Goal: Task Accomplishment & Management: Manage account settings

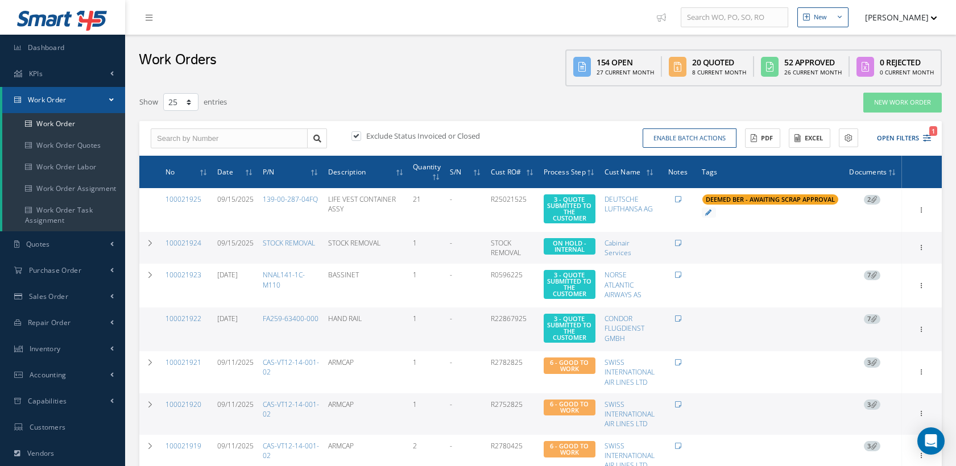
select select "25"
click at [929, 132] on span "1" at bounding box center [933, 131] width 8 height 10
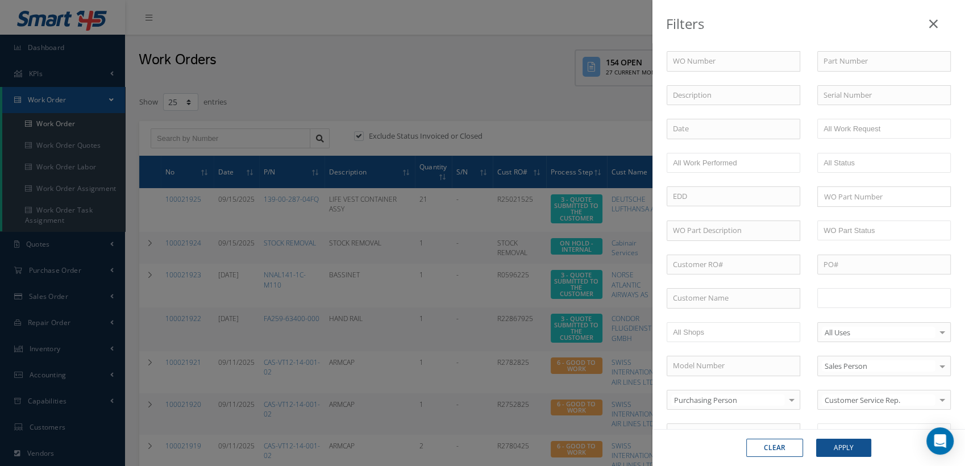
click at [836, 293] on input "text" at bounding box center [860, 298] width 72 height 14
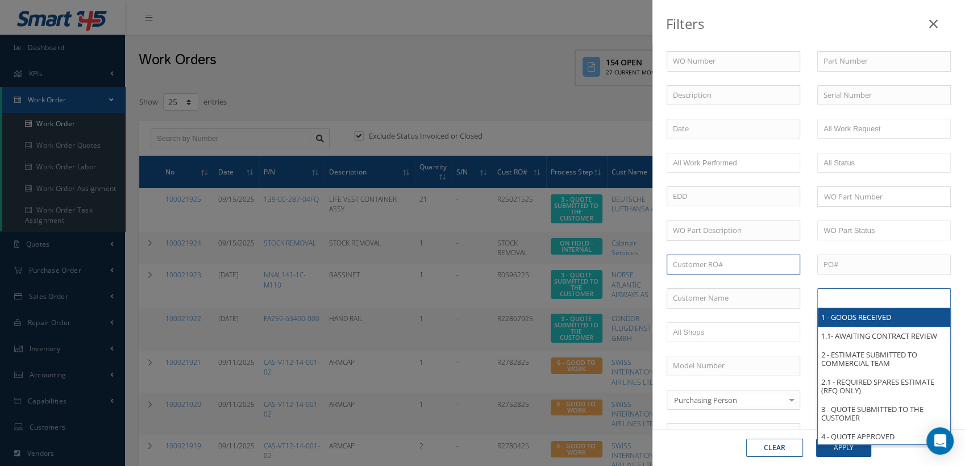
click at [682, 262] on input "text" at bounding box center [734, 265] width 134 height 20
type input "All Proccess Step"
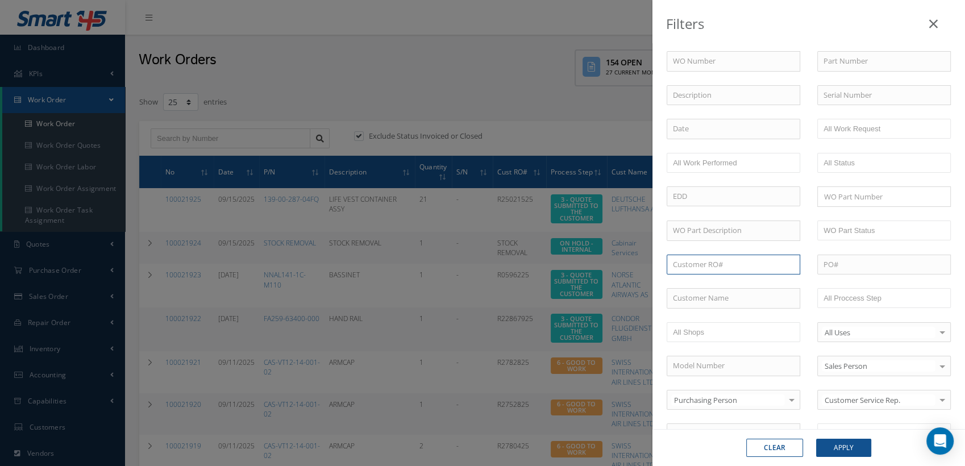
paste input "R42090225"
click at [723, 262] on input "R42090225" at bounding box center [734, 265] width 134 height 20
type input "R42090225"
click at [836, 450] on button "Apply" at bounding box center [843, 448] width 55 height 18
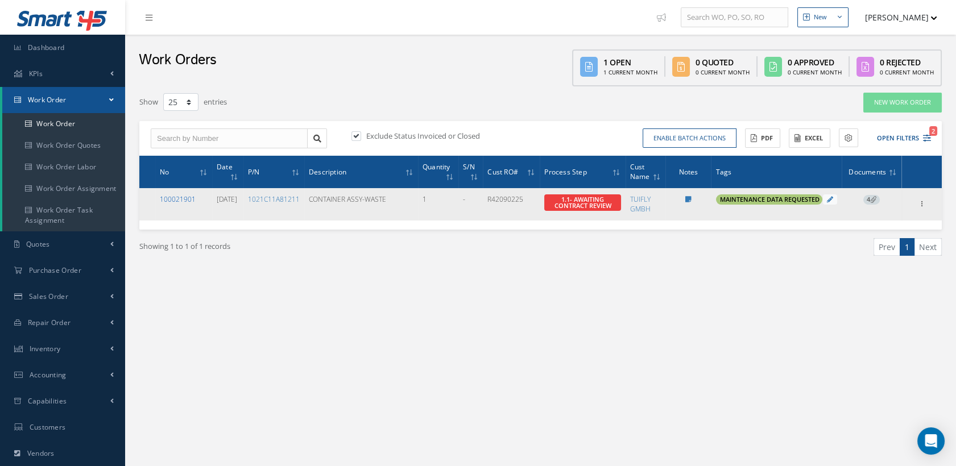
click at [183, 204] on link "100021901" at bounding box center [178, 199] width 36 height 10
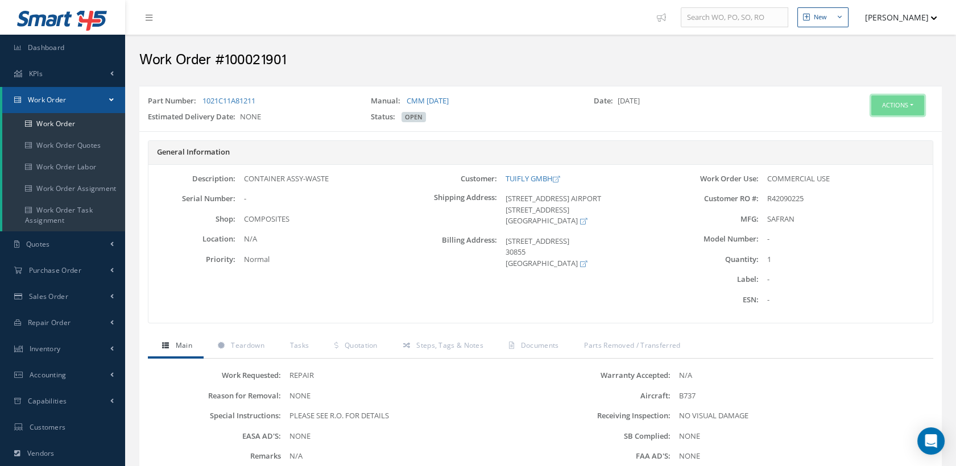
click at [874, 107] on button "Actions" at bounding box center [897, 106] width 53 height 20
click at [864, 123] on link "Edit" at bounding box center [879, 126] width 91 height 15
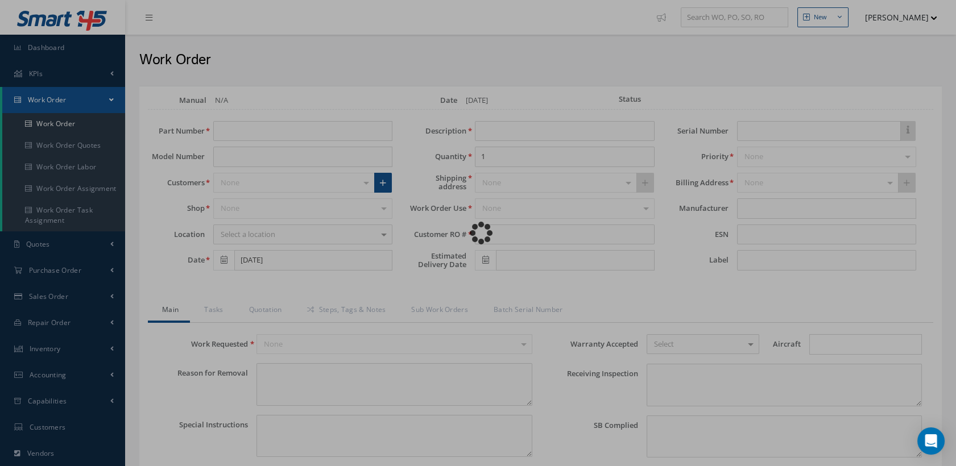
type input "1021C11A81211"
type input "[DATE]"
type input "CONTAINER ASSY-WASTE"
type input "R42090225"
type textarea "NONE"
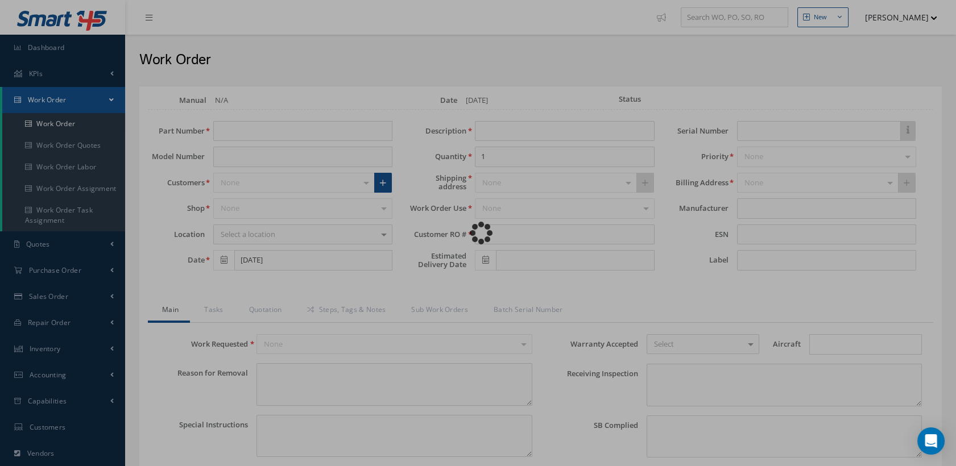
type textarea "PLEASE SEE R.O. FOR DETAILS"
type input "NONE"
type textarea "NO VISUAL DAMAGE"
type textarea "NONE"
type input "NONE"
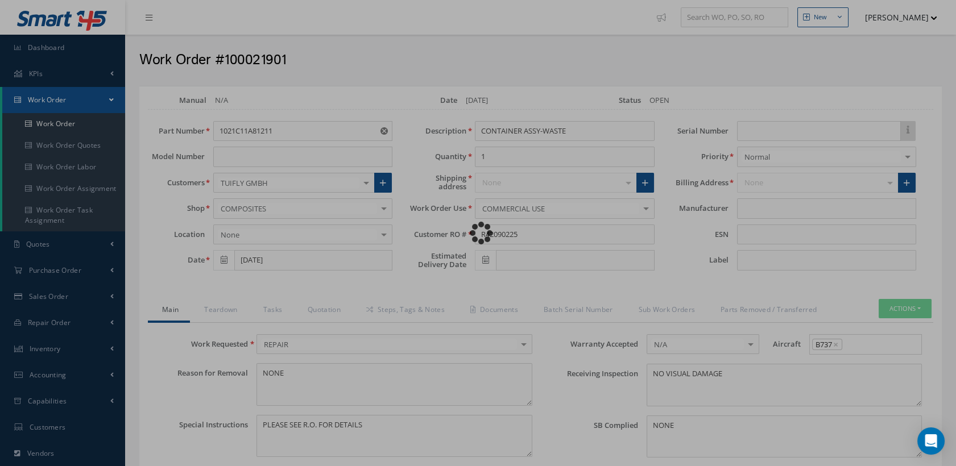
type input "SAFRAN"
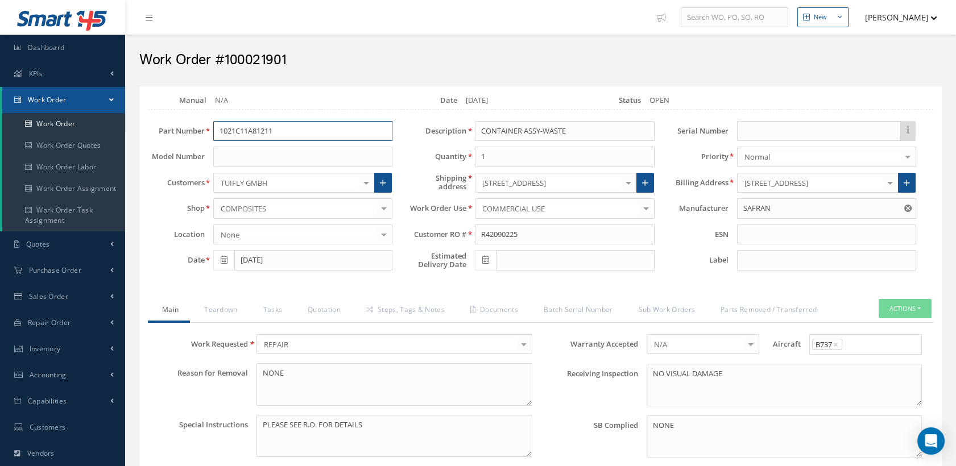
drag, startPoint x: 284, startPoint y: 132, endPoint x: 204, endPoint y: 128, distance: 79.7
click at [204, 128] on div "Part Number 1021C11A81211" at bounding box center [270, 131] width 262 height 20
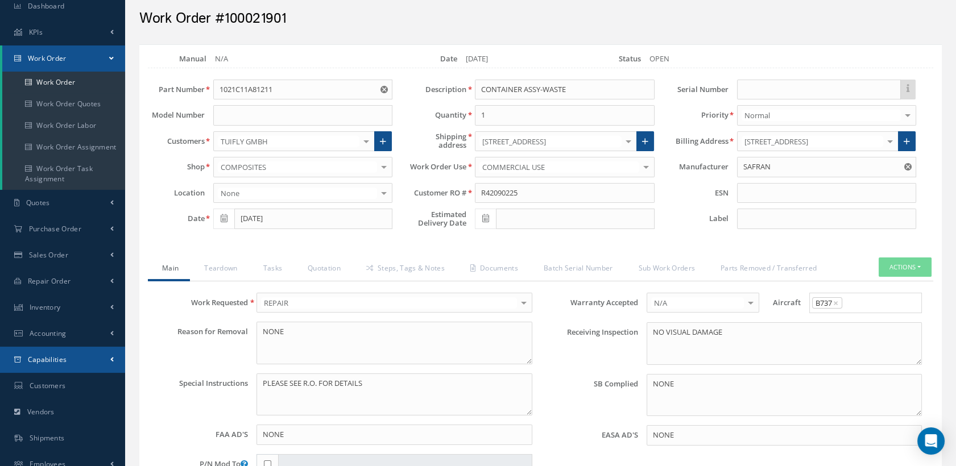
scroll to position [63, 0]
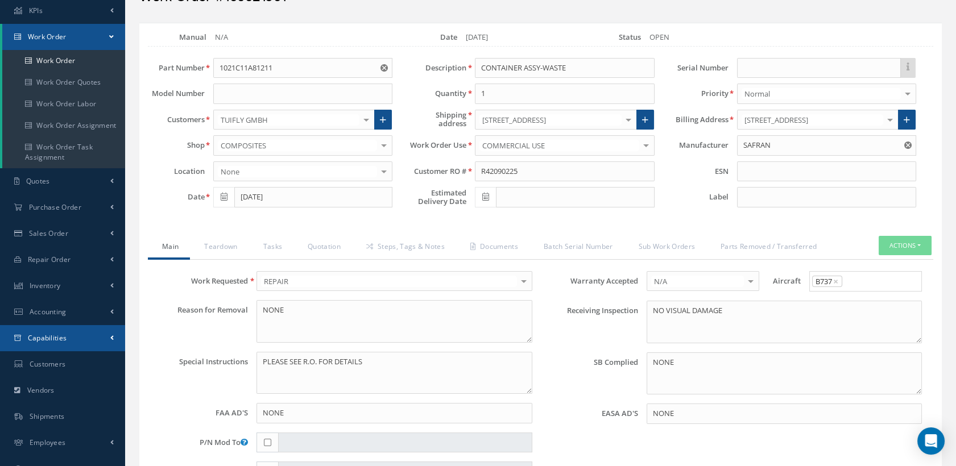
click at [78, 335] on link "Capabilities" at bounding box center [62, 338] width 125 height 26
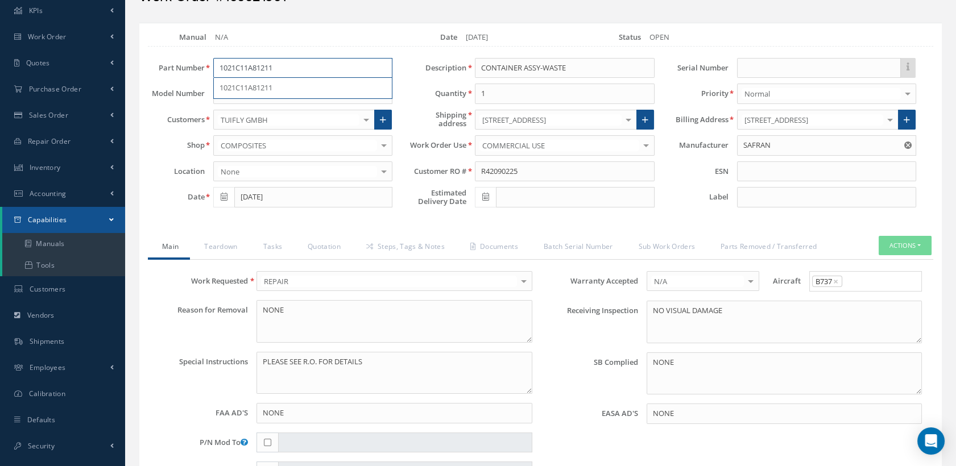
drag, startPoint x: 287, startPoint y: 66, endPoint x: 214, endPoint y: 66, distance: 73.3
click at [214, 66] on input "1021C11A81211" at bounding box center [302, 68] width 179 height 20
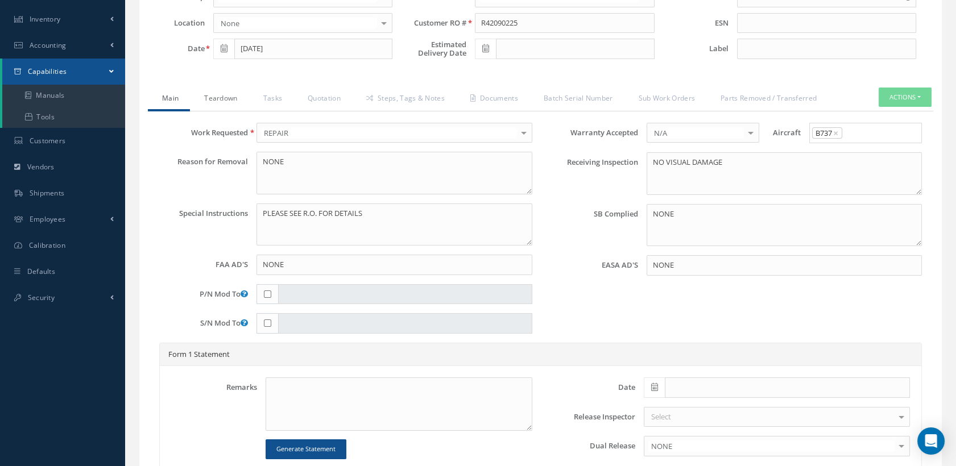
scroll to position [442, 0]
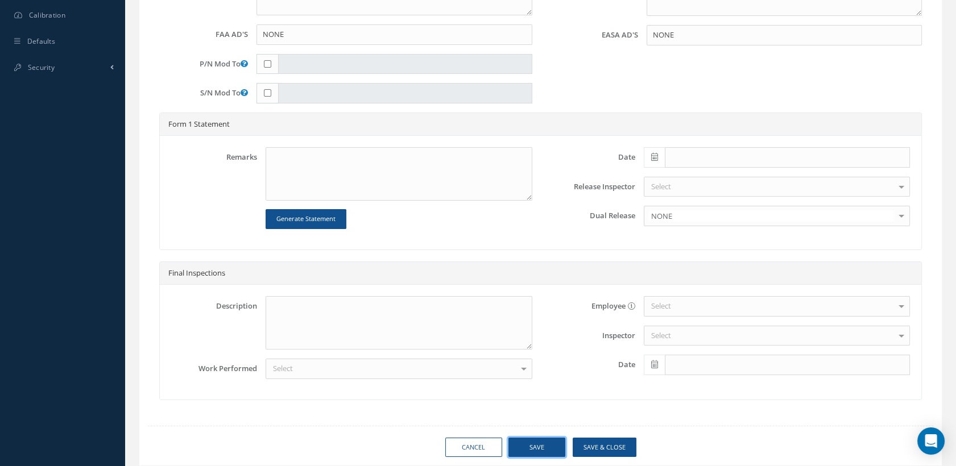
click at [545, 440] on button "Save" at bounding box center [536, 448] width 57 height 20
type input "SAFRAN"
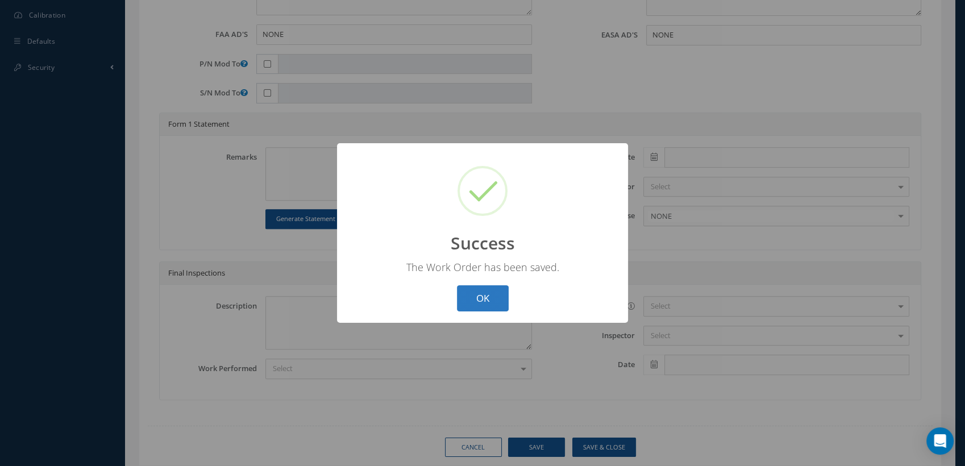
click at [475, 303] on button "OK" at bounding box center [483, 298] width 52 height 27
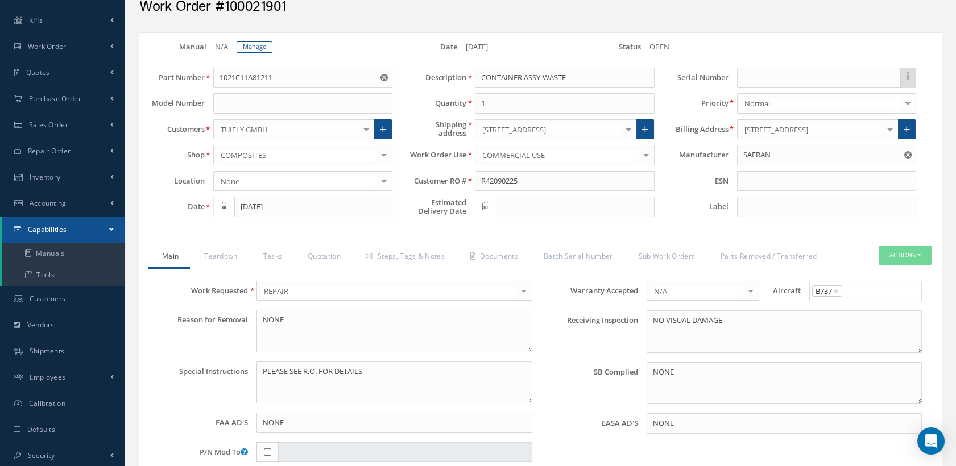
scroll to position [0, 0]
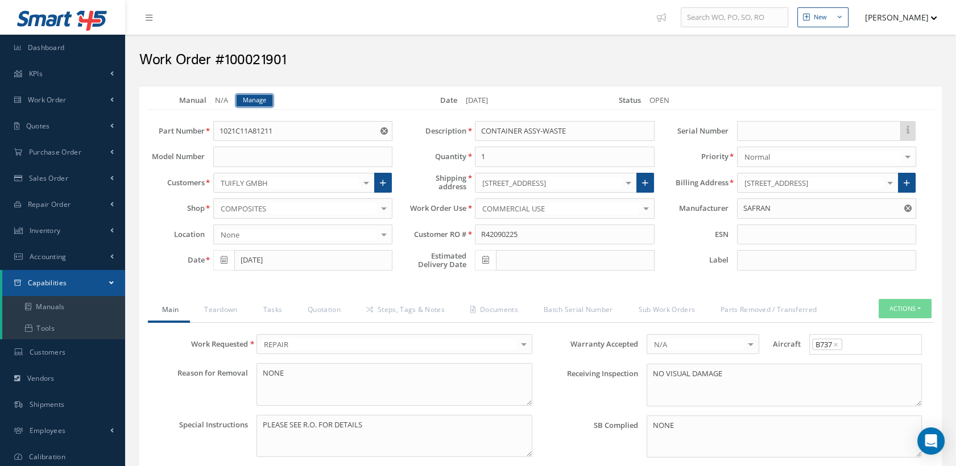
click at [246, 100] on link "Manage" at bounding box center [255, 100] width 36 height 11
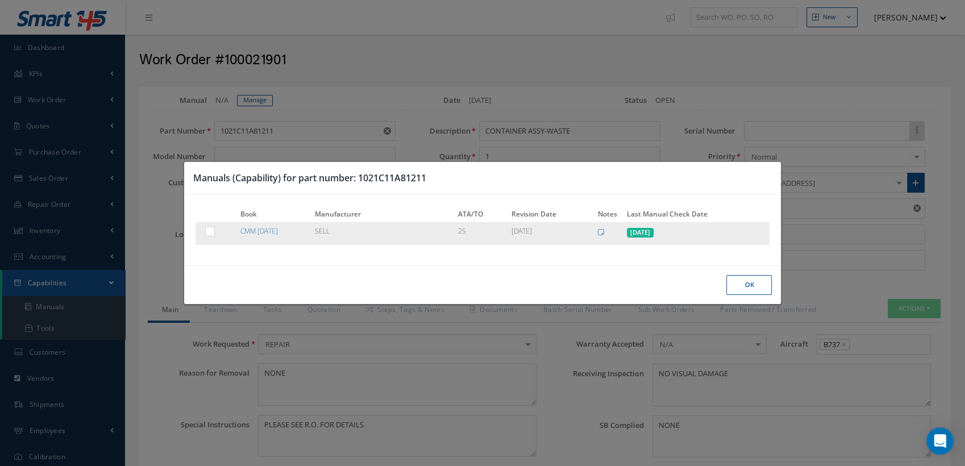
click at [214, 234] on label at bounding box center [215, 231] width 3 height 10
click at [207, 234] on input "checkbox" at bounding box center [210, 232] width 7 height 7
checkbox input "true"
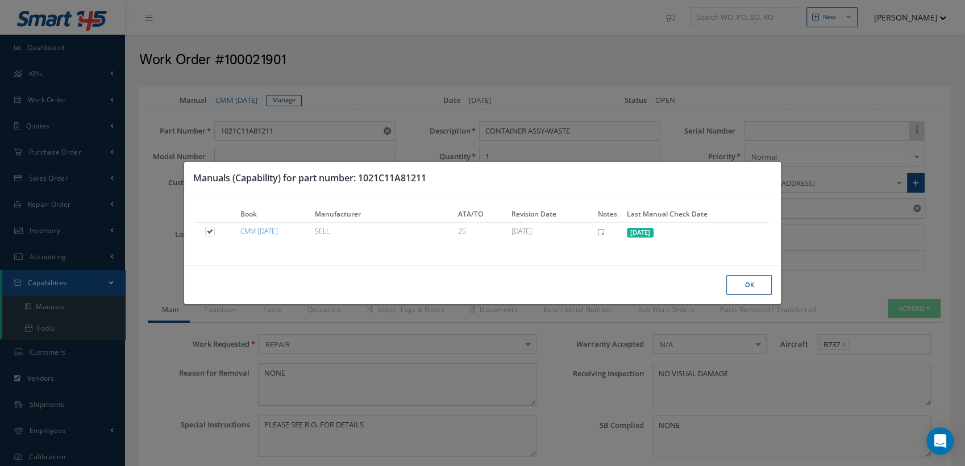
click at [740, 286] on button "Ok" at bounding box center [749, 285] width 45 height 20
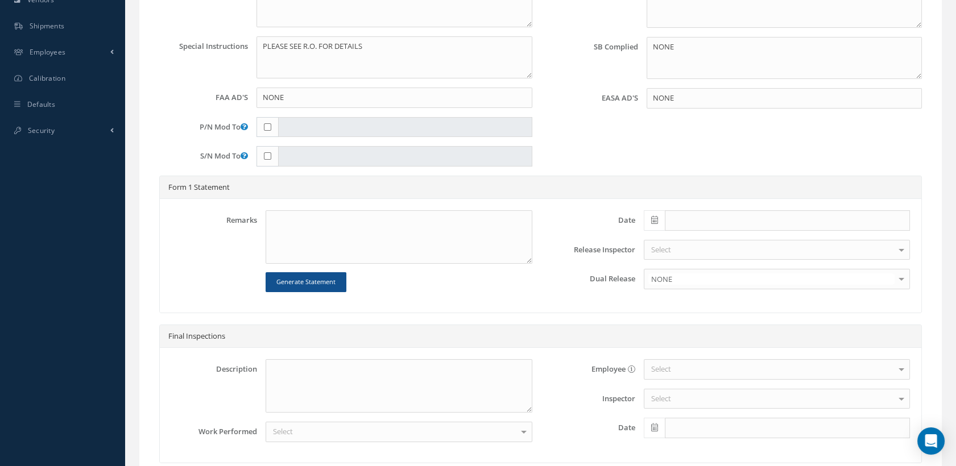
scroll to position [475, 0]
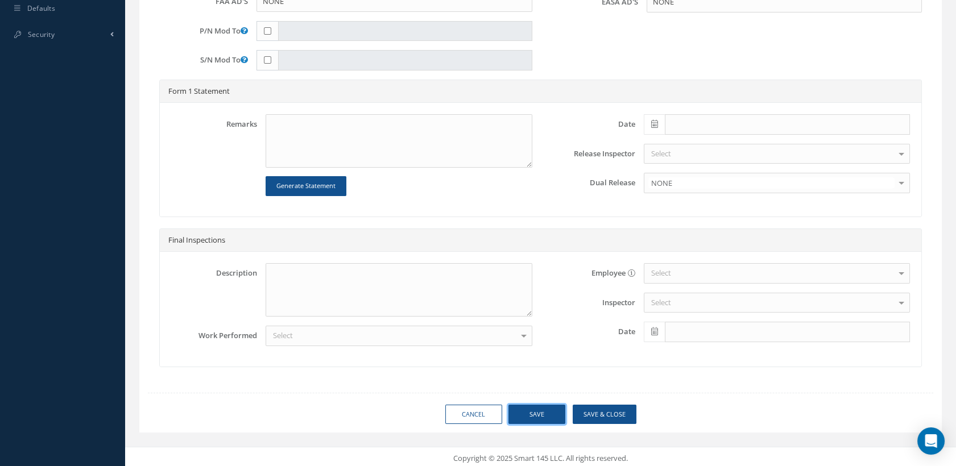
click at [543, 412] on button "Save" at bounding box center [536, 415] width 57 height 20
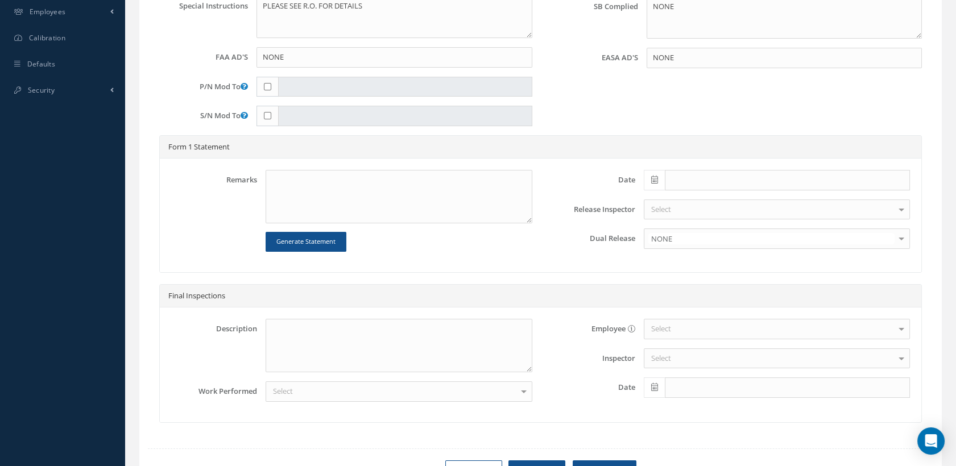
type input "SAFRAN"
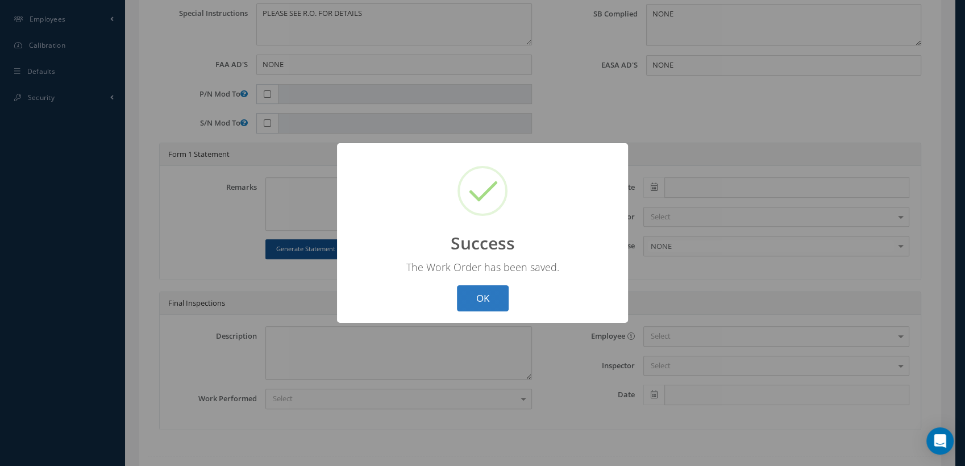
click at [498, 294] on button "OK" at bounding box center [483, 298] width 52 height 27
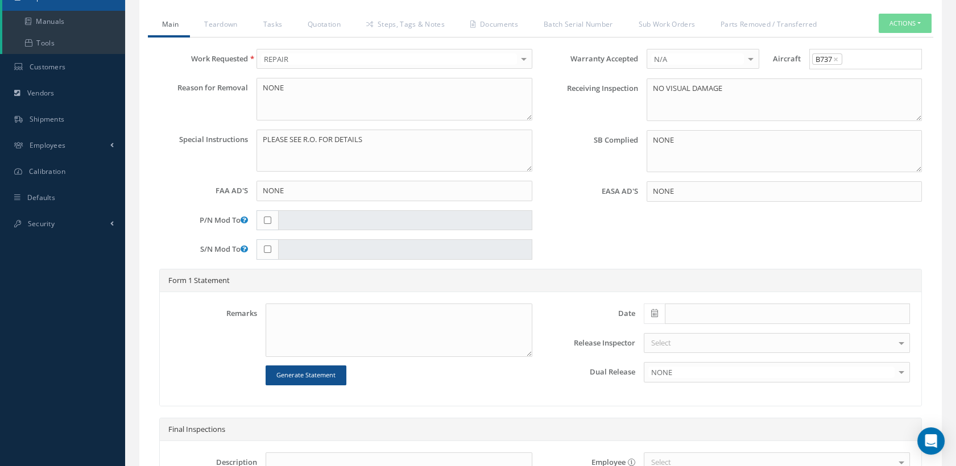
scroll to position [32, 0]
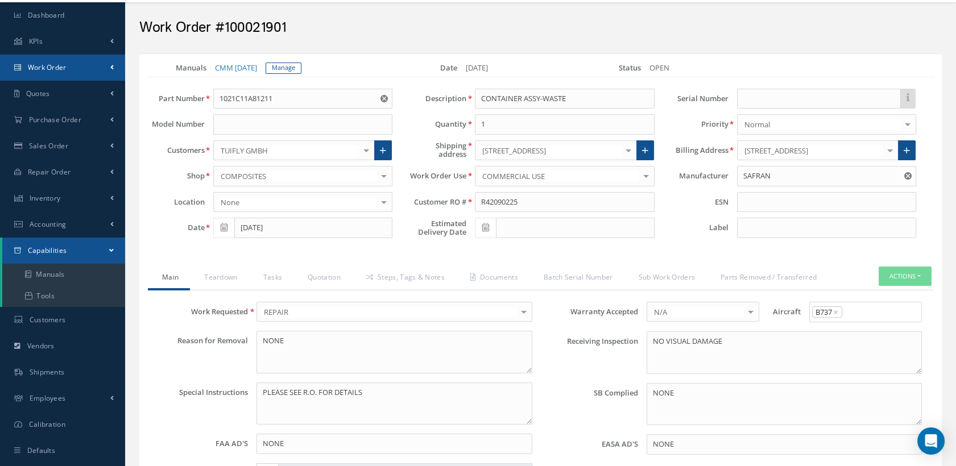
drag, startPoint x: 57, startPoint y: 67, endPoint x: 39, endPoint y: 70, distance: 17.9
click at [39, 70] on span "Work Order" at bounding box center [47, 68] width 39 height 10
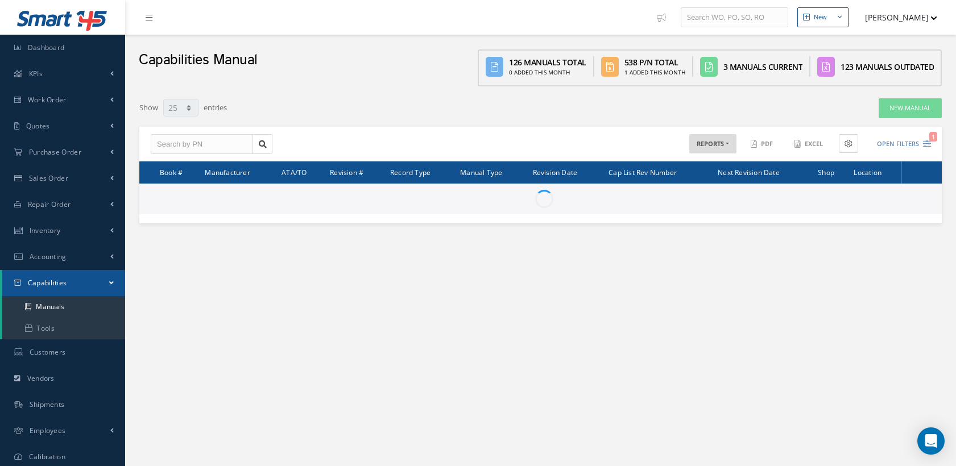
select select "25"
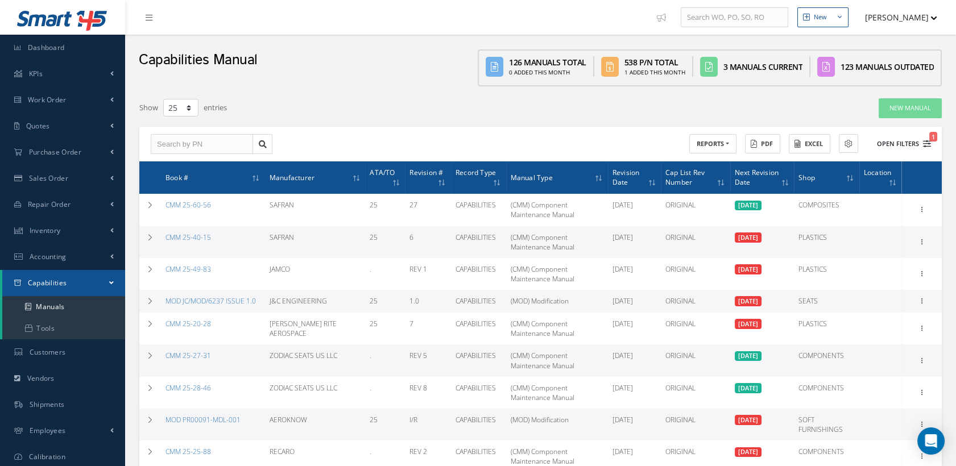
click at [925, 140] on icon "1" at bounding box center [927, 144] width 8 height 8
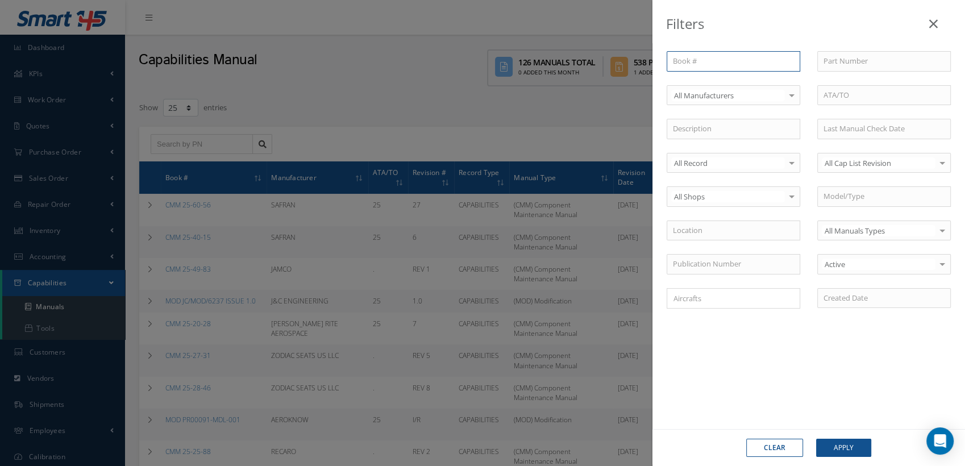
click at [692, 61] on input "text" at bounding box center [734, 61] width 134 height 20
click at [714, 62] on input "cmm 25-056-16" at bounding box center [734, 61] width 134 height 20
click at [714, 78] on span "CMM 25-05-16" at bounding box center [694, 81] width 42 height 10
type input "CMM 25-05-16"
click at [841, 448] on button "Apply" at bounding box center [843, 448] width 55 height 18
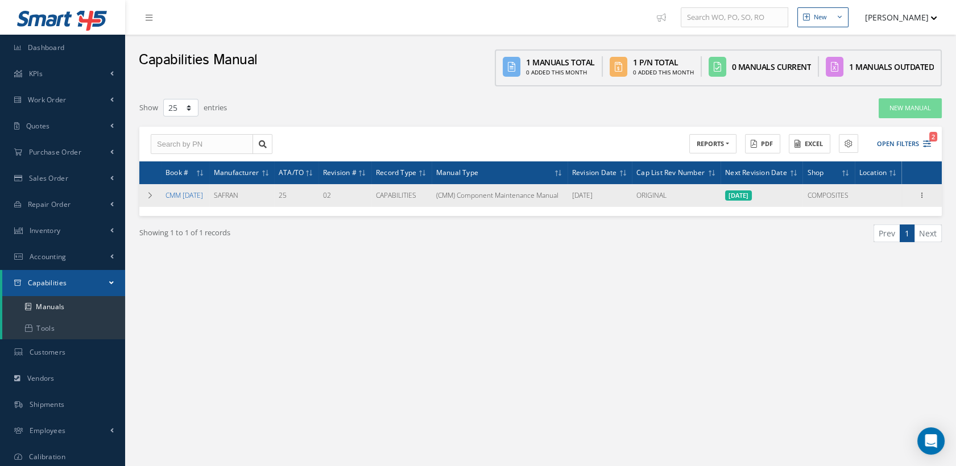
click at [197, 192] on link "CMM 25-05-16" at bounding box center [184, 195] width 38 height 10
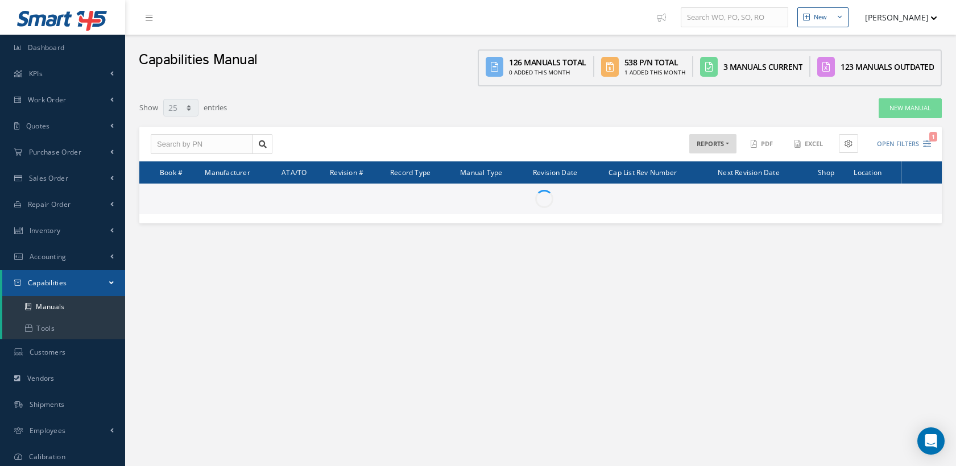
select select "25"
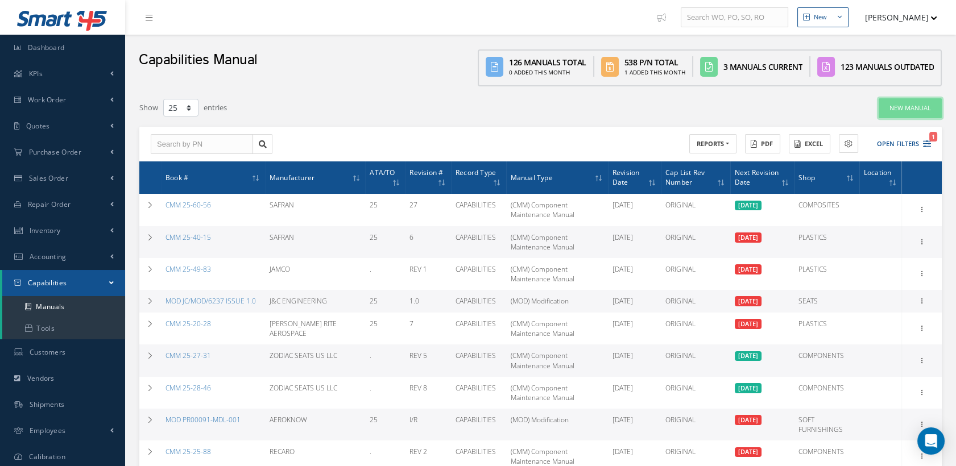
click at [903, 103] on link "New Manual" at bounding box center [909, 108] width 63 height 20
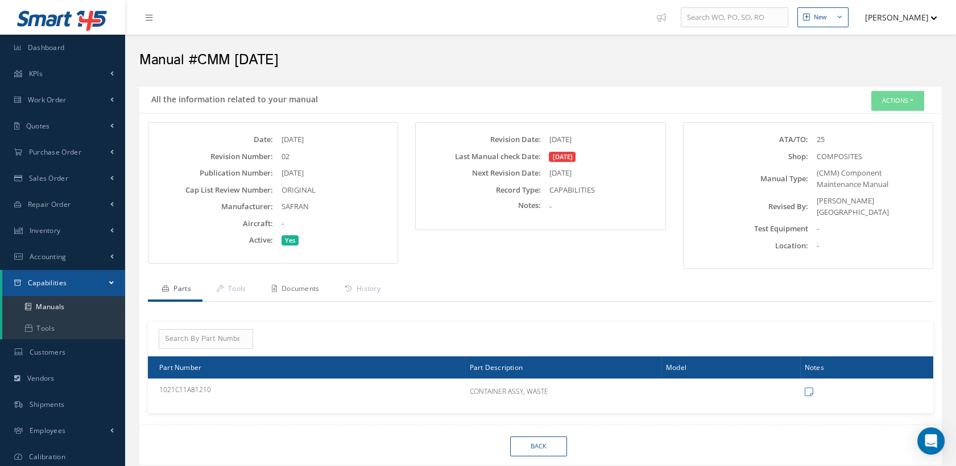
click at [312, 281] on link "Documents" at bounding box center [294, 290] width 73 height 24
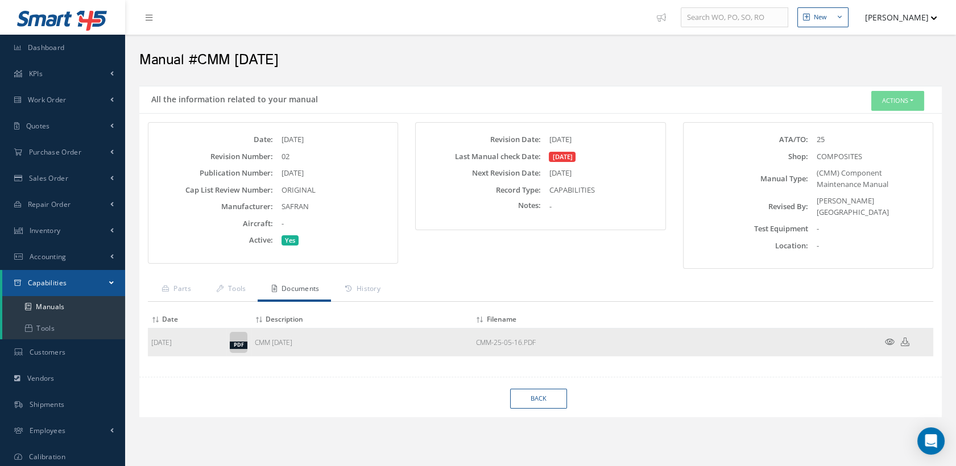
click at [887, 338] on icon at bounding box center [890, 342] width 10 height 9
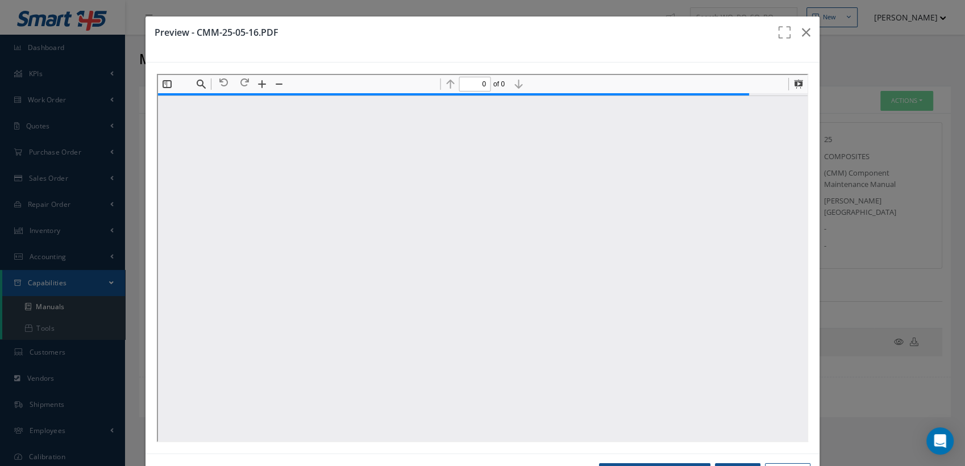
type input "1"
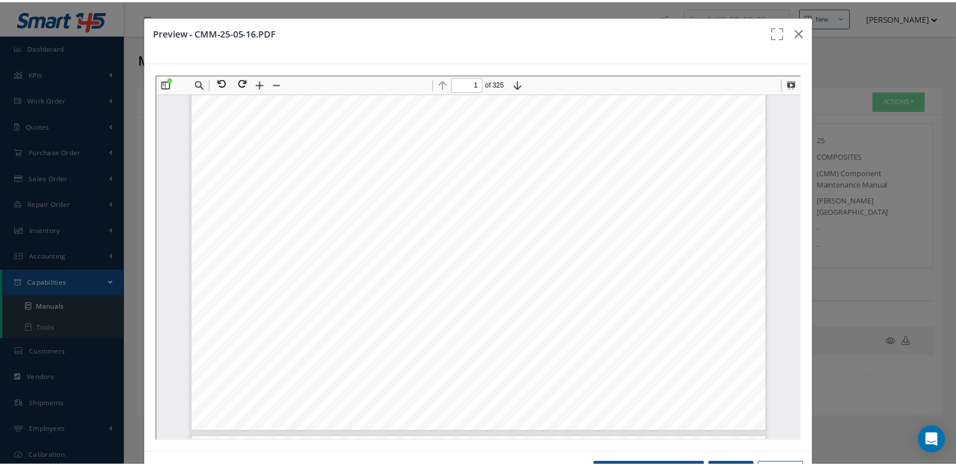
scroll to position [447, 0]
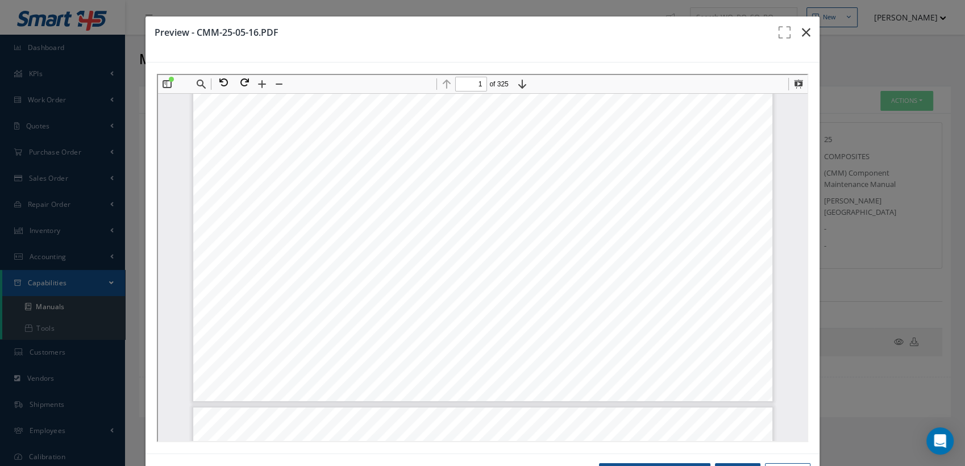
click at [802, 32] on icon "button" at bounding box center [806, 33] width 9 height 14
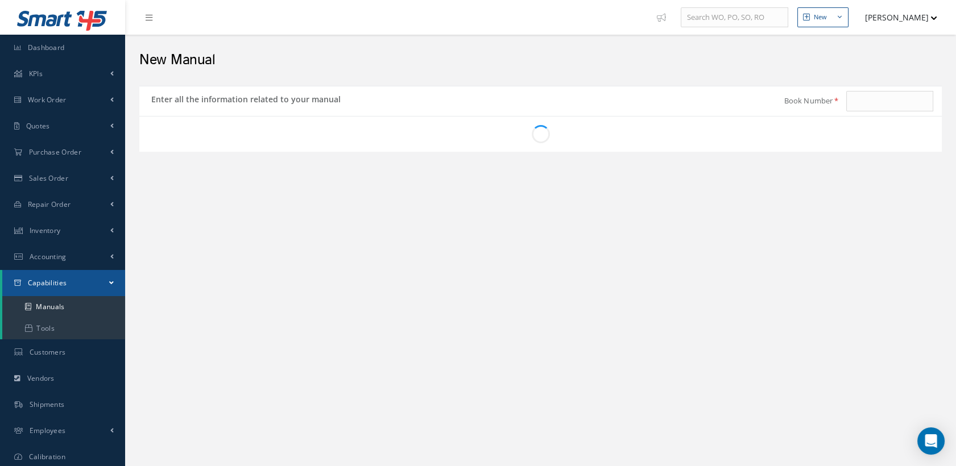
type input "B737NG AMM TASK 25-00-00-900-802"
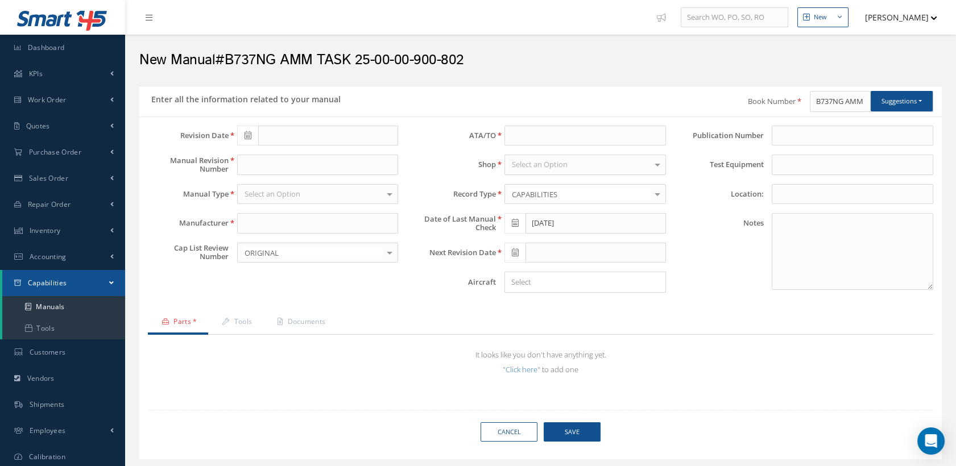
type input "[DATE]"
click at [244, 132] on icon at bounding box center [247, 135] width 7 height 8
click at [286, 152] on th "September 2025" at bounding box center [296, 154] width 85 height 17
click at [250, 148] on th "«" at bounding box center [245, 154] width 17 height 17
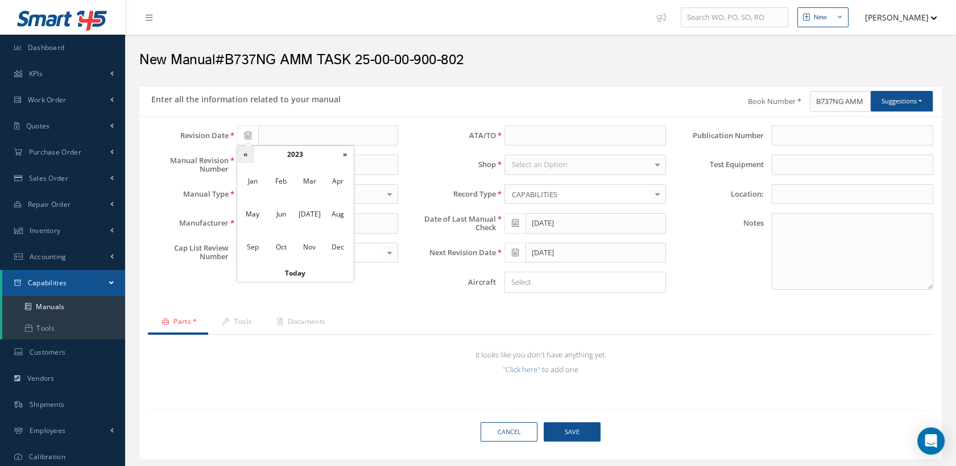
click at [250, 148] on th "«" at bounding box center [245, 154] width 17 height 17
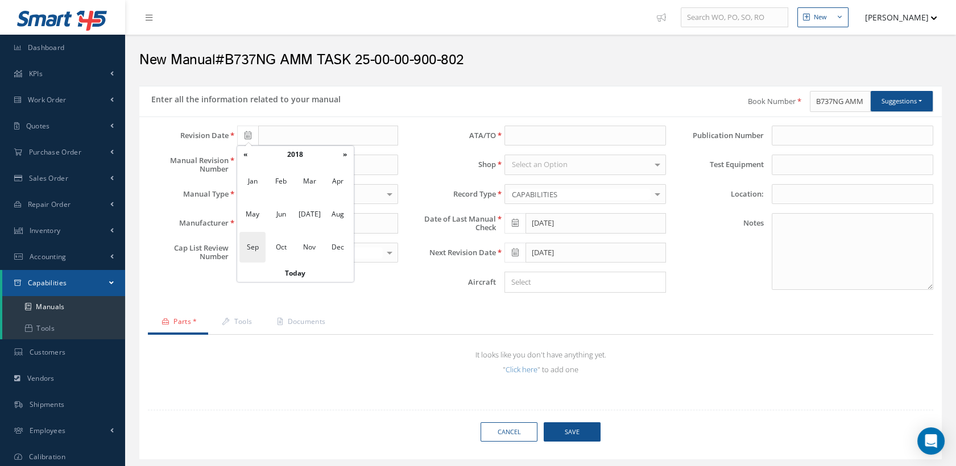
click at [259, 244] on span "Sep" at bounding box center [252, 247] width 26 height 31
click at [280, 221] on td "11" at bounding box center [279, 222] width 17 height 17
type input "09/11/2018"
click at [247, 164] on input "text" at bounding box center [317, 165] width 161 height 20
type input "04"
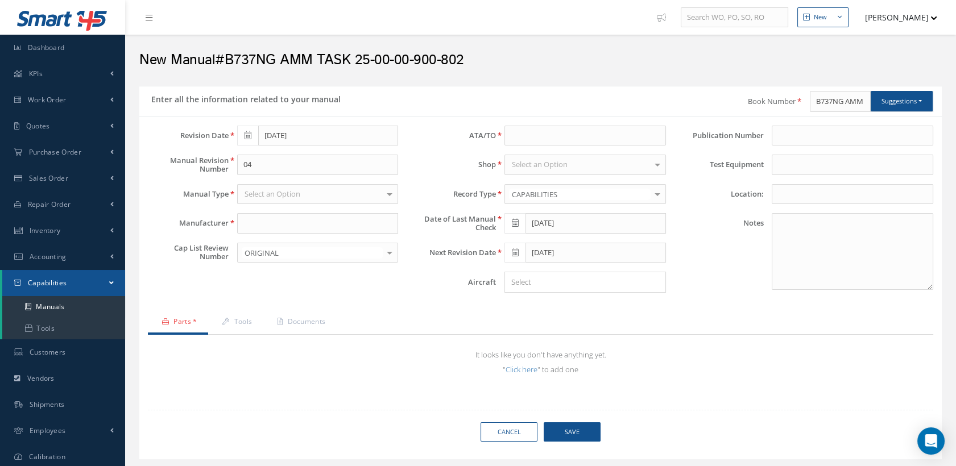
click at [304, 194] on div "Select an Option" at bounding box center [317, 194] width 161 height 20
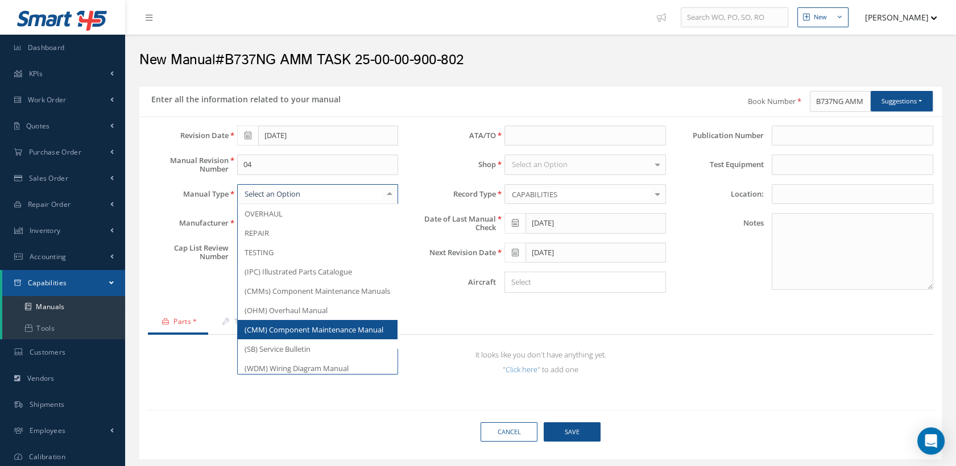
click at [294, 334] on span "(CMM) Component Maintenance Manual" at bounding box center [313, 330] width 139 height 10
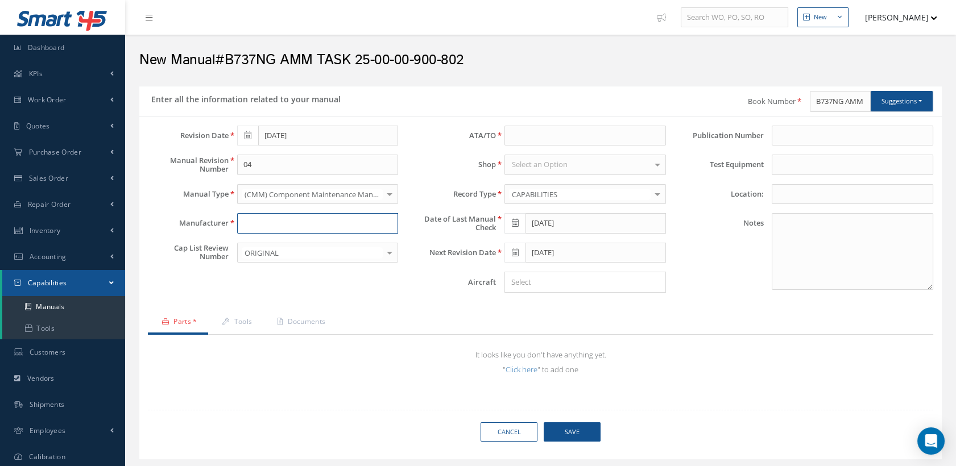
click at [260, 219] on input "text" at bounding box center [317, 223] width 161 height 20
type input "s"
click at [273, 220] on input "SELL" at bounding box center [317, 223] width 161 height 20
click at [293, 223] on input "SELL" at bounding box center [317, 223] width 161 height 20
click at [282, 239] on div "No Match Found" at bounding box center [271, 243] width 57 height 11
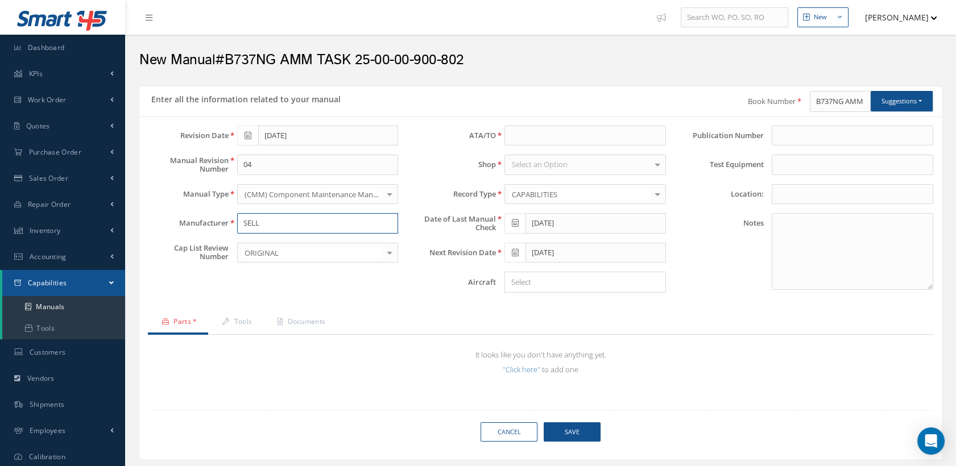
click at [271, 225] on input "SELL" at bounding box center [317, 223] width 161 height 20
type input "SELL"
click at [350, 292] on div "Revision Date 09/11/2018 Manual Revision Number 04 Manual Type (CMM) Component …" at bounding box center [272, 214] width 267 height 176
click at [523, 138] on input at bounding box center [584, 136] width 161 height 20
type input "25"
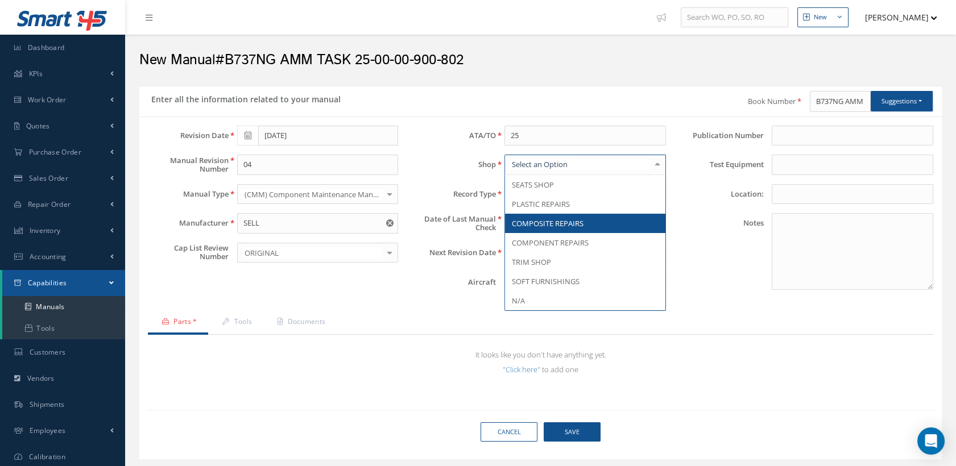
click at [542, 215] on span "COMPOSITE REPAIRS" at bounding box center [585, 223] width 160 height 19
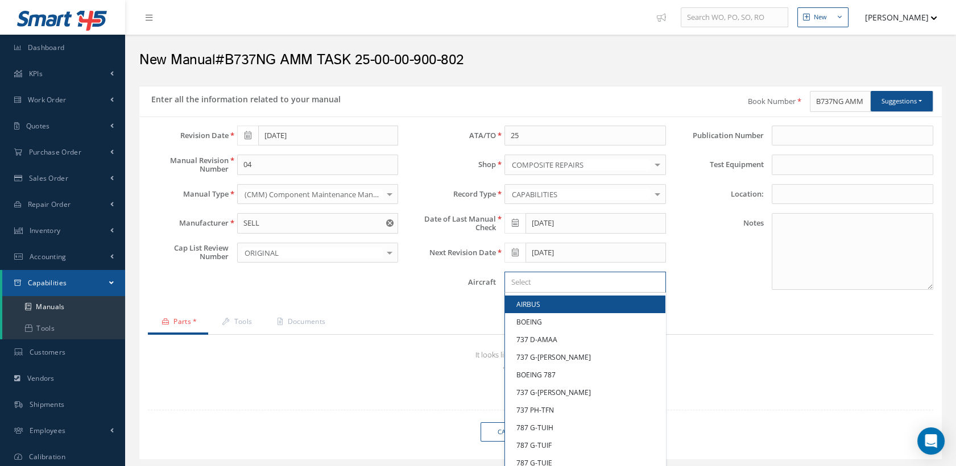
click at [514, 281] on input "Search for option" at bounding box center [582, 282] width 153 height 12
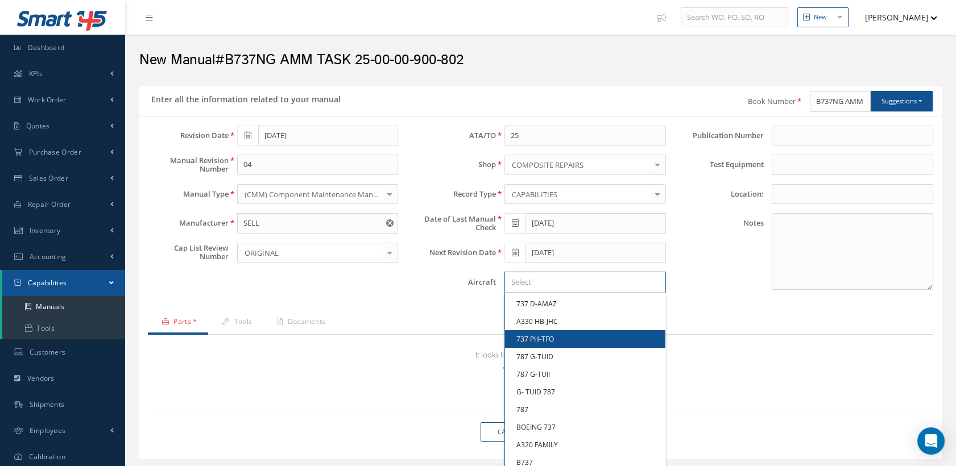
scroll to position [252, 0]
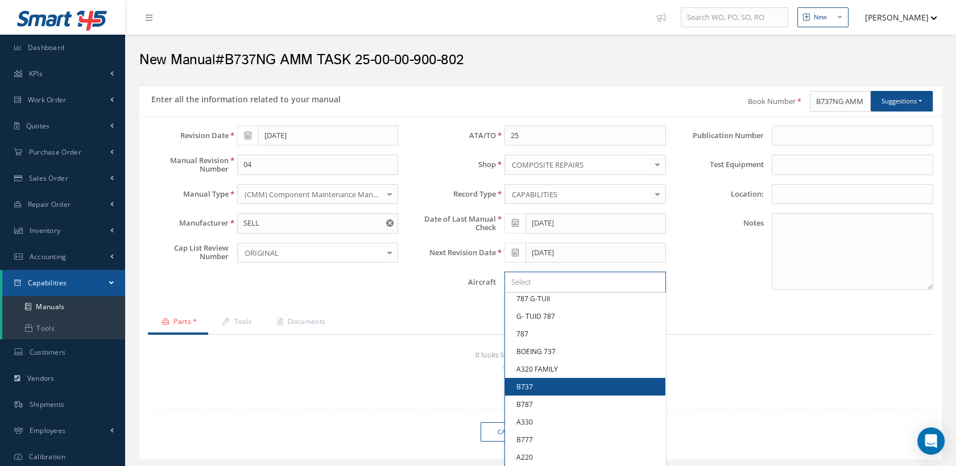
click at [544, 384] on link "B737" at bounding box center [585, 387] width 160 height 18
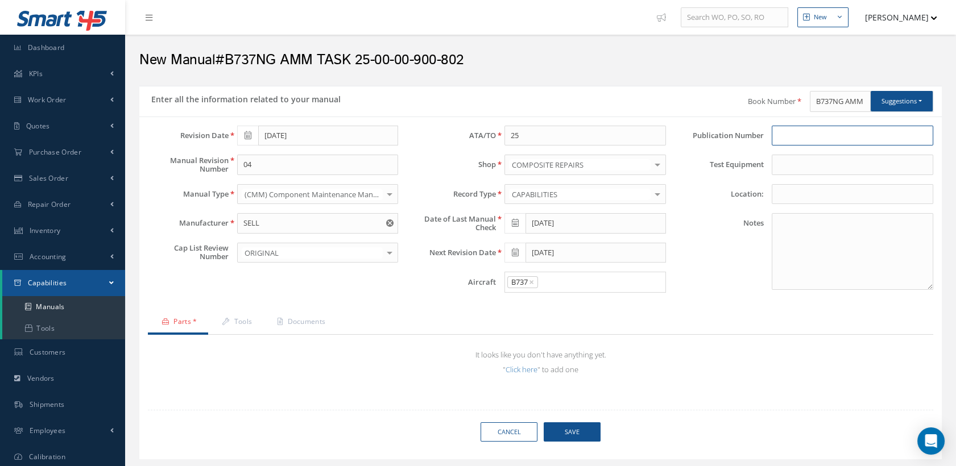
click at [796, 134] on input at bounding box center [852, 136] width 161 height 20
drag, startPoint x: 809, startPoint y: 101, endPoint x: 967, endPoint y: 107, distance: 158.2
click at [955, 107] on html "Smart 145 Dashboard KPIs Work Order Accounting Work Order Work Order Work Order…" at bounding box center [478, 233] width 956 height 466
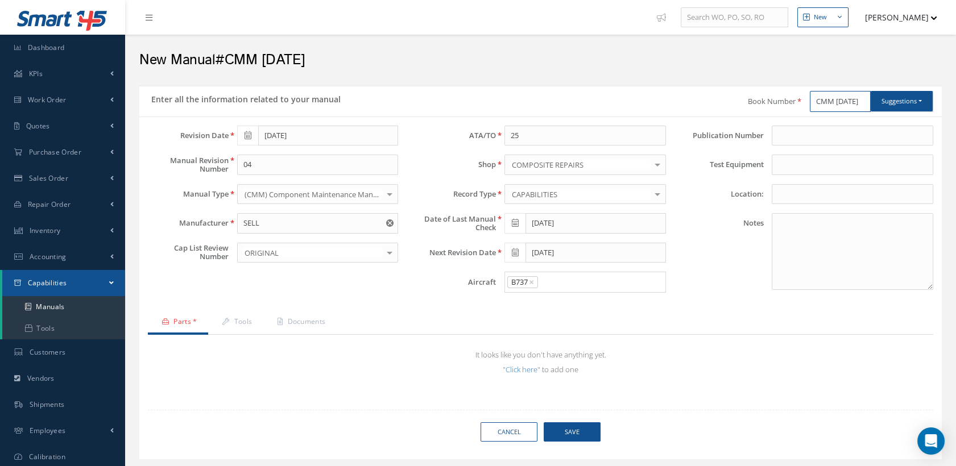
scroll to position [56, 0]
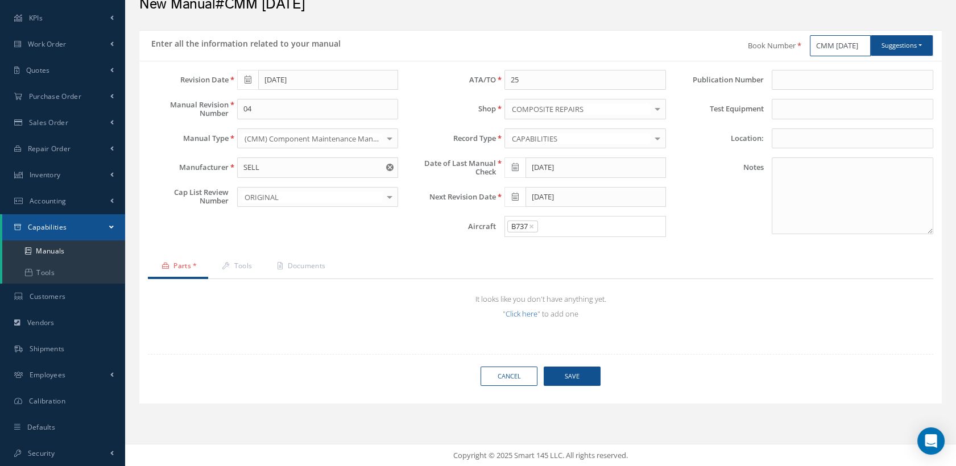
type input "CMM 25-05-61"
click at [519, 309] on link "Click here" at bounding box center [521, 314] width 32 height 10
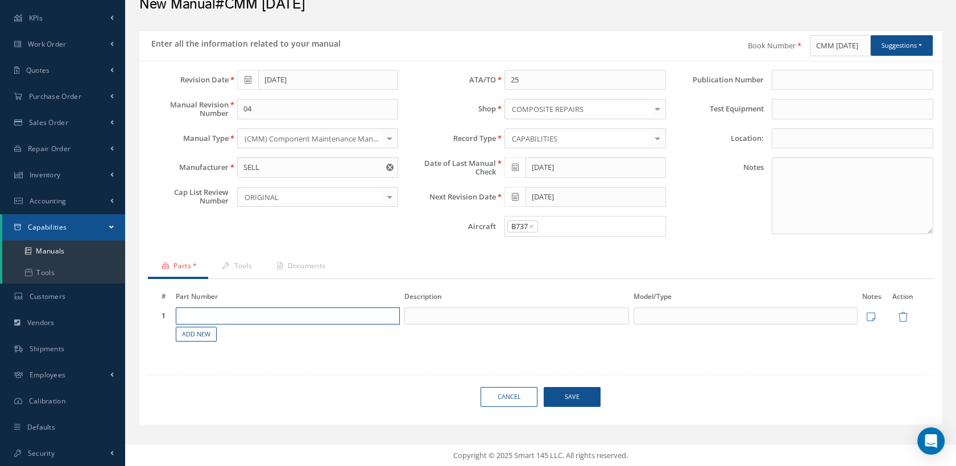
click at [255, 308] on input "text" at bounding box center [288, 316] width 224 height 17
paste input "1021C11A81211"
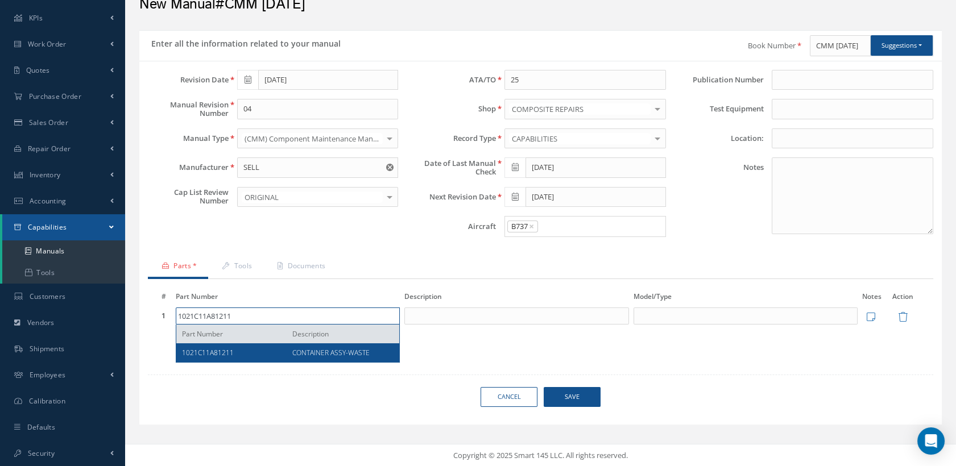
type input "1021C11A81211"
click at [241, 349] on div "1021C11A81211" at bounding box center [233, 353] width 102 height 10
type input "CONTAINER ASSY-WASTE"
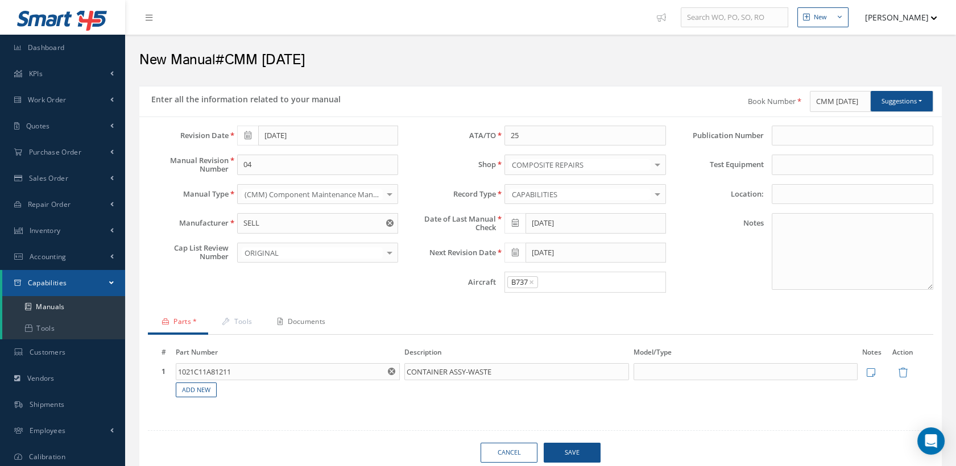
click at [322, 317] on link "Documents" at bounding box center [299, 323] width 73 height 24
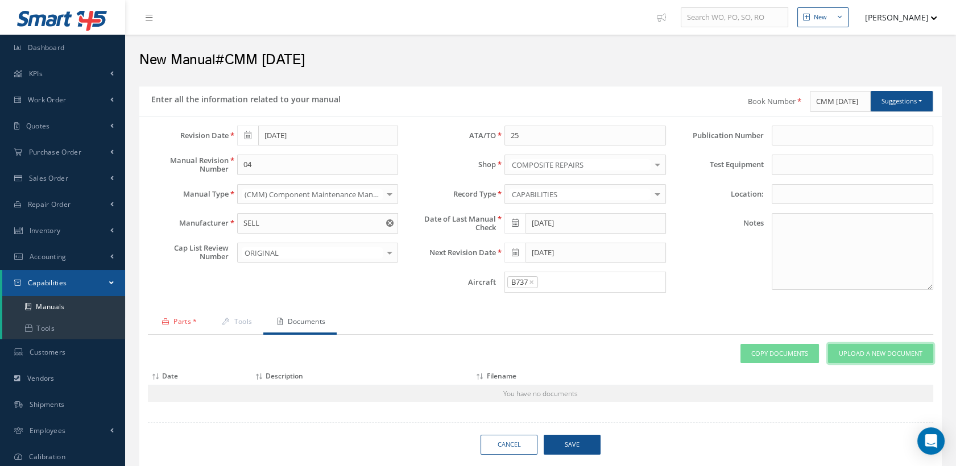
click at [859, 344] on link "Upload a New Document" at bounding box center [880, 354] width 105 height 20
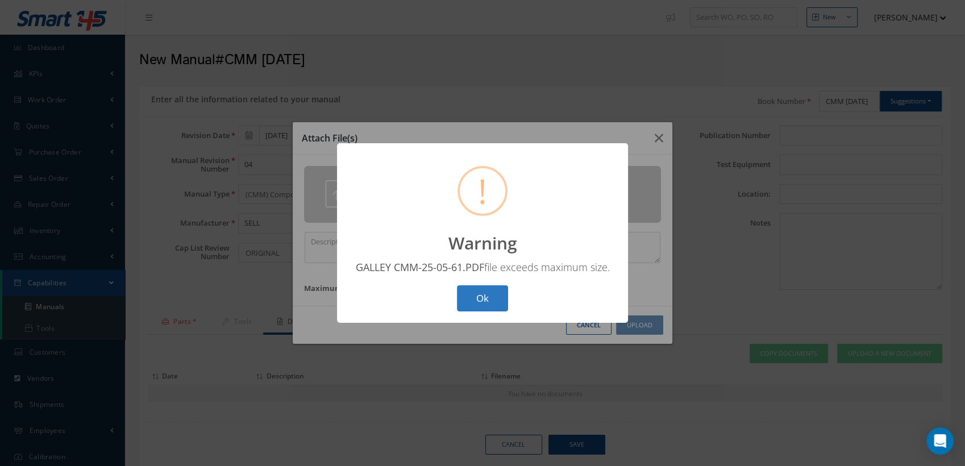
click at [495, 300] on button "Ok" at bounding box center [482, 298] width 51 height 27
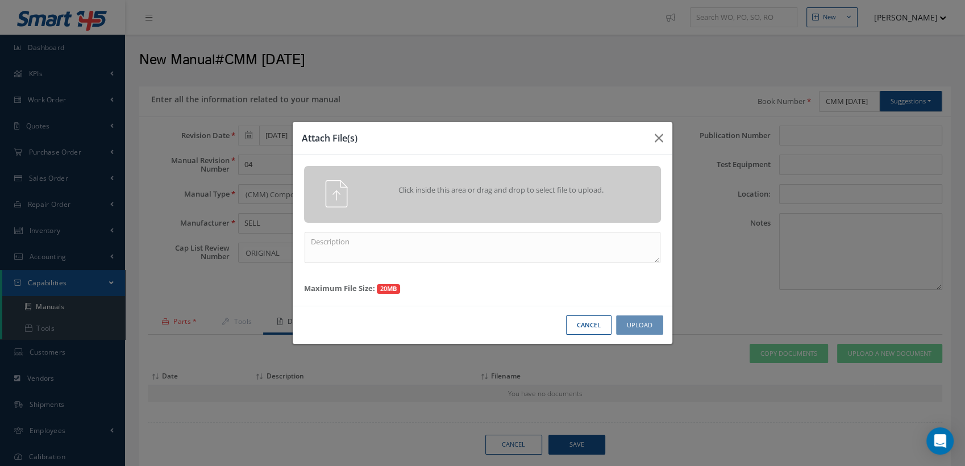
click at [581, 329] on button "Cancel" at bounding box center [588, 326] width 45 height 20
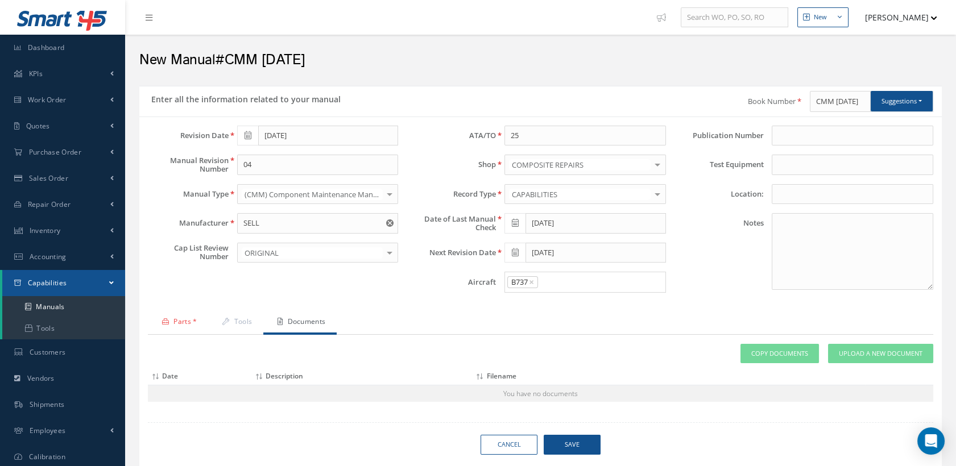
click at [579, 443] on span "Save" at bounding box center [572, 445] width 57 height 20
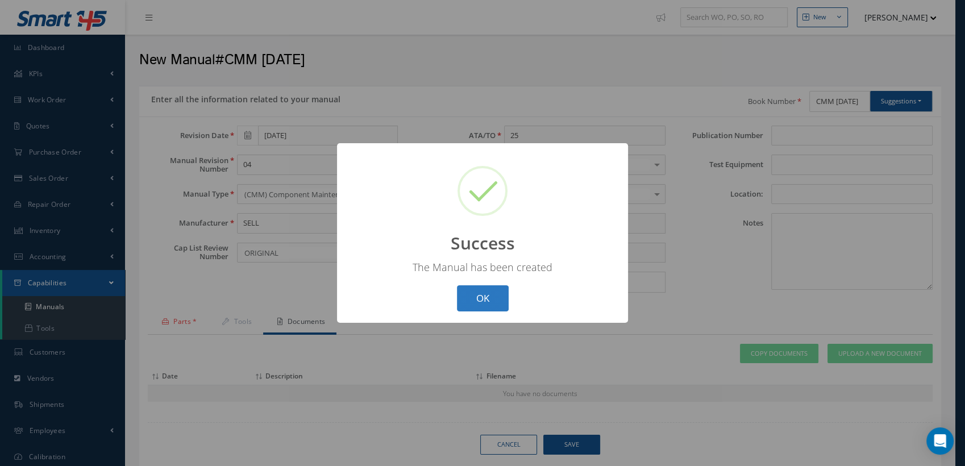
click at [496, 300] on button "OK" at bounding box center [483, 298] width 52 height 27
select select "25"
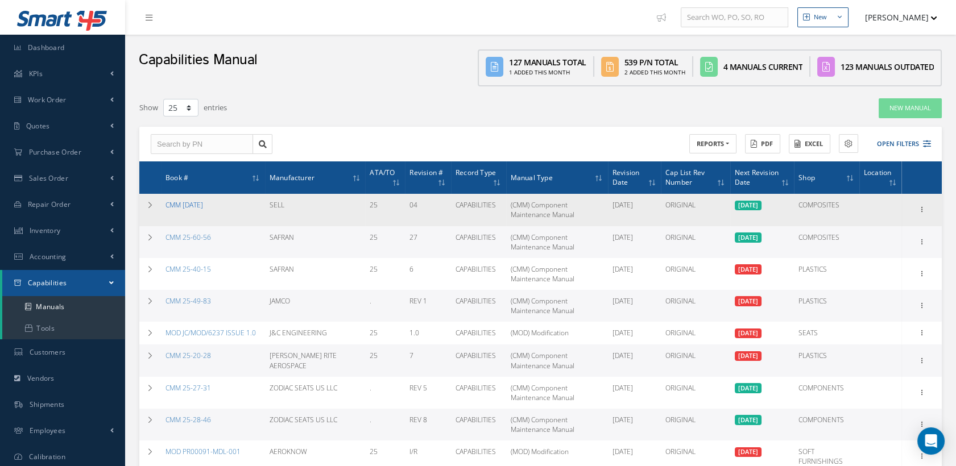
click at [198, 202] on link "CMM 25-05-61" at bounding box center [184, 205] width 38 height 10
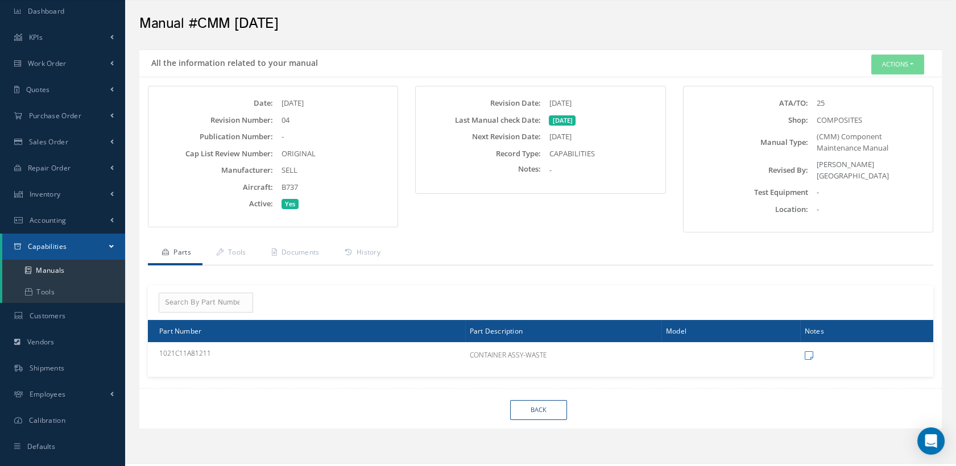
scroll to position [56, 0]
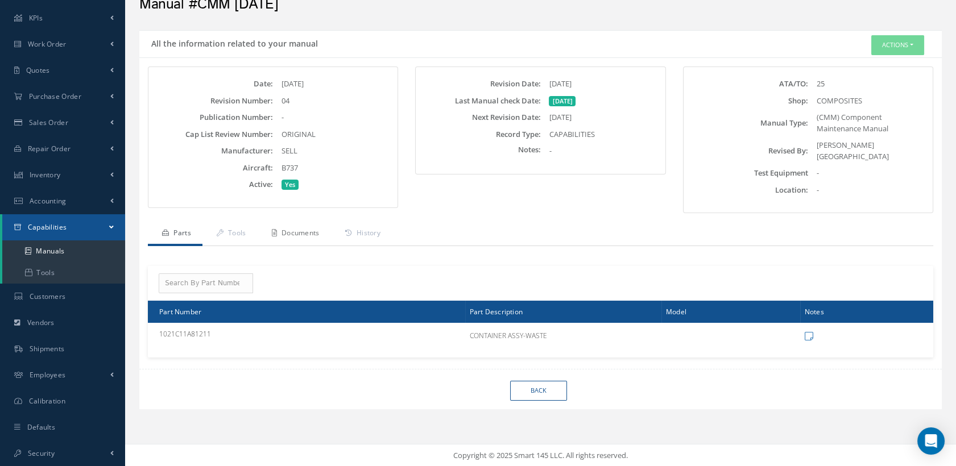
click at [306, 223] on link "Documents" at bounding box center [294, 234] width 73 height 24
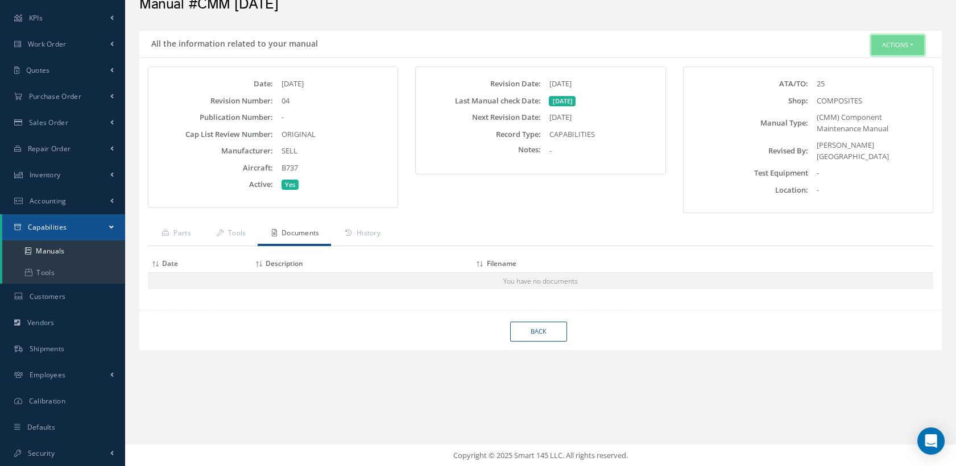
click at [877, 41] on button "Actions" at bounding box center [897, 45] width 53 height 20
click at [853, 64] on link "Edit" at bounding box center [879, 66] width 91 height 15
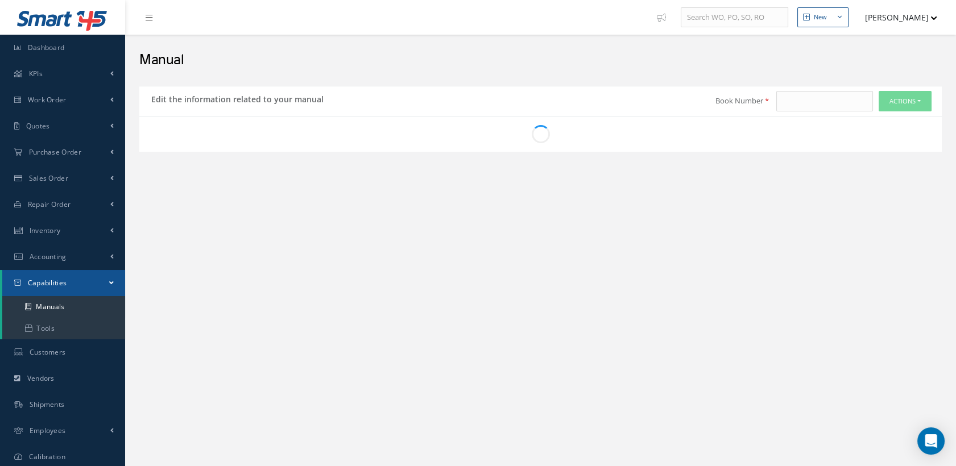
type input "CMM [DATE]"
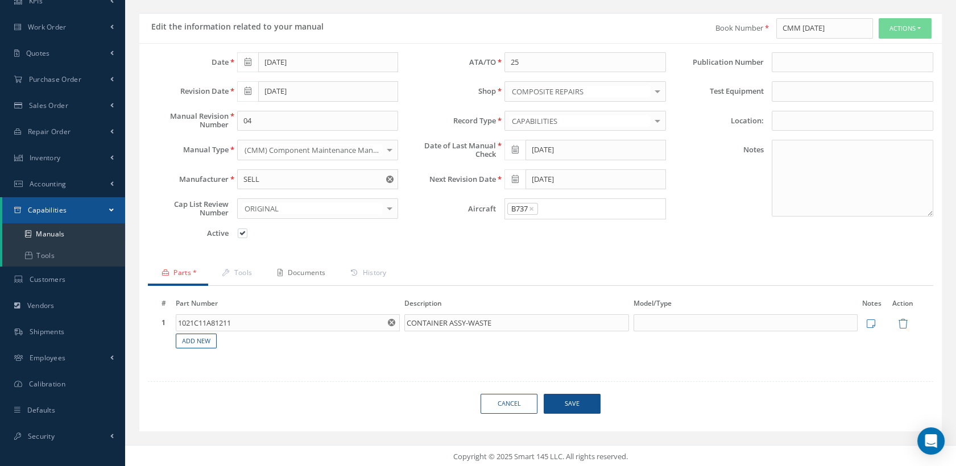
click at [299, 271] on link "Documents" at bounding box center [299, 274] width 73 height 24
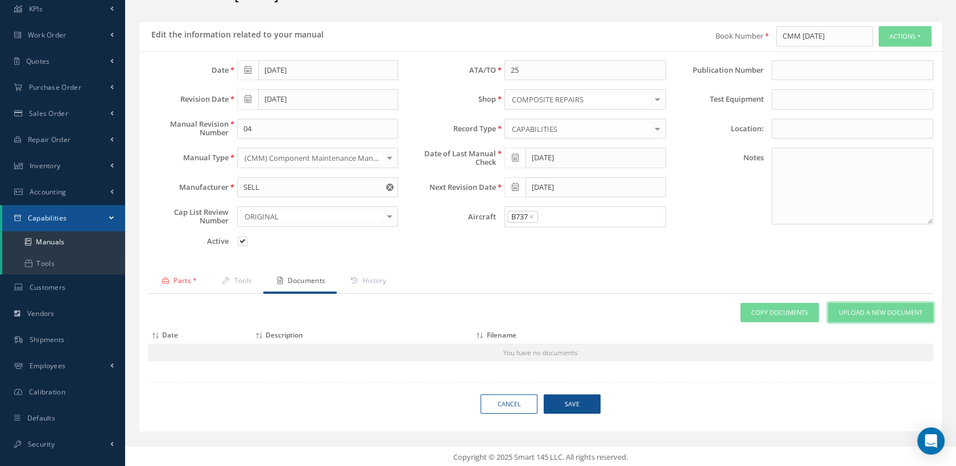
click at [862, 308] on span "Upload a New Document" at bounding box center [881, 313] width 84 height 10
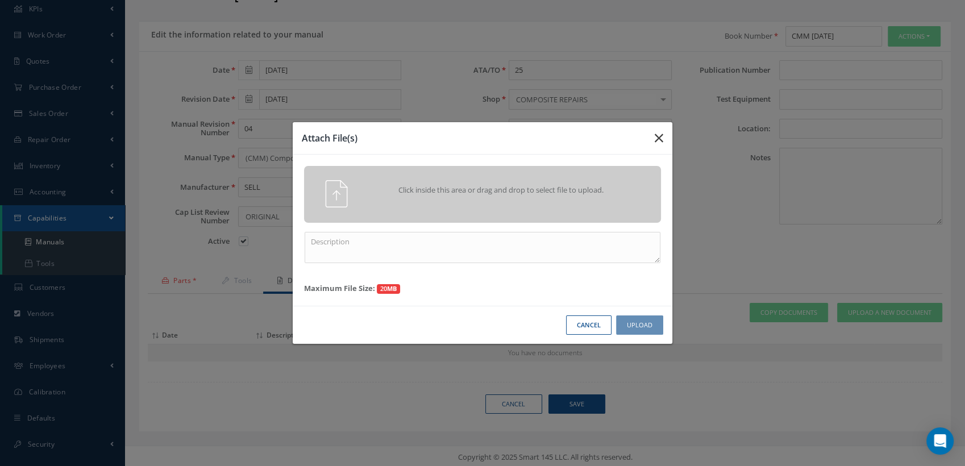
click at [658, 131] on icon "button" at bounding box center [659, 138] width 9 height 14
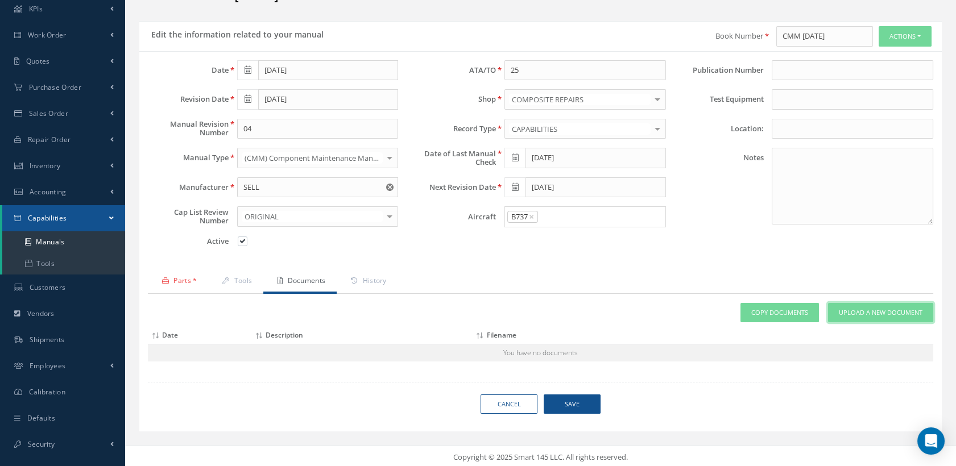
click at [848, 312] on span "Upload a New Document" at bounding box center [881, 313] width 84 height 10
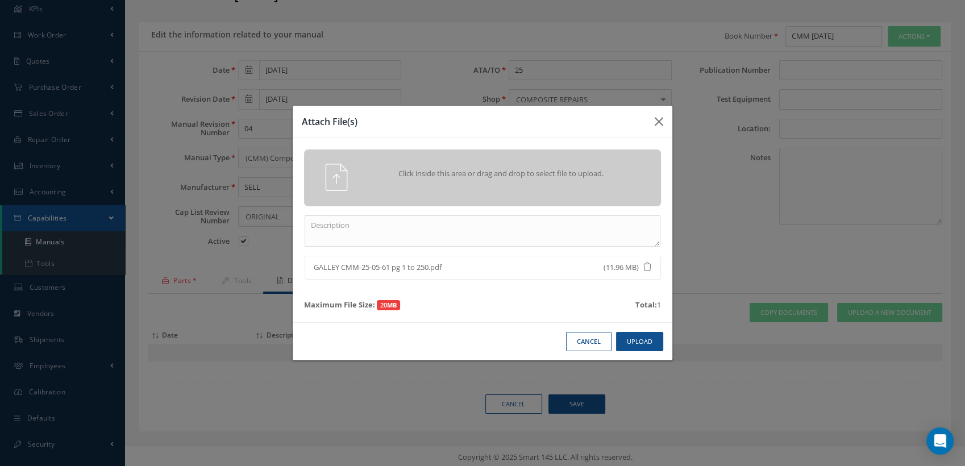
drag, startPoint x: 431, startPoint y: 267, endPoint x: 314, endPoint y: 270, distance: 117.2
click at [314, 270] on span "GALLEY CMM-25-05-61 pg 1 to 250.pdf" at bounding box center [440, 267] width 253 height 11
drag, startPoint x: 314, startPoint y: 270, endPoint x: 356, endPoint y: 266, distance: 42.9
copy span "GALLEY CMM-25-05-61 pg 1 to 250"
click at [359, 232] on textarea at bounding box center [483, 230] width 356 height 31
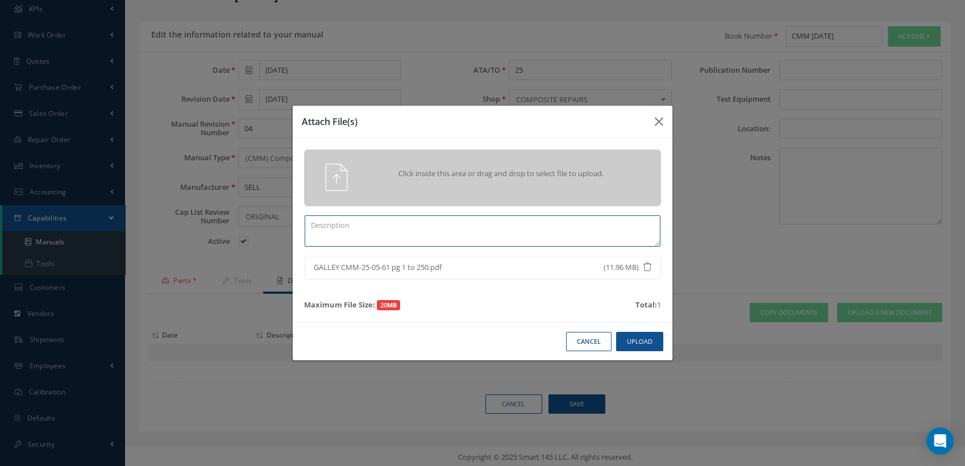
paste textarea "GALLEY CMM-25-05-61 pg 1 to 250"
click at [632, 338] on button "Upload" at bounding box center [639, 342] width 47 height 20
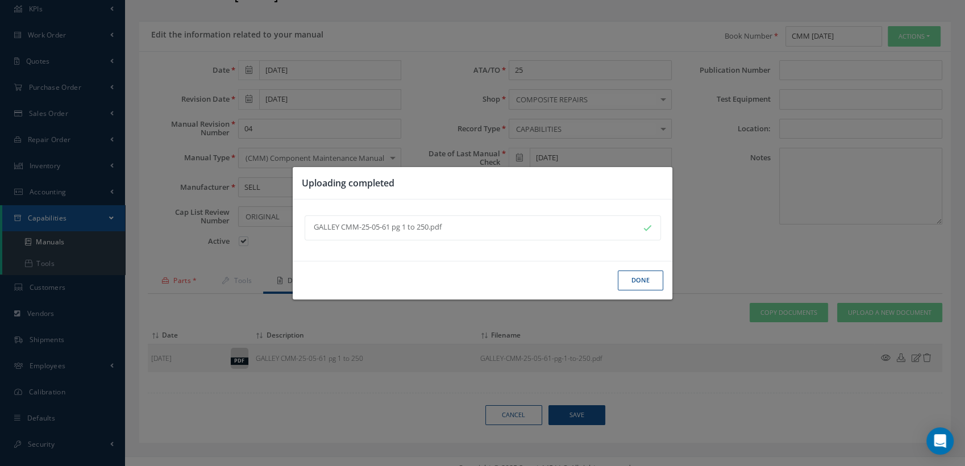
click at [639, 280] on button "Done" at bounding box center [640, 281] width 45 height 20
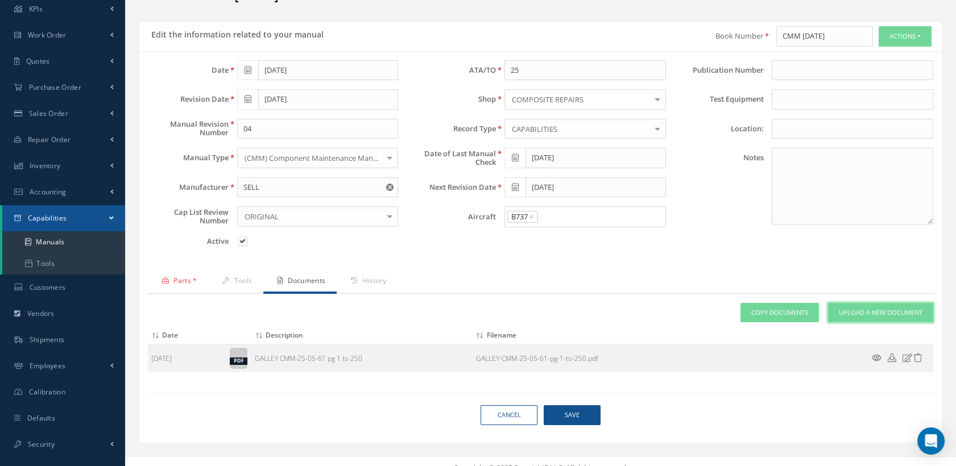
drag, startPoint x: 853, startPoint y: 313, endPoint x: 842, endPoint y: 319, distance: 12.2
click at [853, 313] on span "Upload a New Document" at bounding box center [881, 313] width 84 height 10
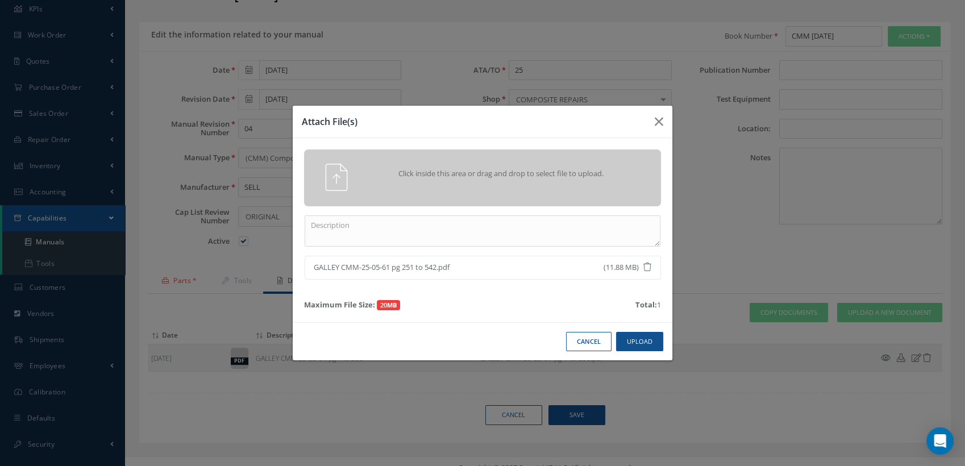
drag, startPoint x: 439, startPoint y: 267, endPoint x: 308, endPoint y: 267, distance: 131.3
click at [308, 267] on li "GALLEY CMM-25-05-61 pg 251 to 542.pdf (11.88 MB)" at bounding box center [483, 268] width 356 height 24
drag, startPoint x: 308, startPoint y: 267, endPoint x: 354, endPoint y: 271, distance: 46.3
copy span "GALLEY CMM-25-05-61 pg 251 to 542"
click at [350, 229] on textarea at bounding box center [483, 230] width 356 height 31
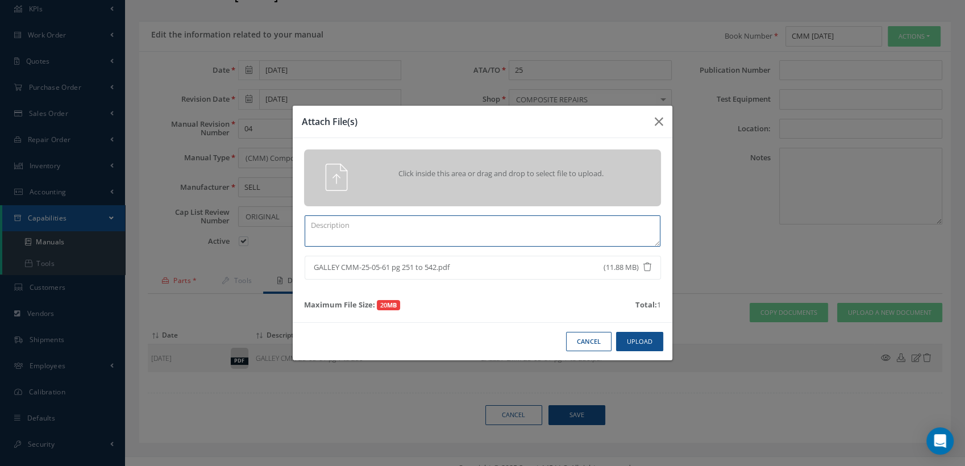
paste textarea "GALLEY CMM-25-05-61 pg 251 to 542"
type textarea "GALLEY CMM-25-05-61 pg 251 to 542"
click at [624, 346] on button "Upload" at bounding box center [639, 342] width 47 height 20
click at [0, 0] on div "Uploading completed GALLEY CMM-25-05-61 pg 1 to 250.pdf Done" at bounding box center [0, 0] width 0 height 0
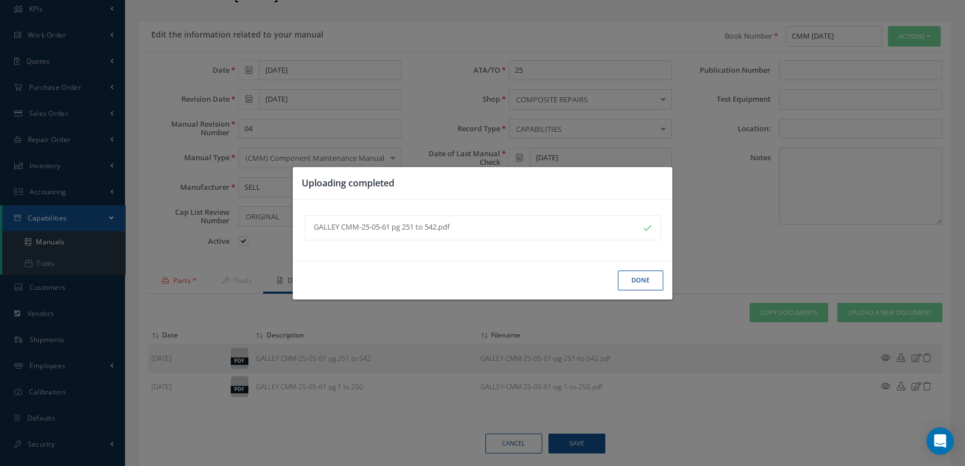
click at [635, 283] on button "Done" at bounding box center [640, 281] width 45 height 20
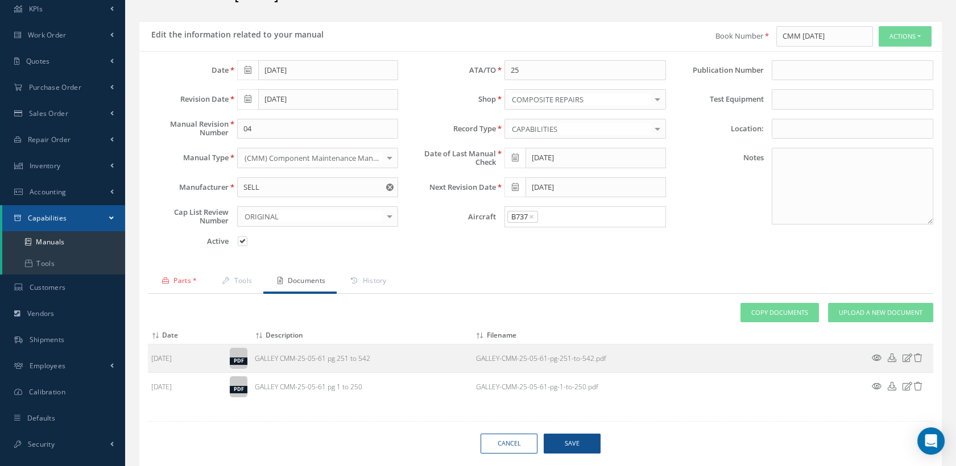
click at [178, 276] on link "Parts *" at bounding box center [178, 282] width 60 height 24
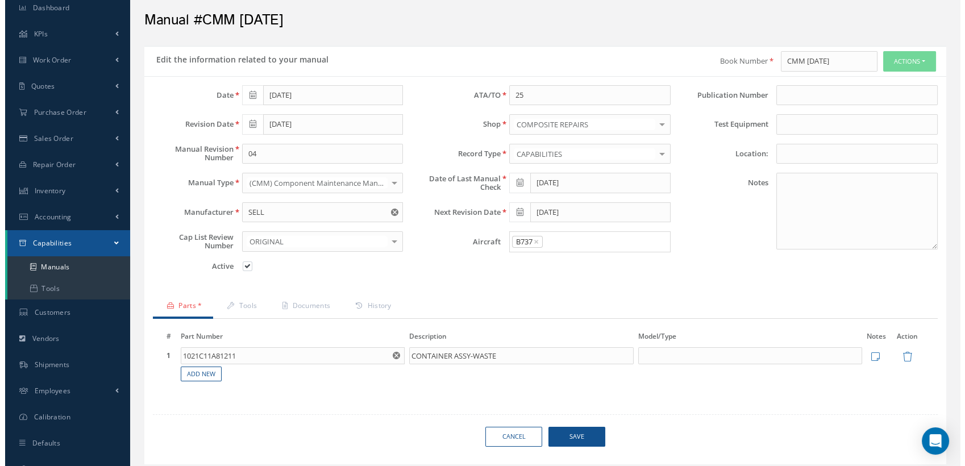
scroll to position [73, 0]
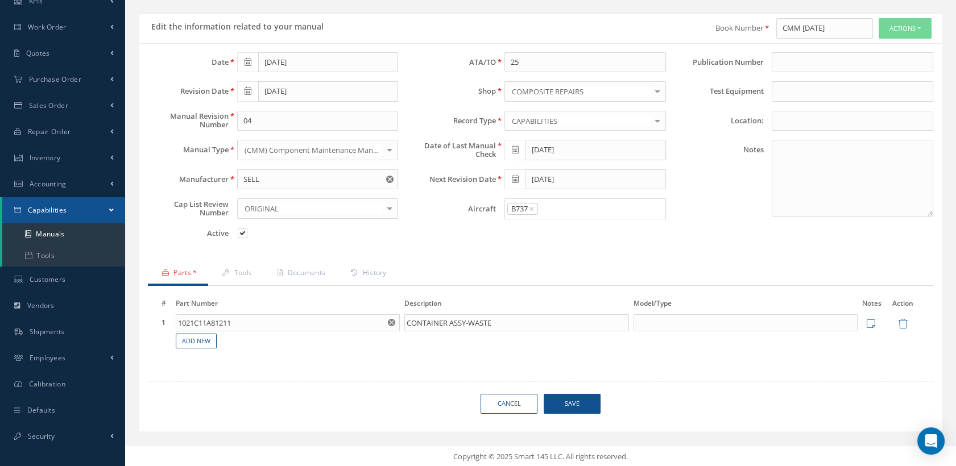
click at [573, 405] on span "Save" at bounding box center [572, 404] width 57 height 20
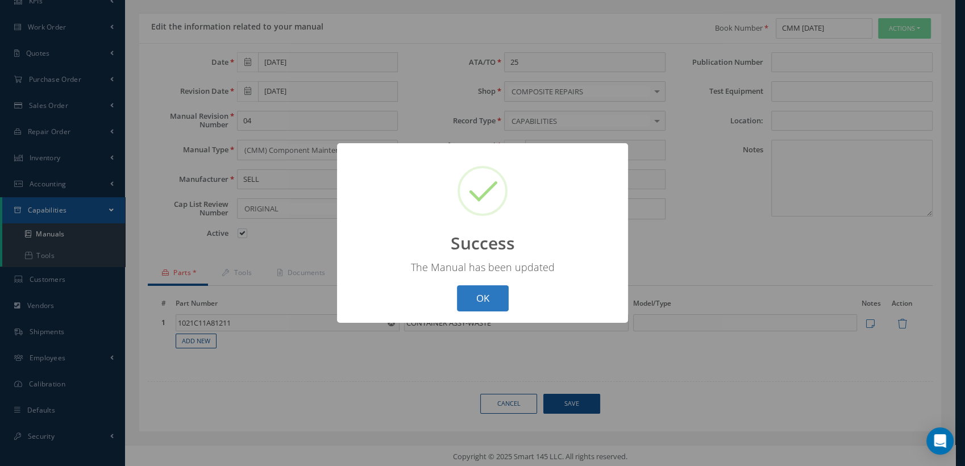
click at [496, 300] on button "OK" at bounding box center [483, 298] width 52 height 27
select select "25"
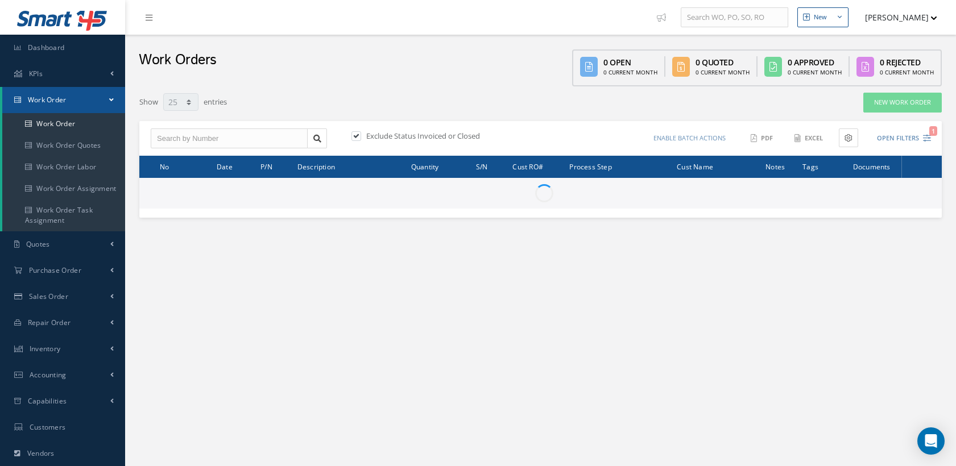
select select "25"
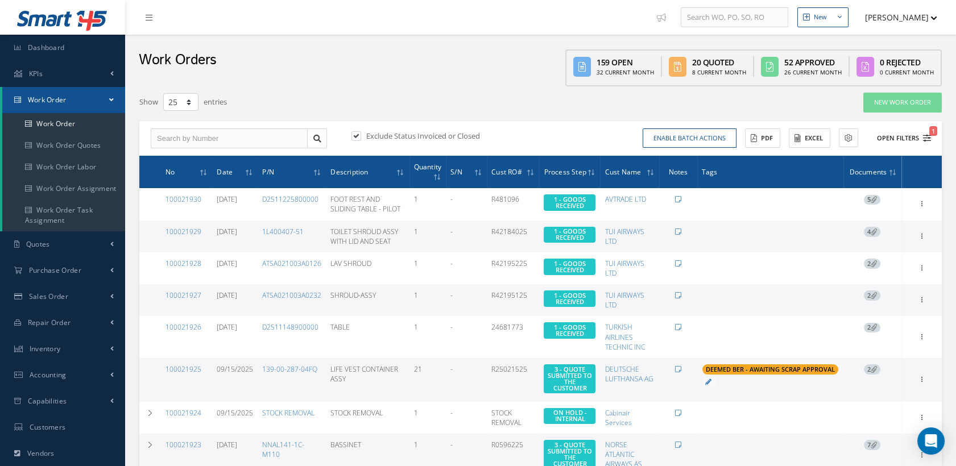
click at [928, 136] on icon "1" at bounding box center [927, 138] width 8 height 8
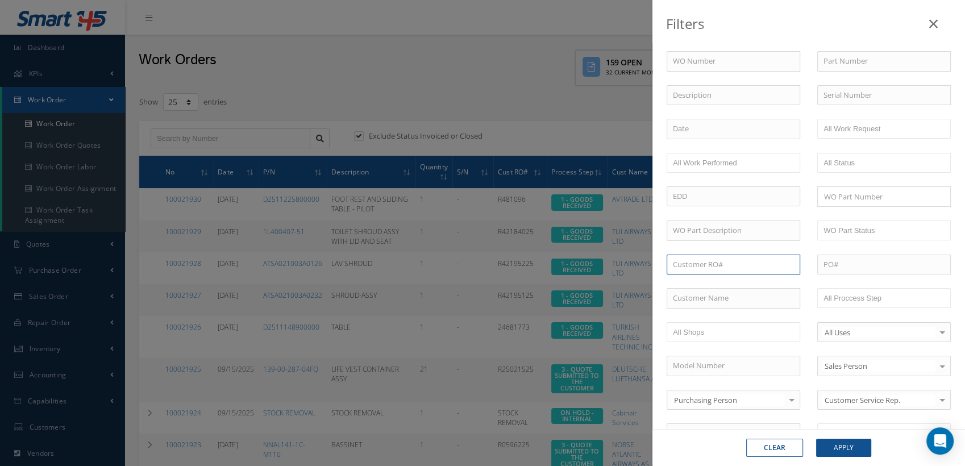
click at [697, 264] on input "text" at bounding box center [734, 265] width 134 height 20
paste input "R1570224"
type input "R1570224"
click at [706, 282] on span "R1570224" at bounding box center [689, 284] width 32 height 10
click at [851, 443] on button "Apply" at bounding box center [843, 448] width 55 height 18
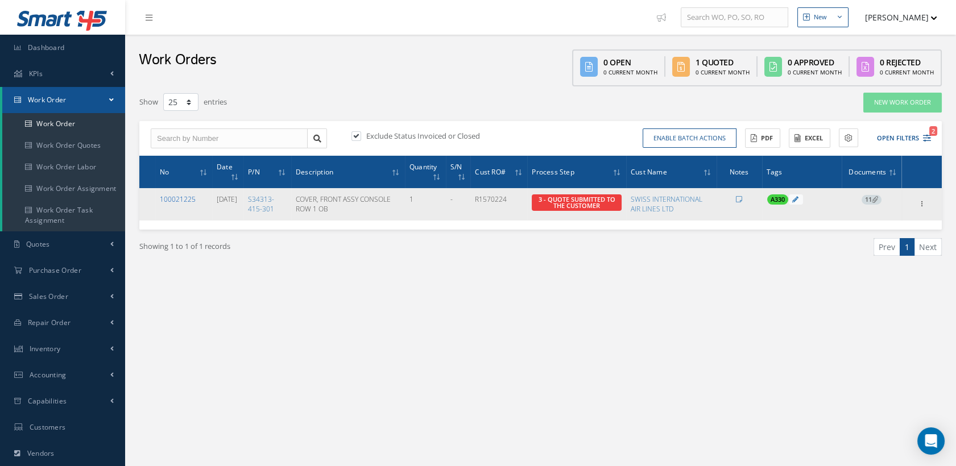
click at [177, 194] on link "100021225" at bounding box center [178, 199] width 36 height 10
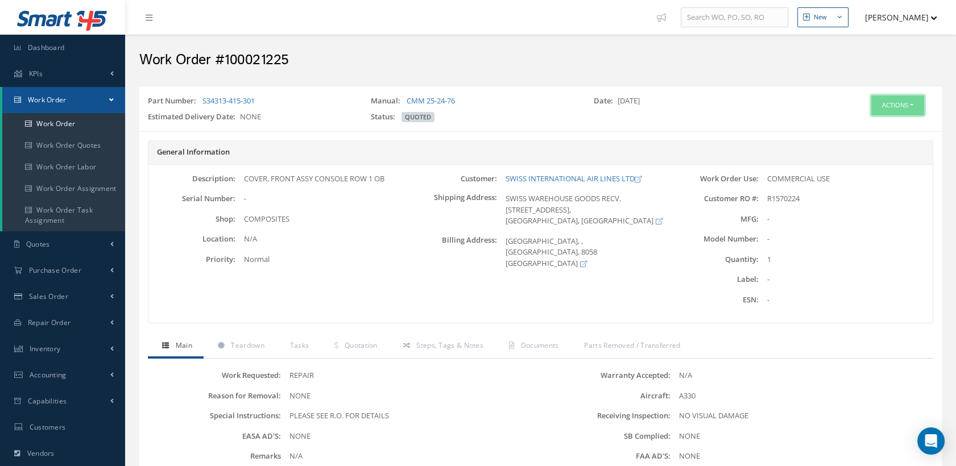
click at [891, 103] on button "Actions" at bounding box center [897, 106] width 53 height 20
click at [863, 124] on link "Edit" at bounding box center [879, 126] width 91 height 15
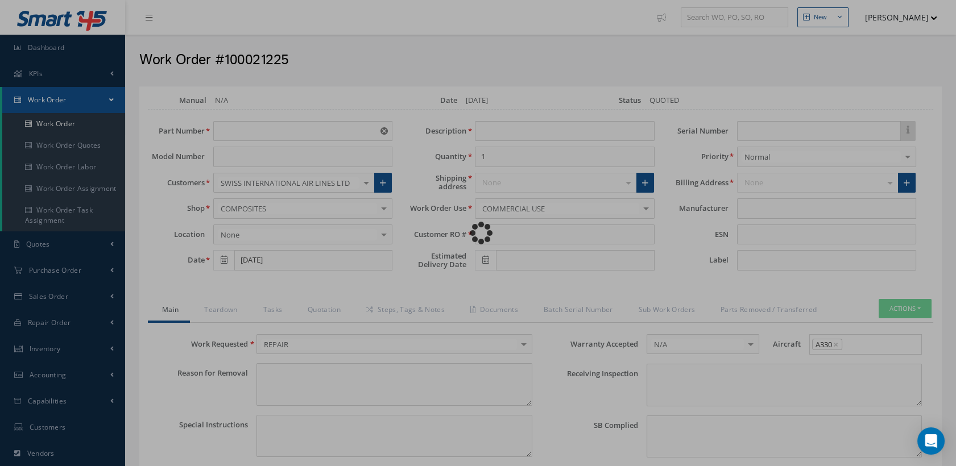
type input "S34313-415-301"
type input "[DATE]"
type input "COVER, FRONT ASSY CONSOLE ROW 1 OB"
type input "R1570224"
type textarea "NONE"
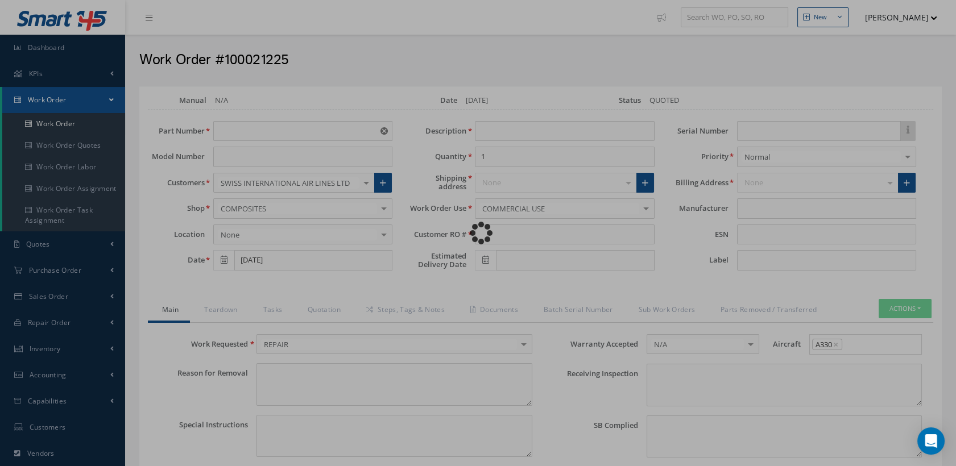
type textarea "PLEASE SEE R.O. FOR DETAILS"
type input "NONE"
type textarea "NO VISUAL DAMAGE"
type textarea "NONE"
type input "NONE"
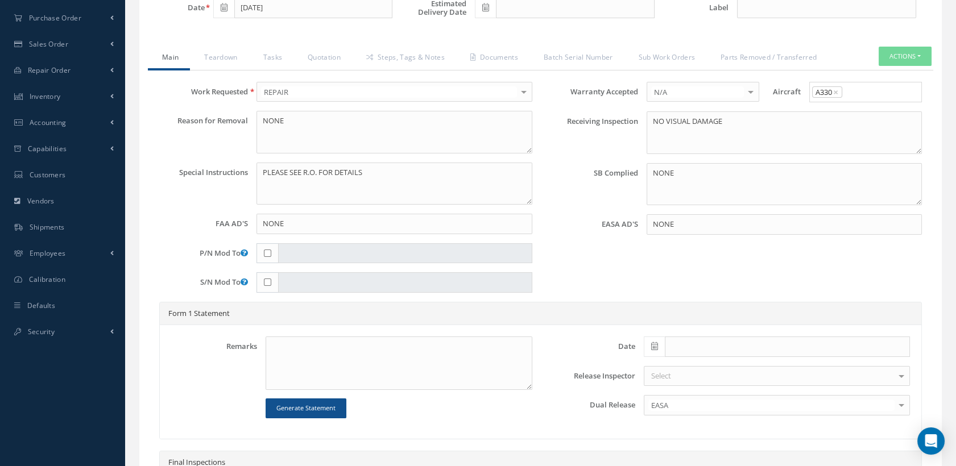
scroll to position [63, 0]
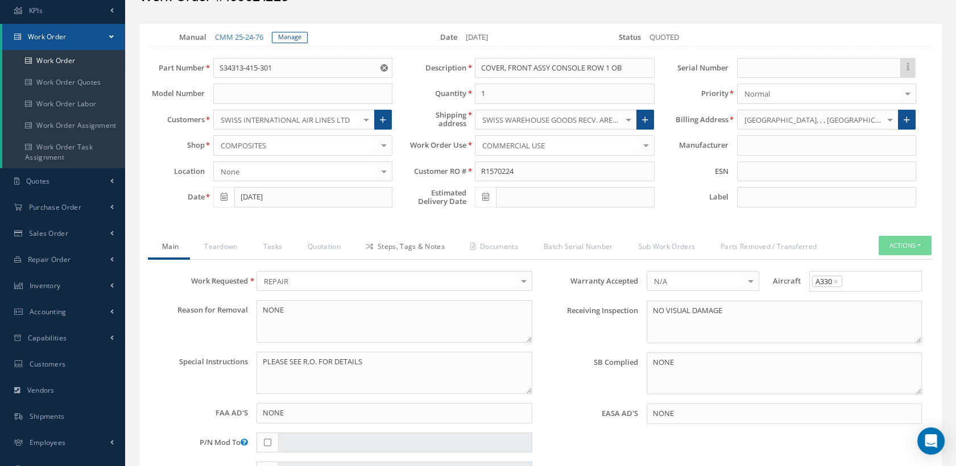
click at [421, 244] on link "Steps, Tags & Notes" at bounding box center [404, 248] width 104 height 24
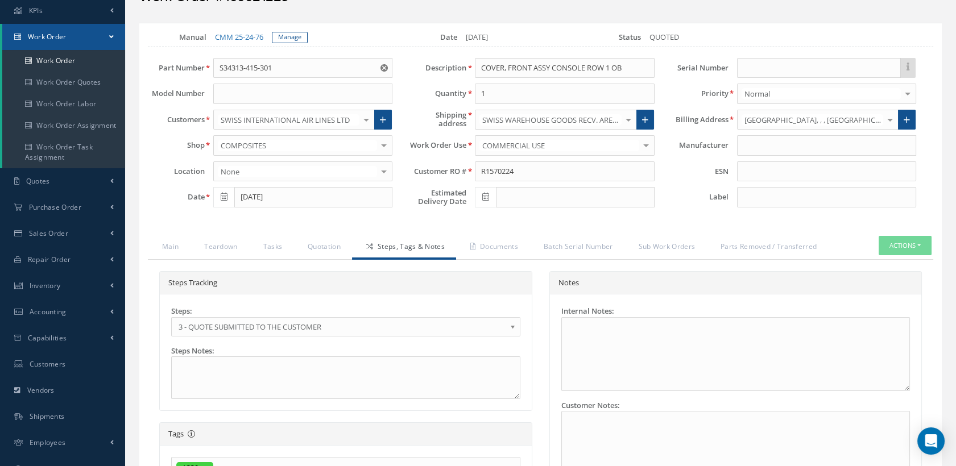
scroll to position [189, 0]
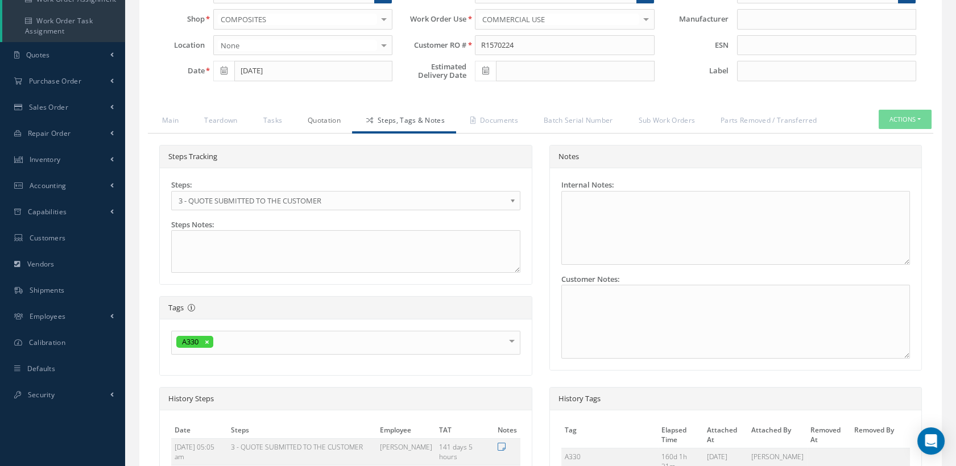
click at [328, 119] on link "Quotation" at bounding box center [322, 122] width 59 height 24
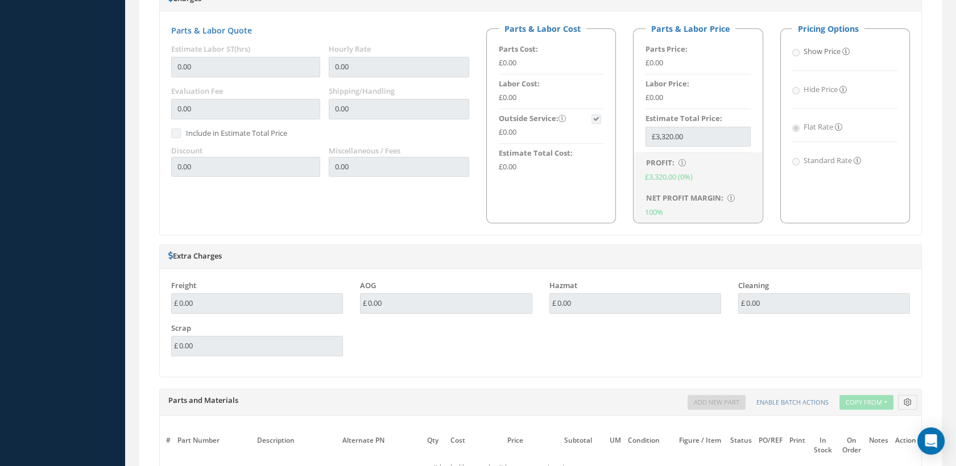
scroll to position [632, 0]
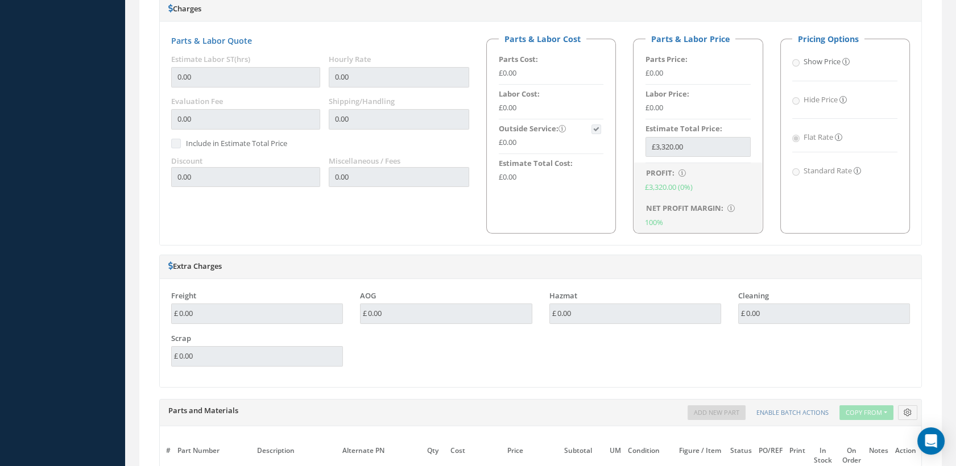
click at [637, 141] on fieldset "Parts & Labor Price Parts Price: £0.00 Labor Price: £0.00 Estimate Total Price:…" at bounding box center [698, 133] width 130 height 201
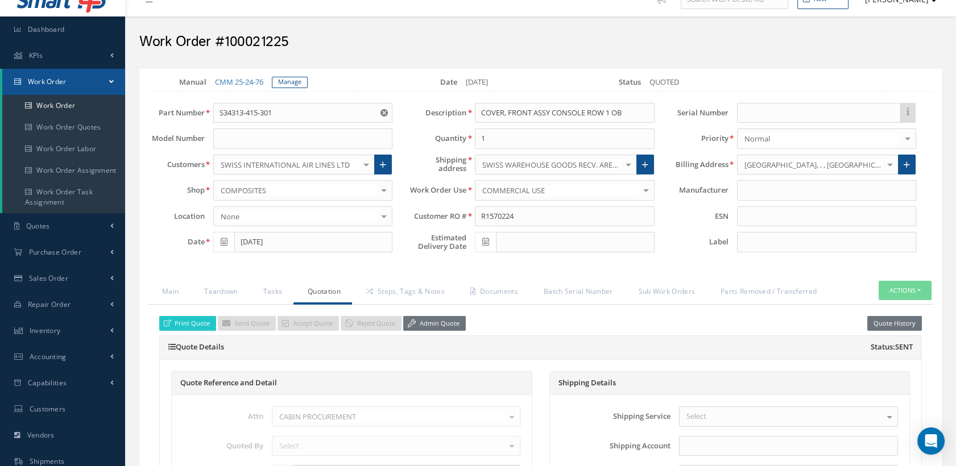
scroll to position [0, 0]
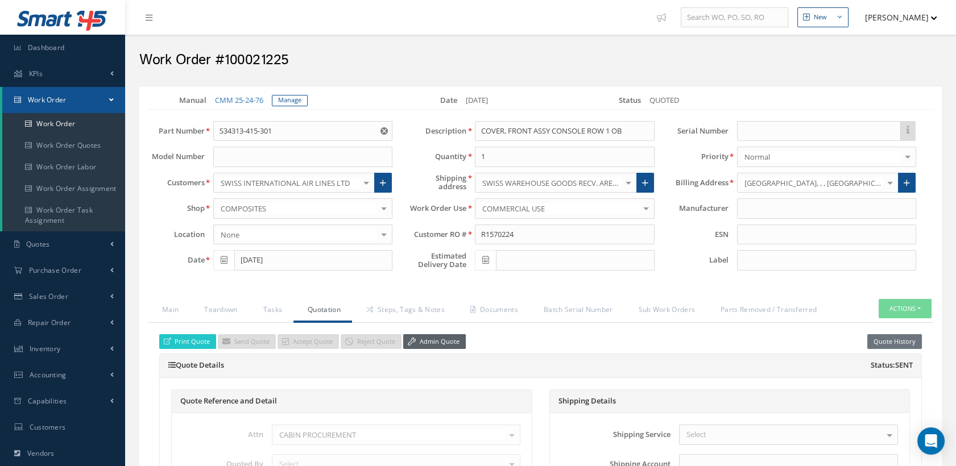
click at [442, 338] on link "Admin Quote" at bounding box center [434, 341] width 63 height 15
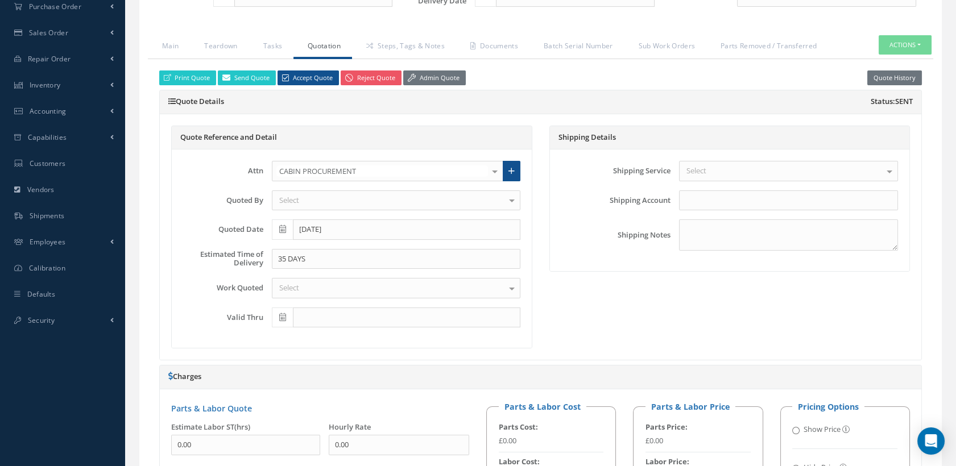
scroll to position [505, 0]
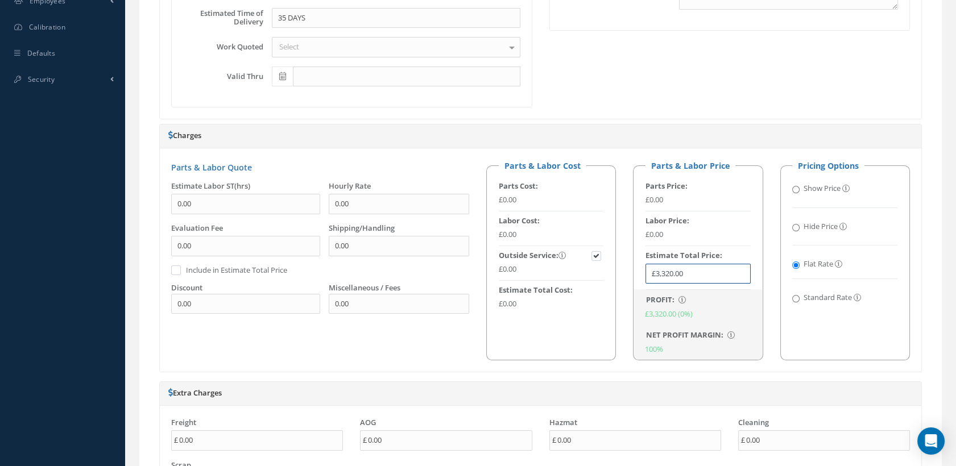
drag, startPoint x: 651, startPoint y: 272, endPoint x: 595, endPoint y: 273, distance: 55.7
click at [595, 273] on div "Parts & Labor Cost Parts Cost: £0.00 Labor Cost: £0.00 Outside Service: £0.00 E…" at bounding box center [698, 260] width 441 height 201
click at [682, 362] on div "Parts & Labor Quote Estimate Labor ST(hrs) 0.00 Hourly Rate 0.00 Evaluation Fee…" at bounding box center [540, 259] width 761 height 223
drag, startPoint x: 673, startPoint y: 270, endPoint x: 631, endPoint y: 270, distance: 42.6
click at [631, 270] on div "Parts & Labor Price Parts Price: £0.00 Labor Price: £0.00 Estimate Total Price:…" at bounding box center [697, 260] width 147 height 201
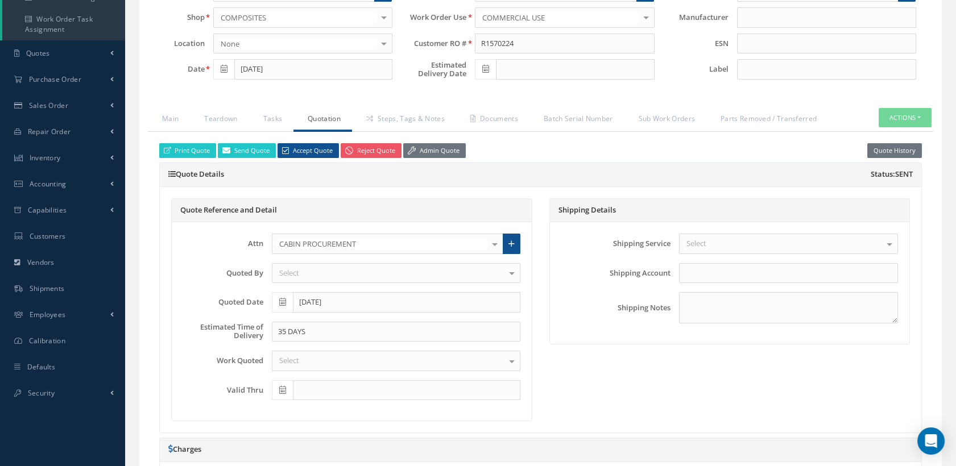
scroll to position [190, 0]
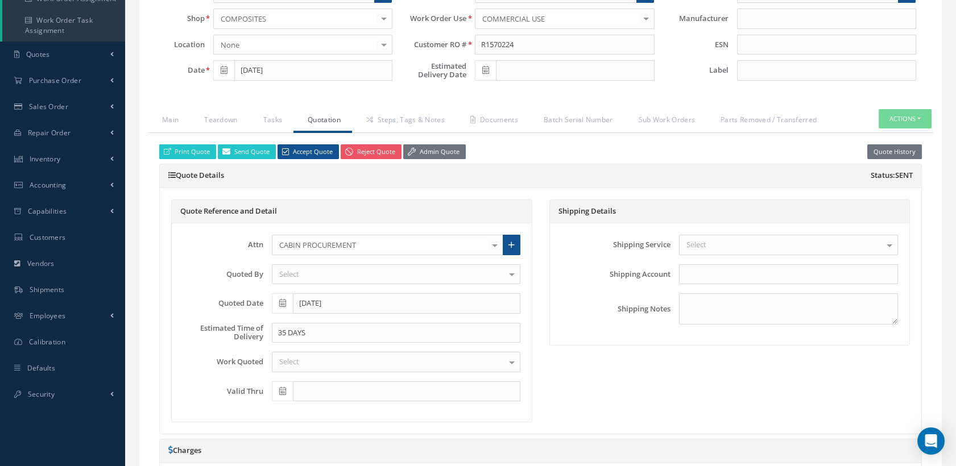
type input "£0.00"
click at [317, 359] on div "Select" at bounding box center [396, 362] width 248 height 20
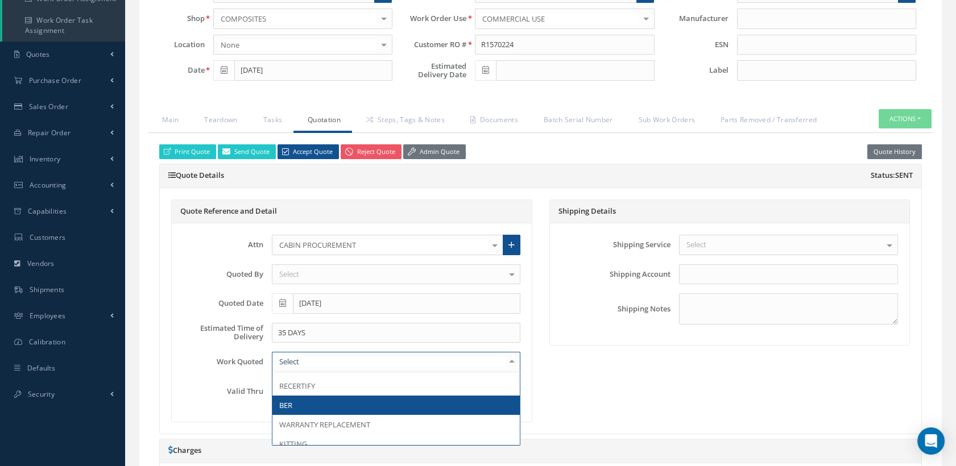
click at [338, 397] on span "BER" at bounding box center [395, 405] width 247 height 19
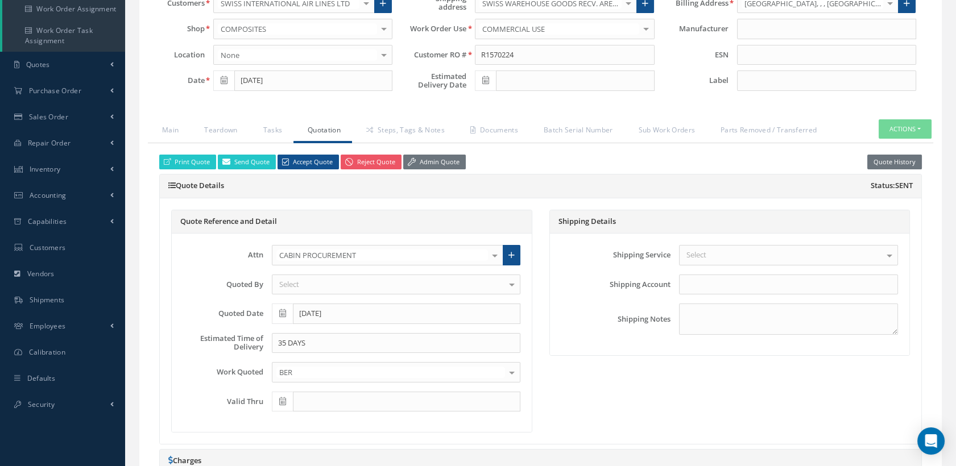
scroll to position [253, 0]
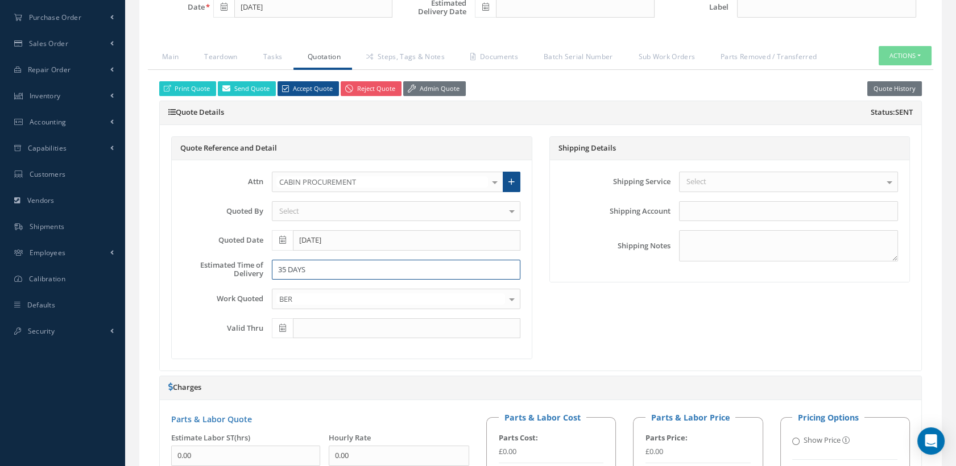
drag, startPoint x: 309, startPoint y: 267, endPoint x: 231, endPoint y: 267, distance: 77.9
click at [231, 267] on div "Estimated Time of Delivery 35 DAYS" at bounding box center [352, 270] width 354 height 20
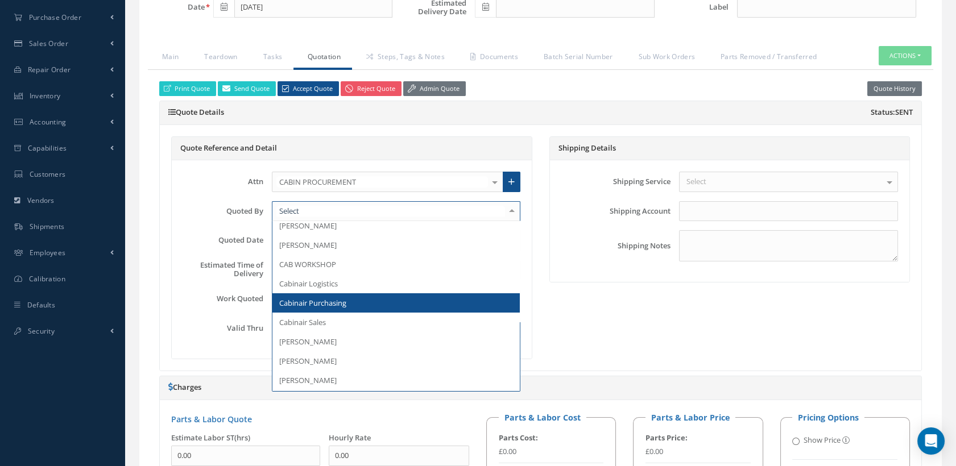
scroll to position [126, 0]
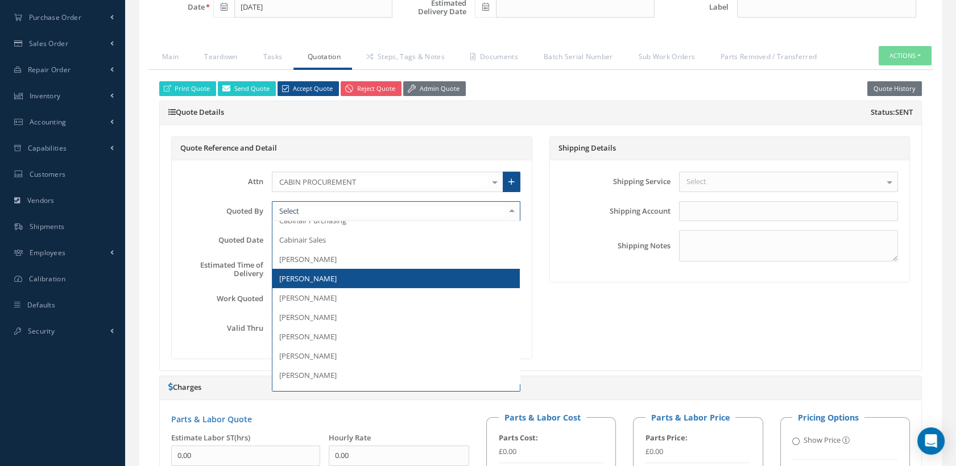
click at [316, 270] on span "[PERSON_NAME]" at bounding box center [395, 278] width 247 height 19
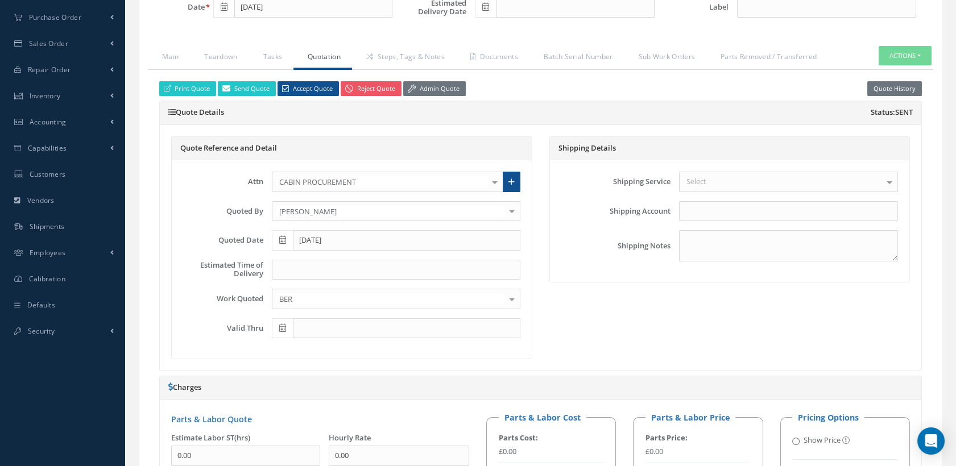
click at [283, 236] on icon at bounding box center [282, 240] width 7 height 8
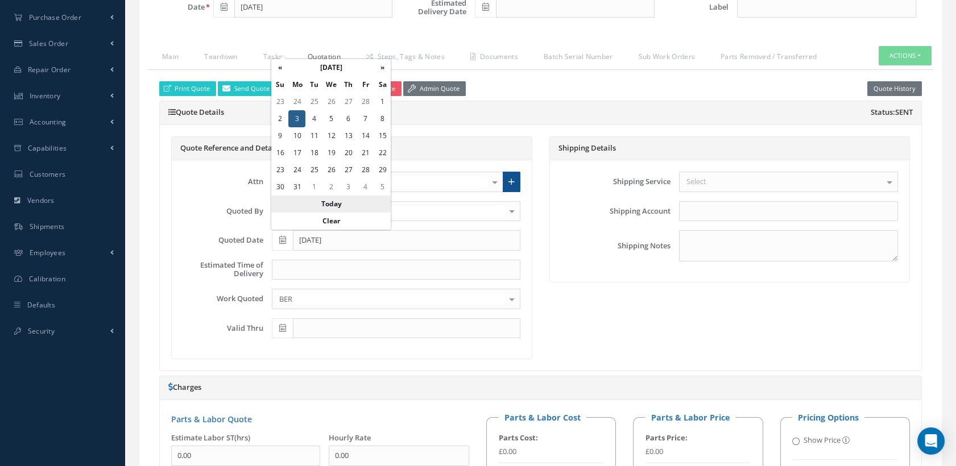
click at [351, 203] on th "Today" at bounding box center [330, 204] width 119 height 17
type input "[DATE]"
type input "10/16/2025"
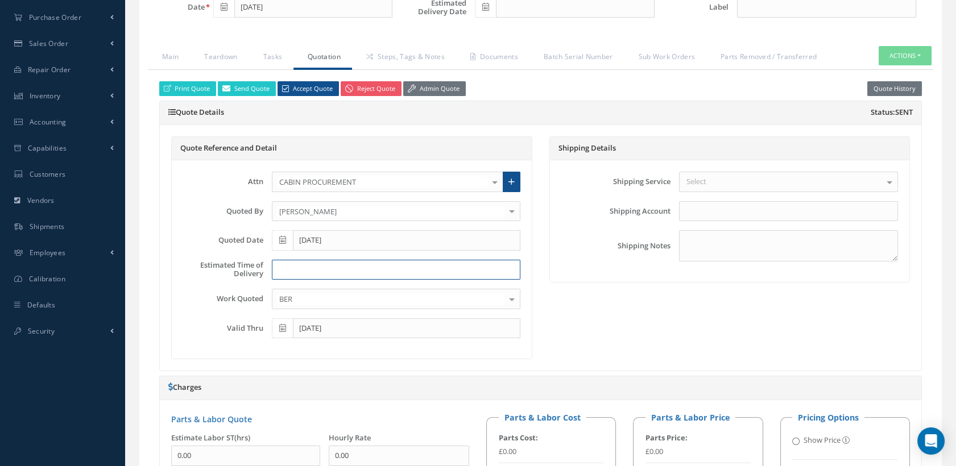
click at [308, 271] on input at bounding box center [396, 270] width 248 height 20
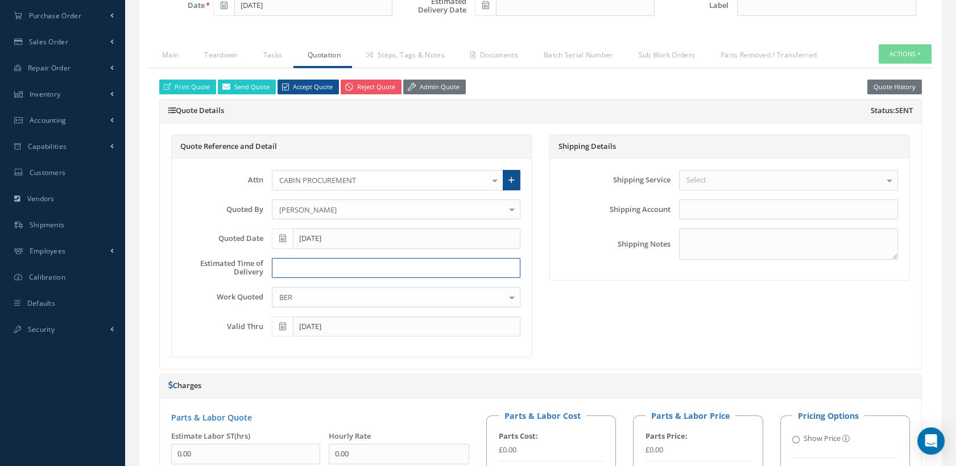
scroll to position [379, 0]
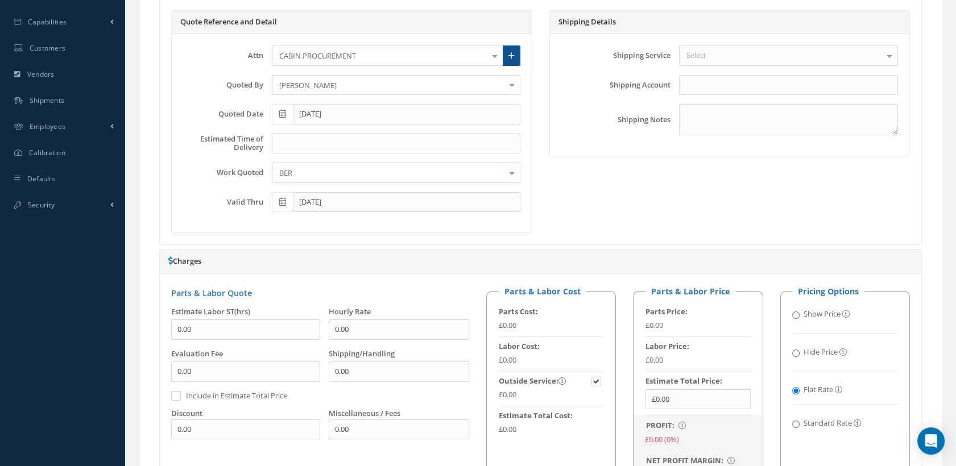
click at [284, 200] on icon at bounding box center [282, 202] width 7 height 8
click at [529, 197] on div "Attn CABIN PROCUREMENT CABIN PROCUREMENT ACCOUNTS DEVAN HOLENSTEIN DOMINIK ZIMM…" at bounding box center [352, 133] width 360 height 198
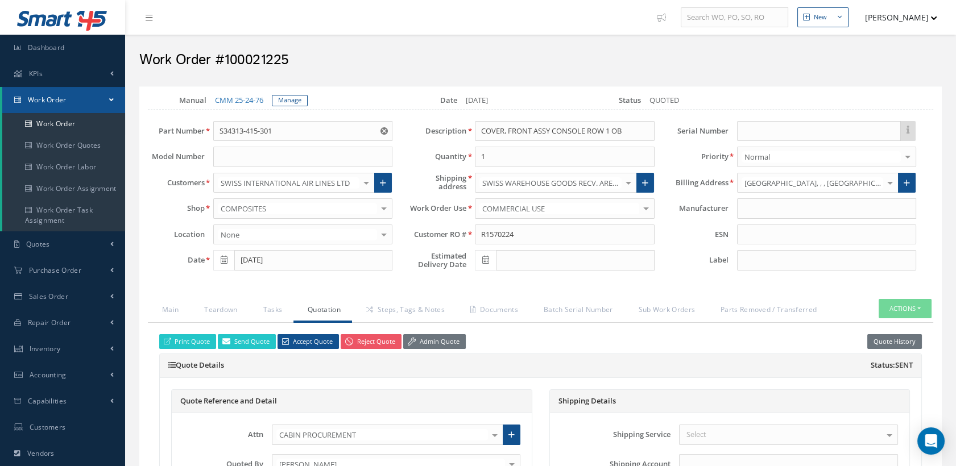
scroll to position [0, 0]
click at [227, 308] on link "Teardown" at bounding box center [219, 311] width 59 height 24
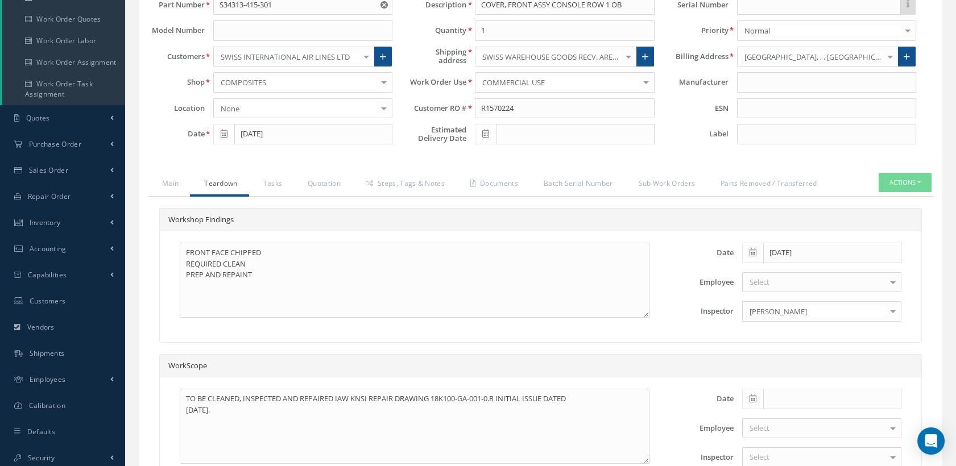
scroll to position [189, 0]
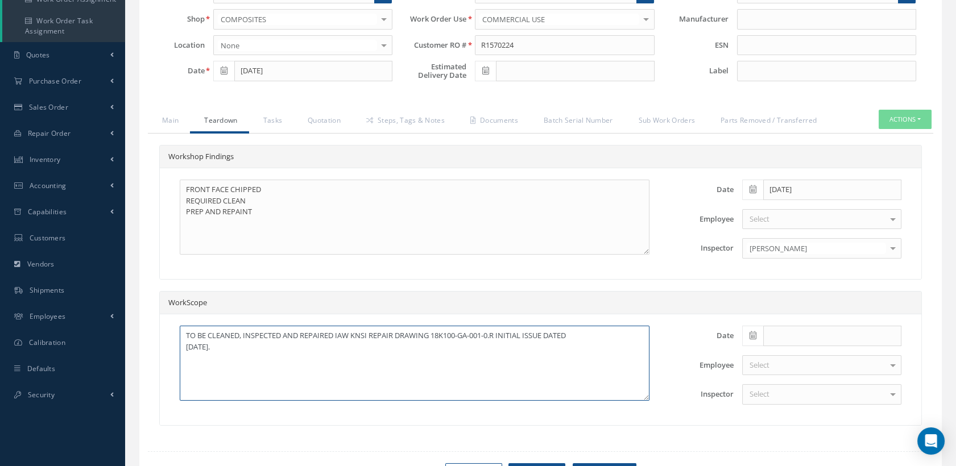
drag, startPoint x: 203, startPoint y: 339, endPoint x: 291, endPoint y: 337, distance: 87.6
click at [102, 326] on div "Smart 145 Dashboard KPIs Work Order Accounting Work Order Work Order Work Order…" at bounding box center [478, 170] width 956 height 718
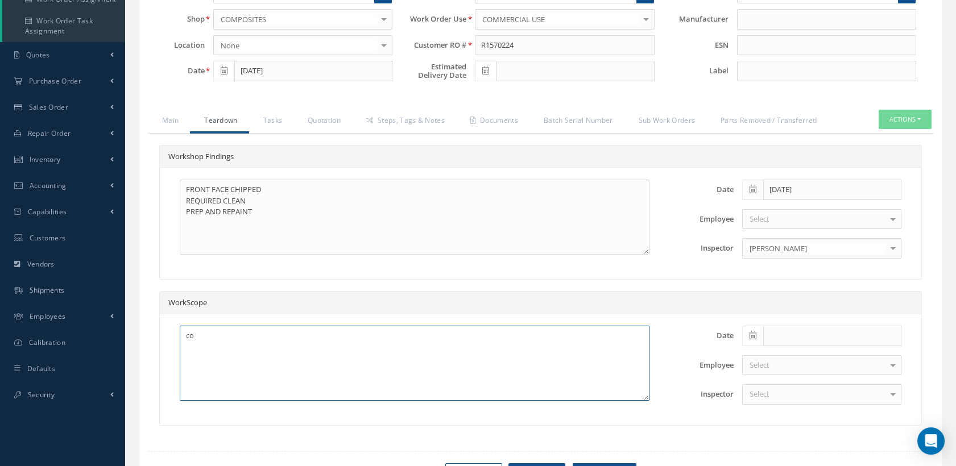
type textarea "c"
click at [184, 333] on textarea "COMPOSITE REPAIR SCHEME" at bounding box center [415, 363] width 470 height 75
click at [337, 336] on textarea "NO COMPOSITE REPAIR SCHEME" at bounding box center [415, 363] width 470 height 75
drag, startPoint x: 371, startPoint y: 338, endPoint x: 172, endPoint y: 323, distance: 199.6
click at [172, 323] on div "NO COMPOSITE REPAIR SCHEME FOR A330 AIRCRAFT Date Employee Select Tina Young Da…" at bounding box center [540, 369] width 761 height 111
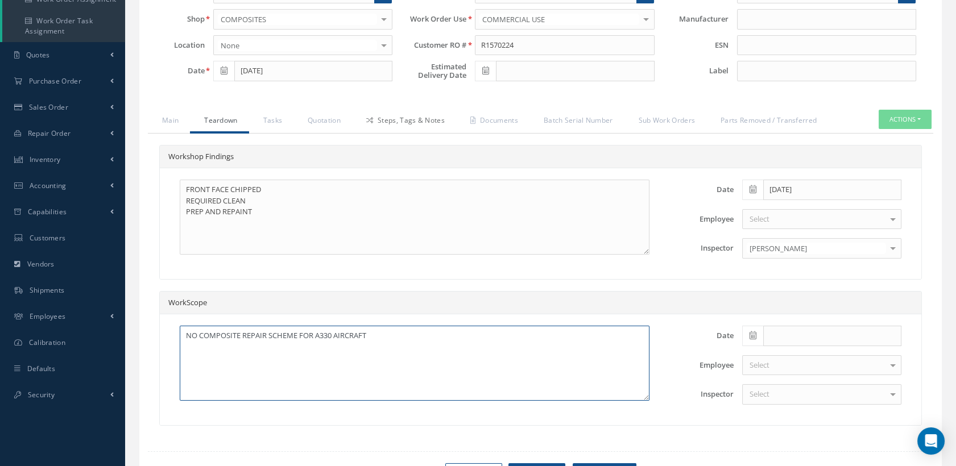
type textarea "NO COMPOSITE REPAIR SCHEME FOR A330 AIRCRAFT"
click at [397, 112] on link "Steps, Tags & Notes" at bounding box center [404, 122] width 104 height 24
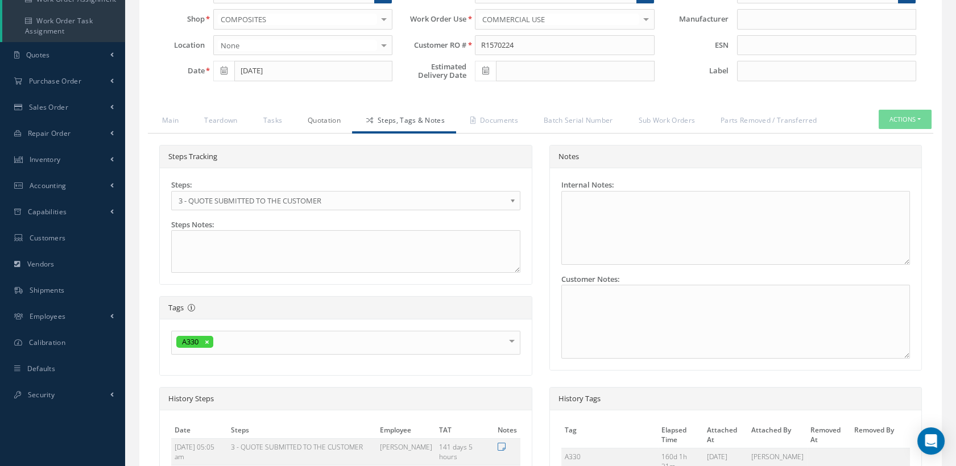
click at [319, 120] on link "Quotation" at bounding box center [322, 122] width 59 height 24
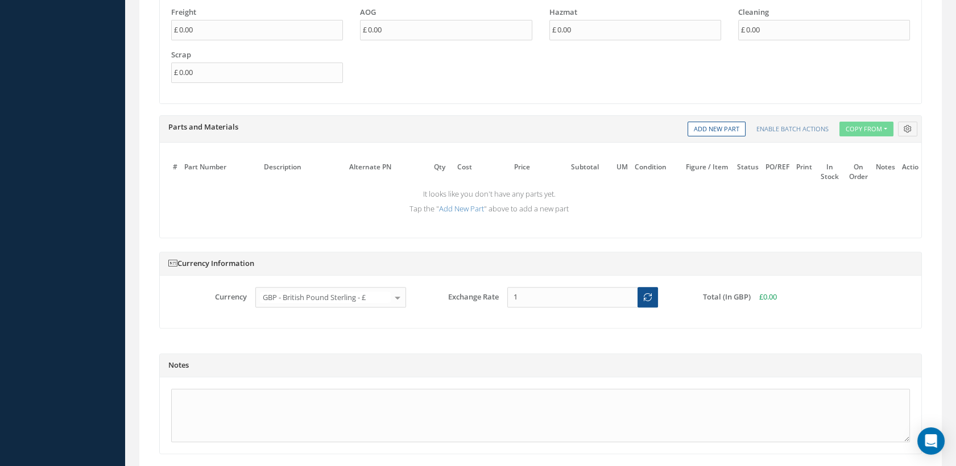
scroll to position [1010, 0]
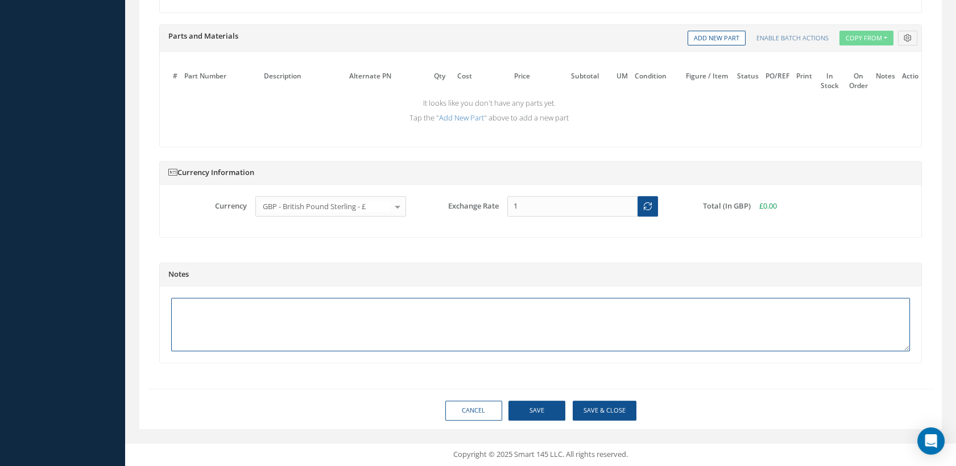
click at [277, 314] on textarea at bounding box center [540, 324] width 739 height 53
paste textarea "NO COMPOSITE REPAIR SCHEME FOR A330 AIRCRAFT"
click at [367, 309] on textarea "NO COMPOSITE REPAIR SCHEME FOR A330 AIRCRAFT" at bounding box center [540, 324] width 739 height 53
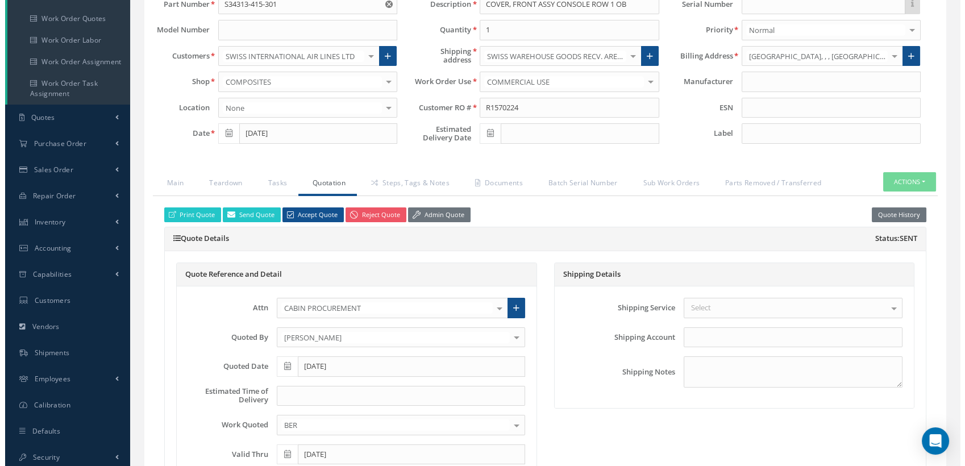
scroll to position [0, 0]
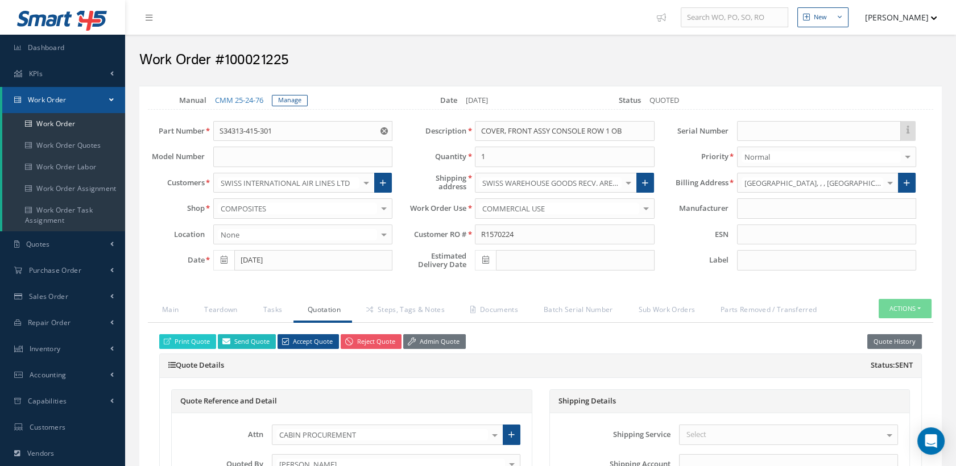
type textarea "NO COMPOSITE REPAIR SCHEME FOR A330 AIRCRAFT. CUSTOMS FEES BECOME DUE ON 23 SEP…"
click at [257, 339] on link "Send Quote" at bounding box center [247, 341] width 58 height 15
type input "Quotation for WO #:100021225, Customer RO #:R1570224"
type textarea "Hiya, Please find attached your WO #100021225 Quote. Should you have any questi…"
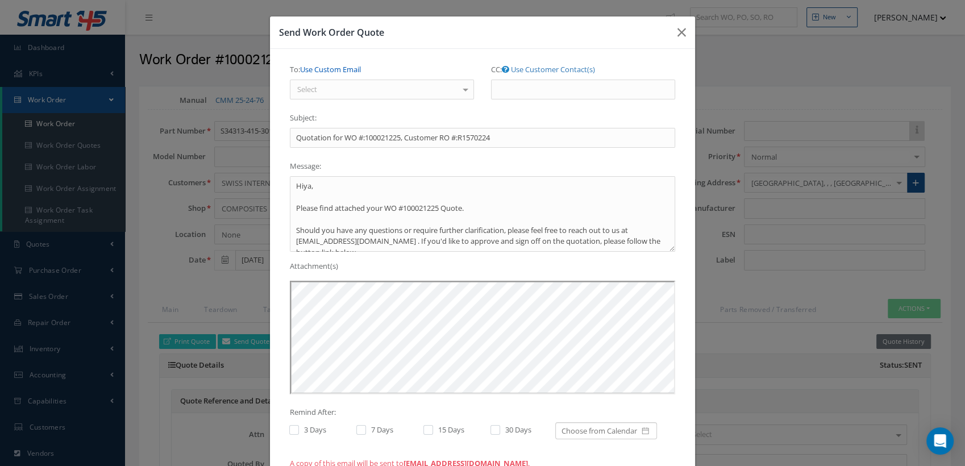
click at [344, 70] on link "Use Custom Email" at bounding box center [330, 69] width 61 height 10
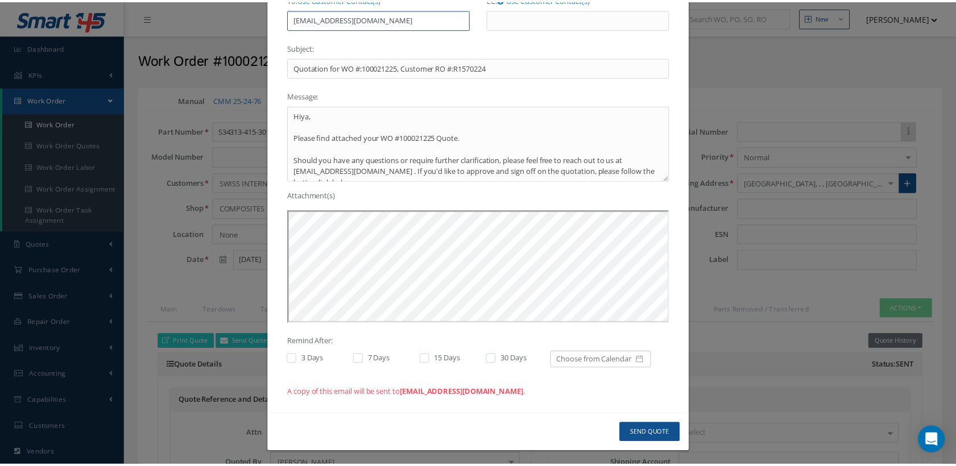
scroll to position [73, 0]
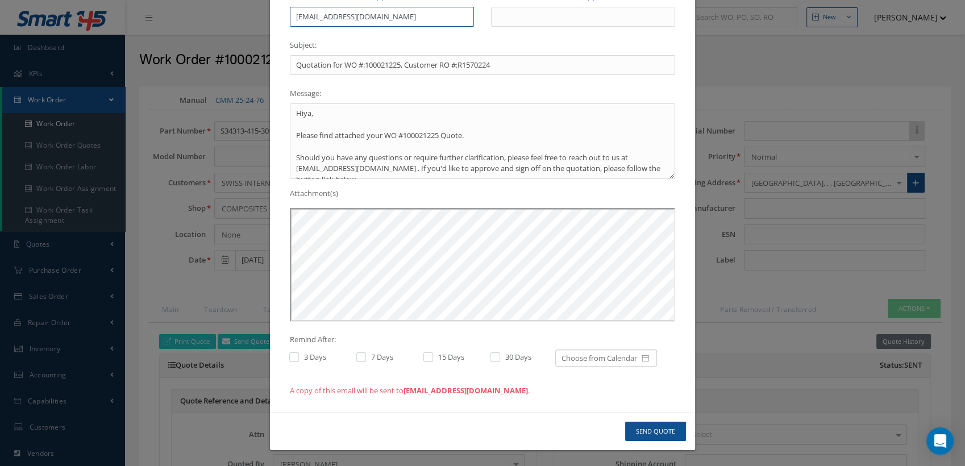
type input "CLARE@CAB.AERO"
click at [661, 430] on button "Send Quote" at bounding box center [655, 432] width 61 height 20
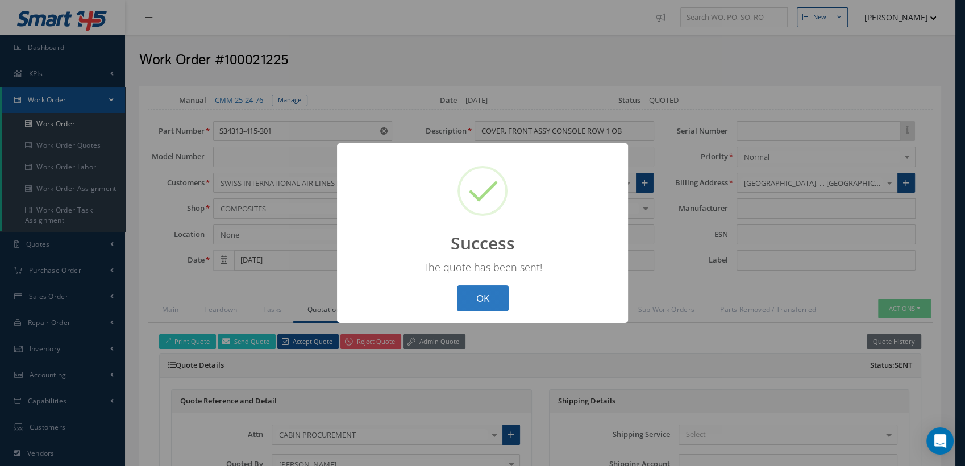
click at [501, 297] on button "OK" at bounding box center [483, 298] width 52 height 27
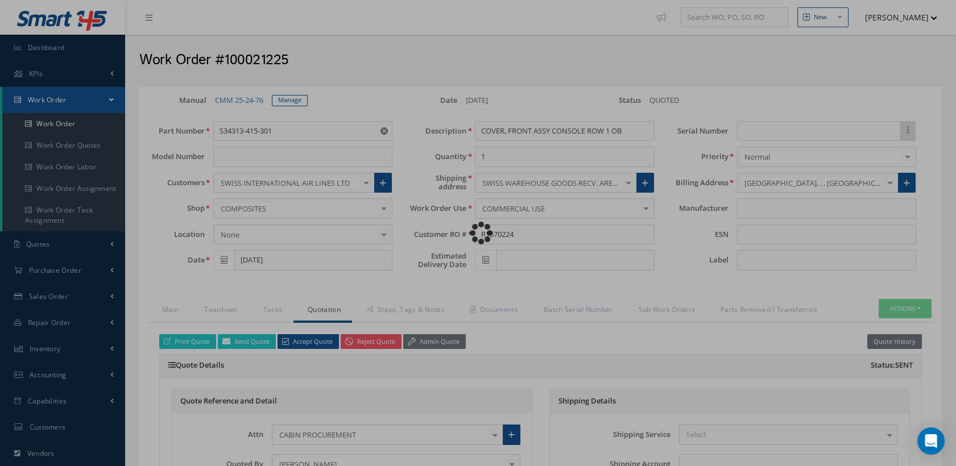
type input "£0"
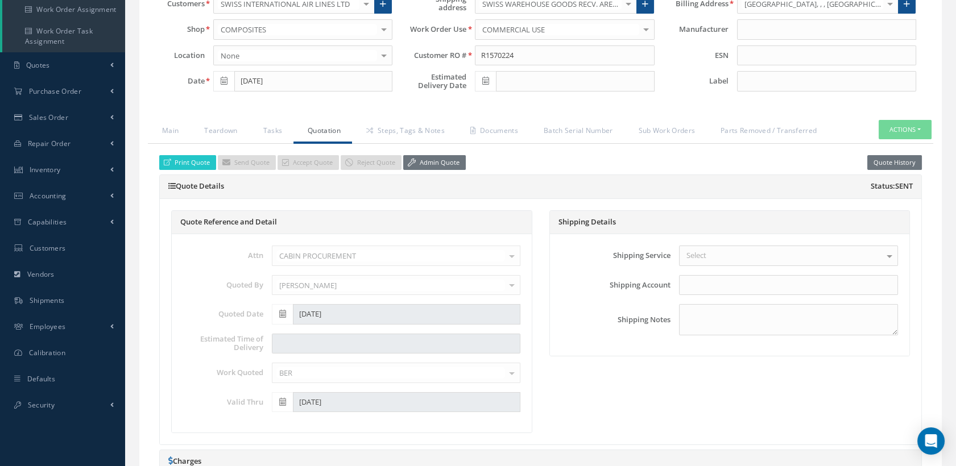
scroll to position [189, 0]
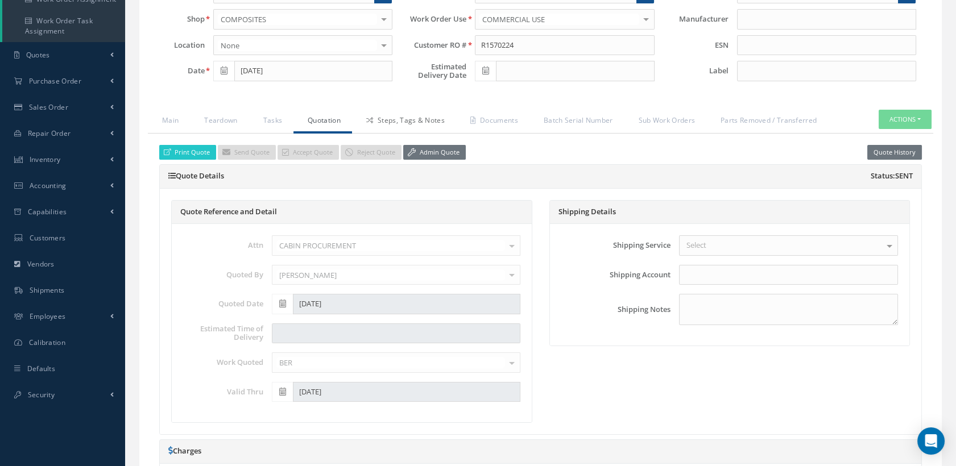
click at [418, 118] on link "Steps, Tags & Notes" at bounding box center [404, 122] width 104 height 24
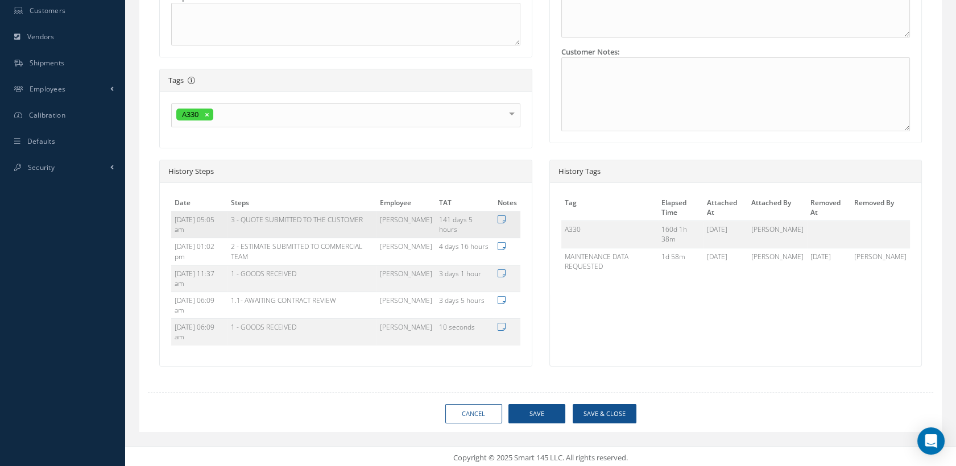
scroll to position [101, 0]
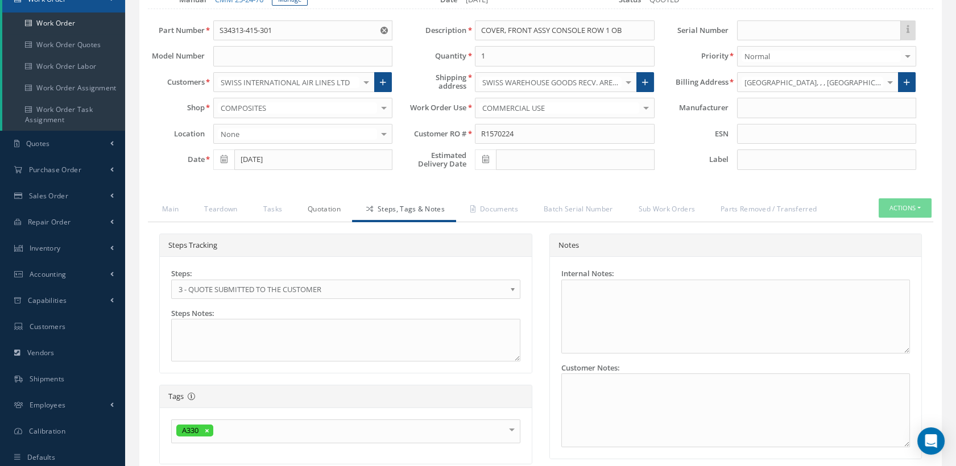
click at [294, 203] on link "Quotation" at bounding box center [322, 210] width 59 height 24
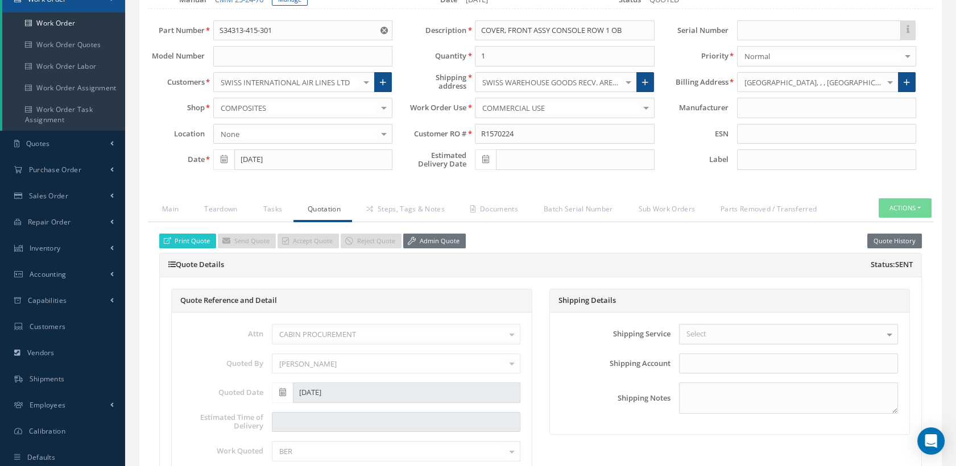
click at [338, 204] on link "Quotation" at bounding box center [322, 210] width 59 height 24
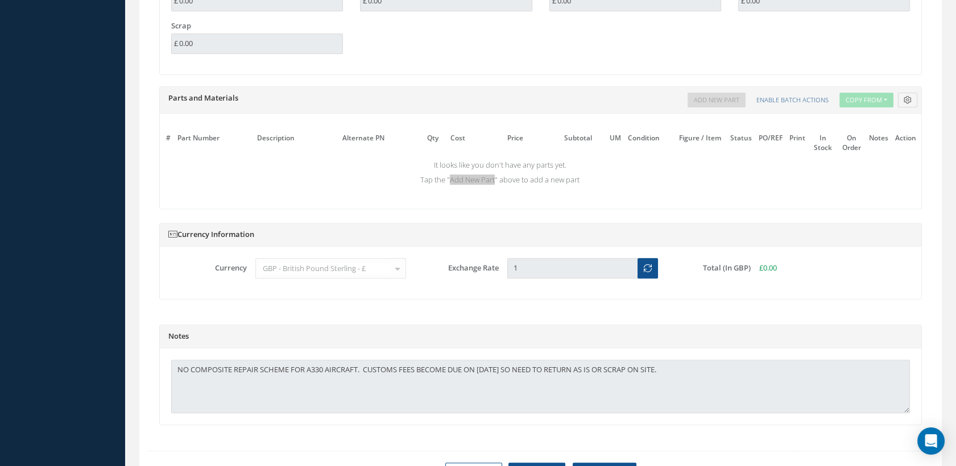
scroll to position [1011, 0]
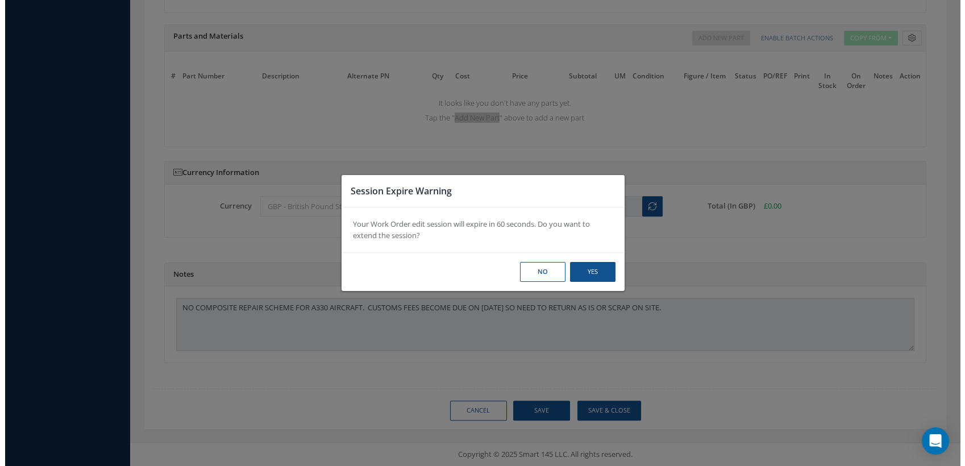
scroll to position [1001, 0]
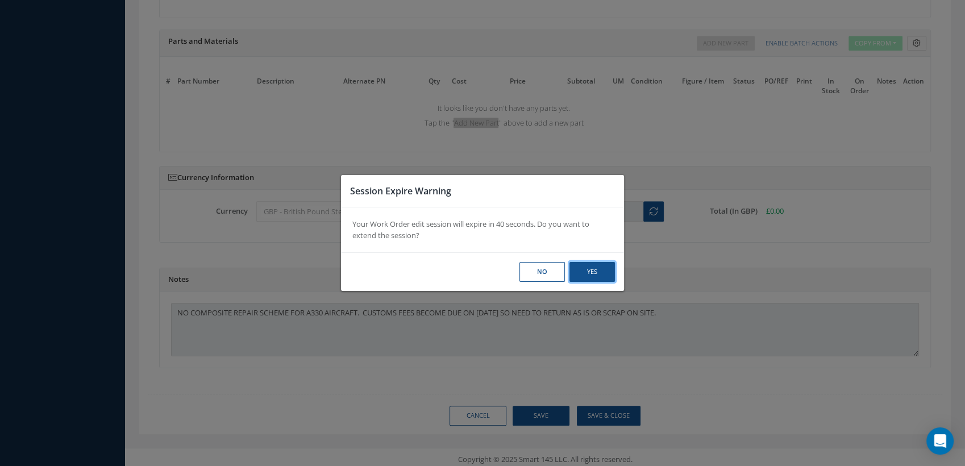
click at [590, 270] on button "Yes" at bounding box center [592, 272] width 45 height 20
click at [544, 266] on button "No" at bounding box center [542, 272] width 45 height 20
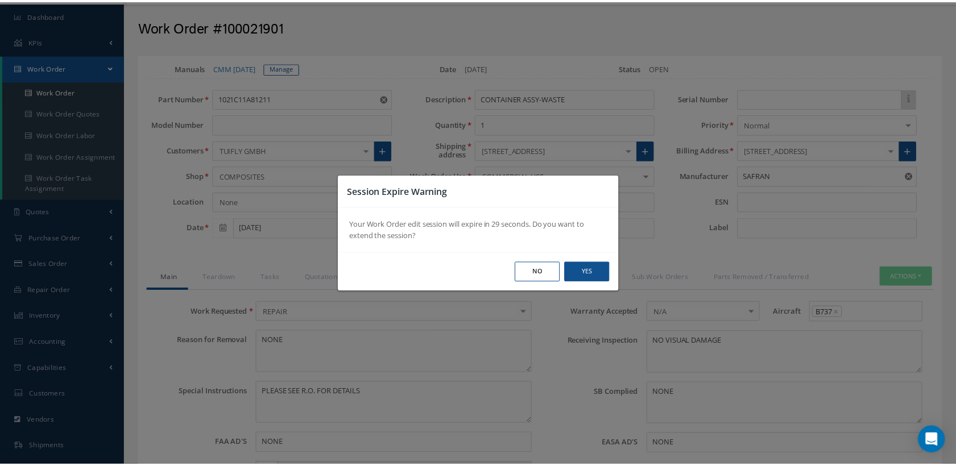
scroll to position [32, 0]
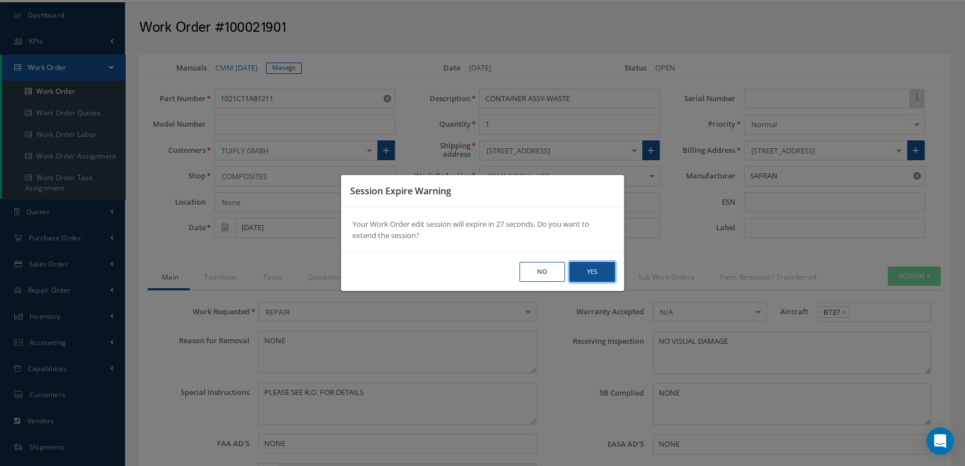
click at [594, 268] on button "Yes" at bounding box center [592, 272] width 45 height 20
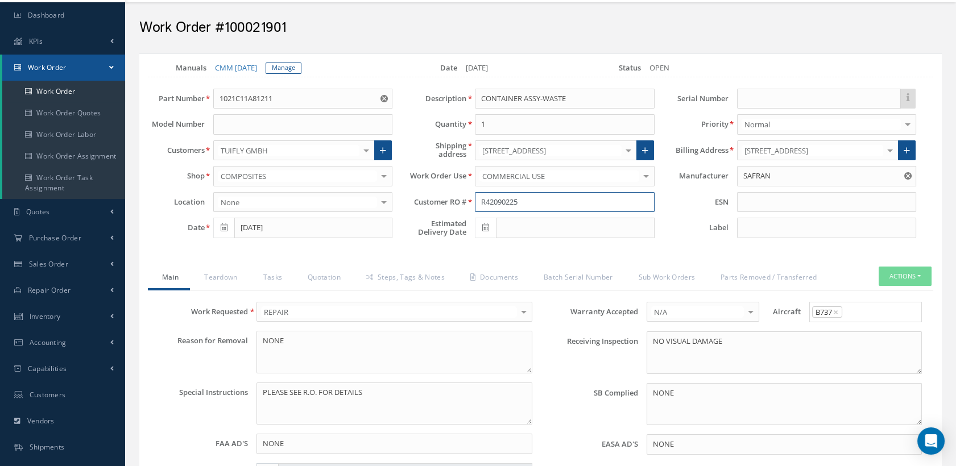
drag, startPoint x: 523, startPoint y: 202, endPoint x: 478, endPoint y: 204, distance: 44.9
click at [478, 204] on input "R42090225" at bounding box center [564, 202] width 179 height 20
drag, startPoint x: 489, startPoint y: 272, endPoint x: 496, endPoint y: 275, distance: 7.4
click at [489, 272] on link "Documents" at bounding box center [492, 279] width 73 height 24
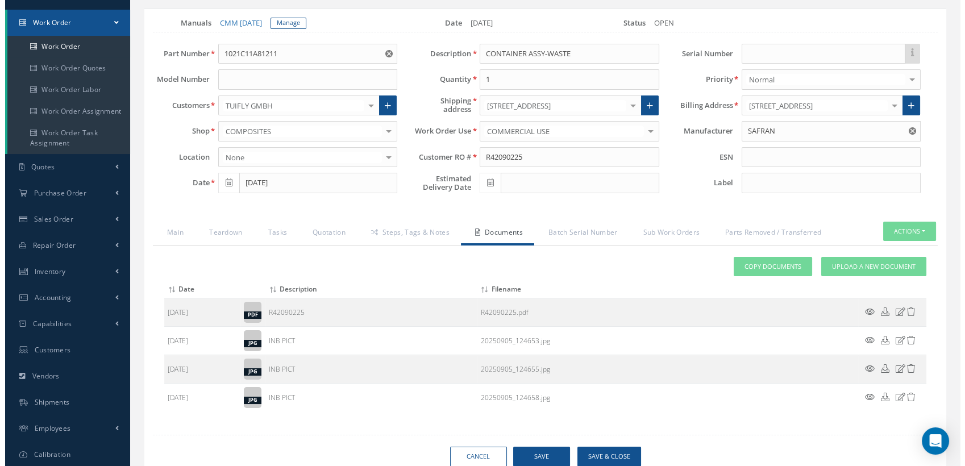
scroll to position [131, 0]
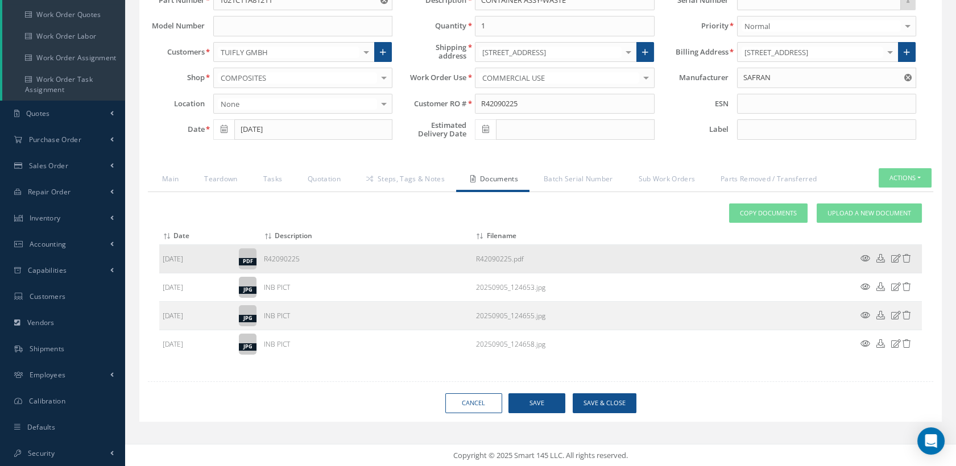
click at [867, 255] on icon at bounding box center [865, 258] width 10 height 9
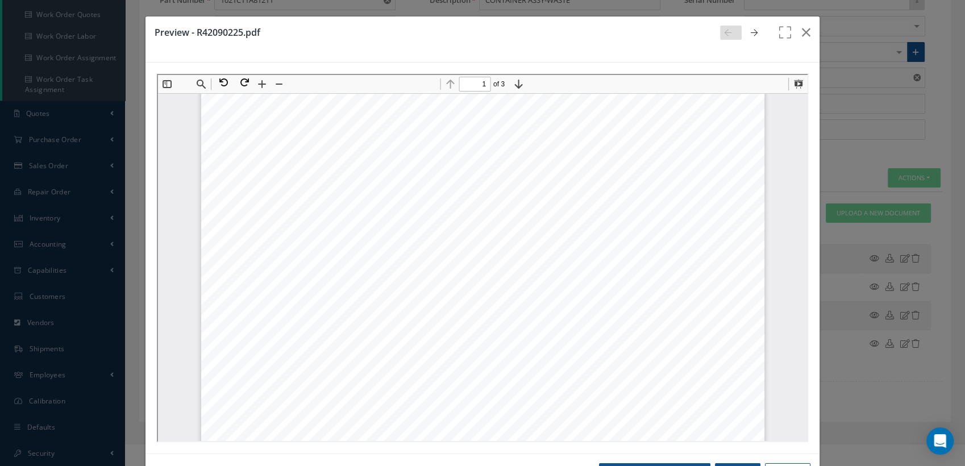
scroll to position [442, 0]
type input "3"
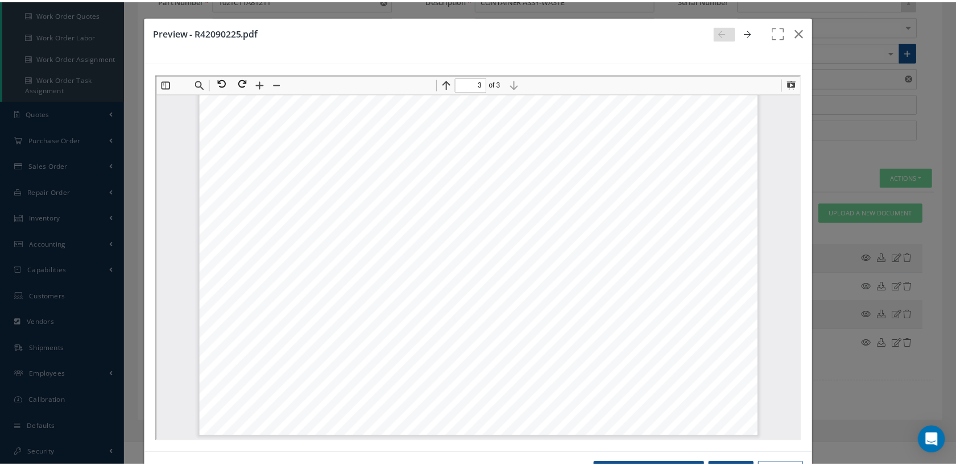
scroll to position [42, 0]
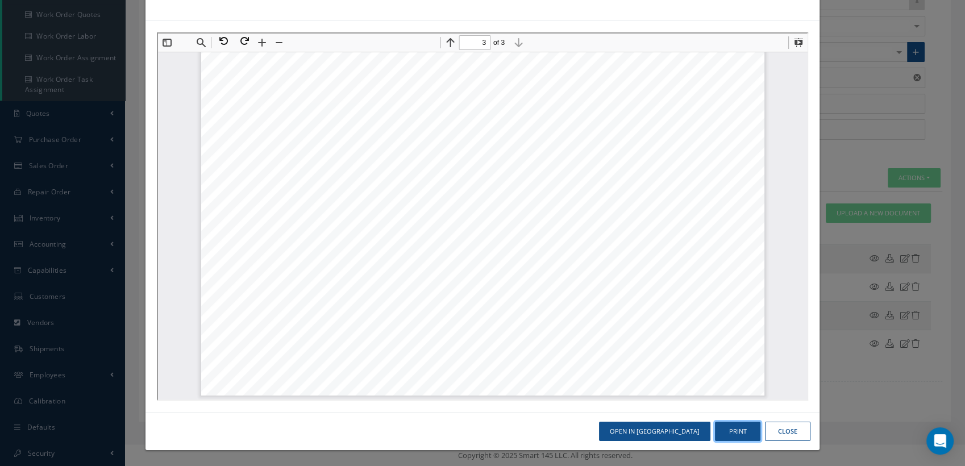
click at [732, 432] on button "Print" at bounding box center [737, 432] width 45 height 20
click at [778, 426] on button "Close" at bounding box center [787, 432] width 45 height 20
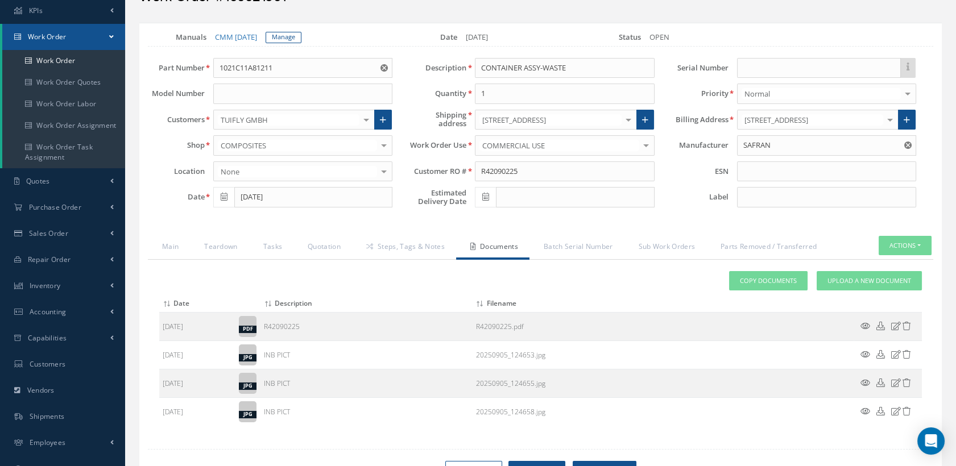
scroll to position [5, 0]
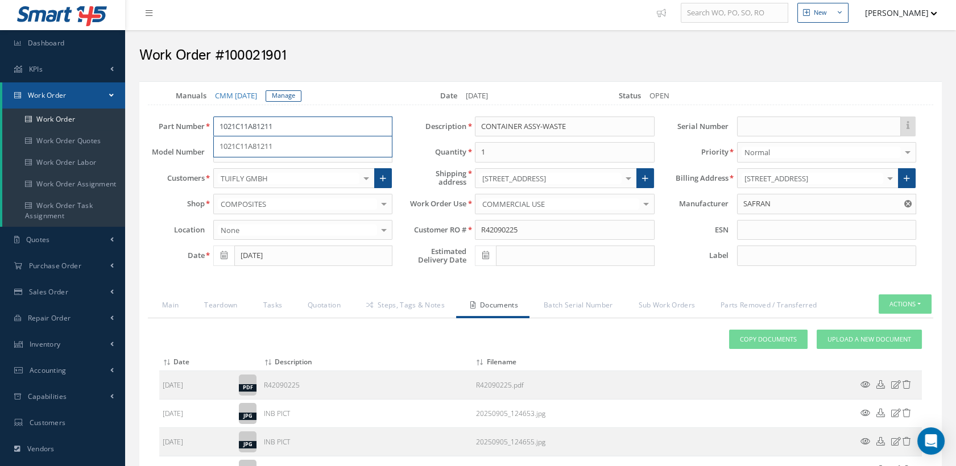
drag, startPoint x: 286, startPoint y: 126, endPoint x: 217, endPoint y: 123, distance: 69.4
click at [217, 123] on input "1021C11A81211" at bounding box center [302, 127] width 179 height 20
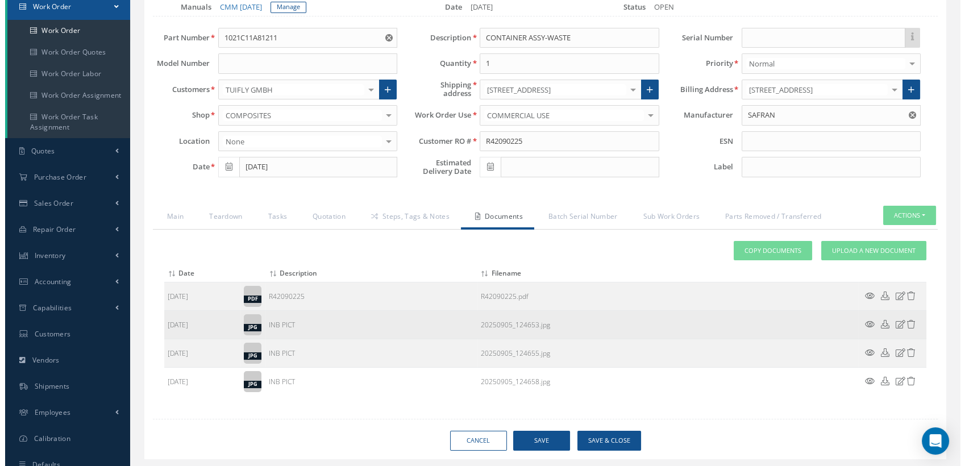
scroll to position [131, 0]
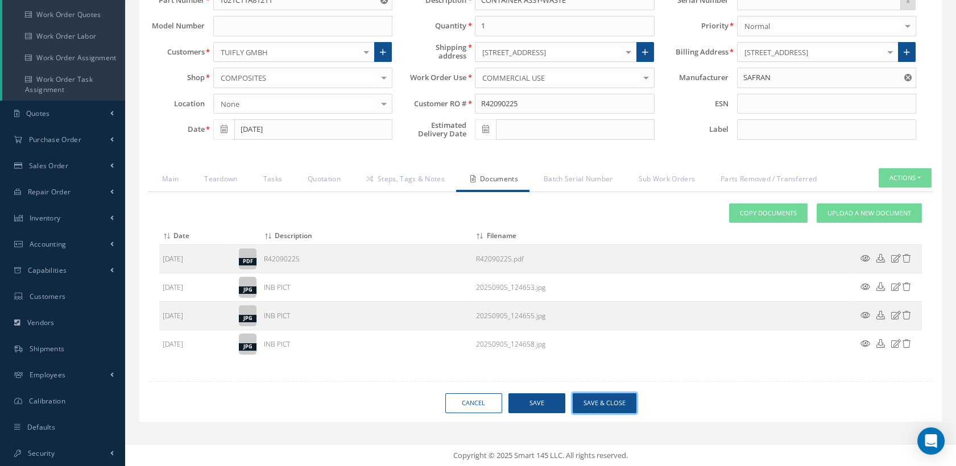
click at [608, 398] on button "Save & Close" at bounding box center [605, 403] width 64 height 20
type input "SAFRAN"
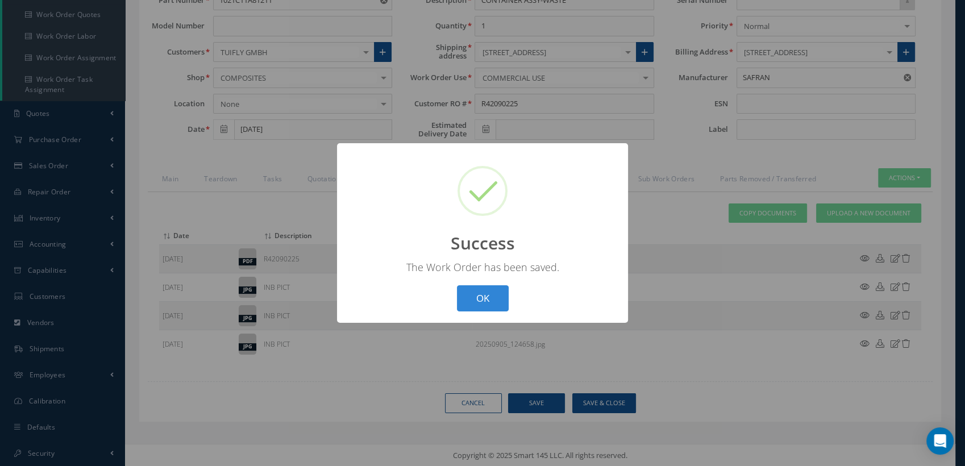
drag, startPoint x: 503, startPoint y: 296, endPoint x: 511, endPoint y: 293, distance: 8.5
click at [503, 296] on button "OK" at bounding box center [483, 298] width 52 height 27
select select "25"
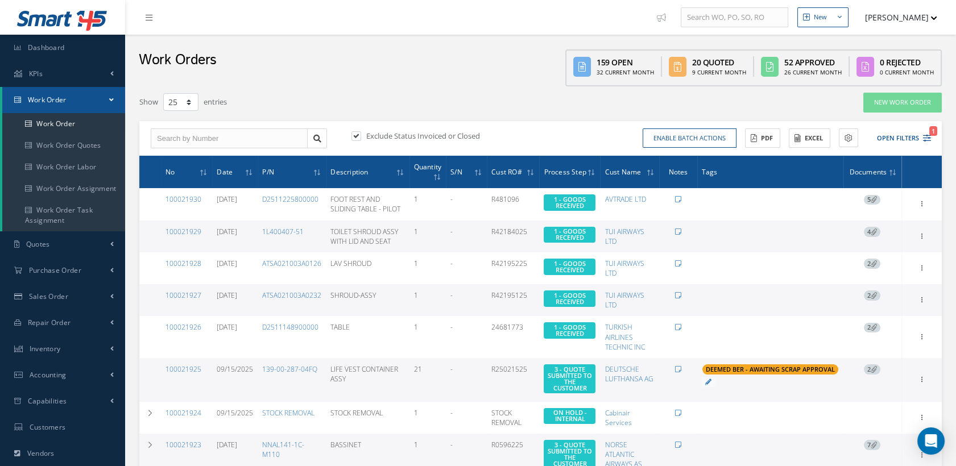
click at [910, 13] on button "[PERSON_NAME]" at bounding box center [895, 17] width 83 height 22
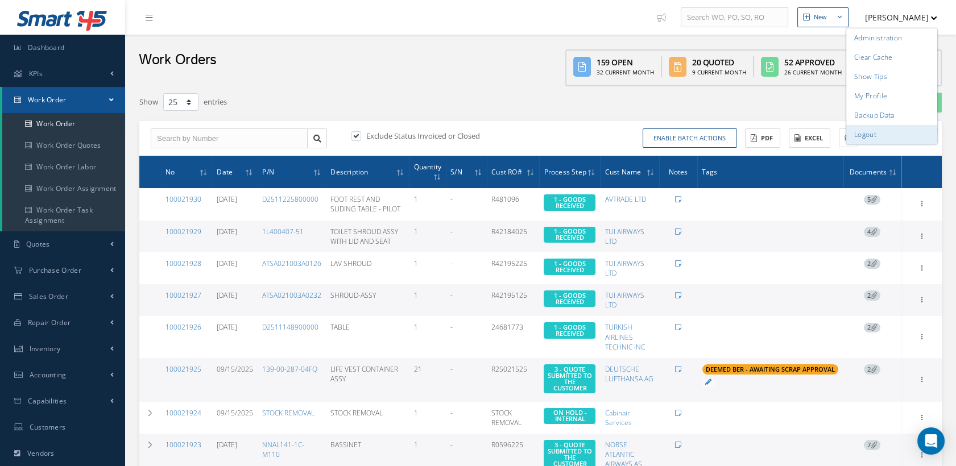
click at [868, 134] on link "Logout" at bounding box center [891, 134] width 91 height 19
